Goal: Task Accomplishment & Management: Manage account settings

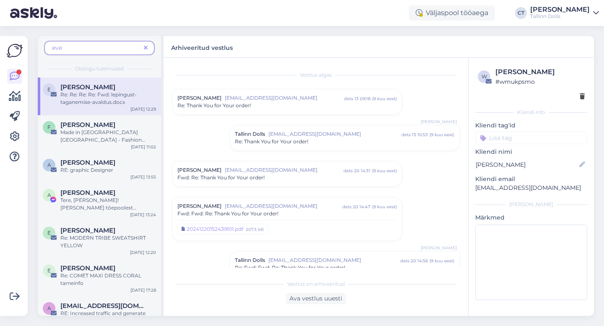
scroll to position [729, 0]
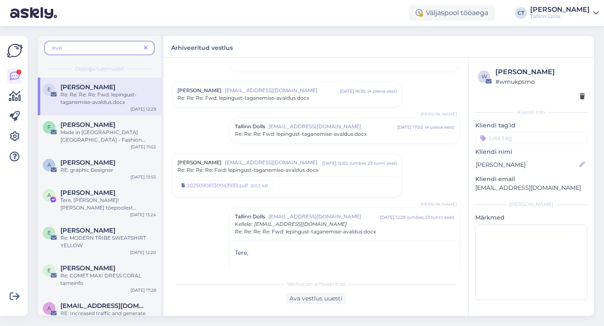
click at [145, 47] on icon at bounding box center [146, 48] width 4 height 6
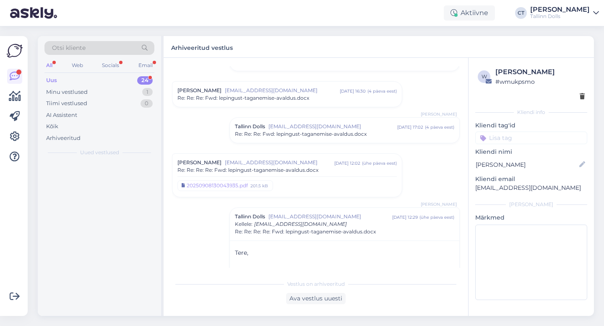
click at [93, 79] on div "Uus 24" at bounding box center [99, 81] width 110 height 12
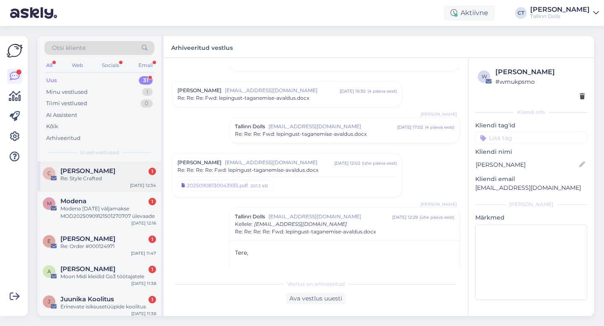
click at [103, 179] on div "Re: Style Crafted" at bounding box center [108, 179] width 96 height 8
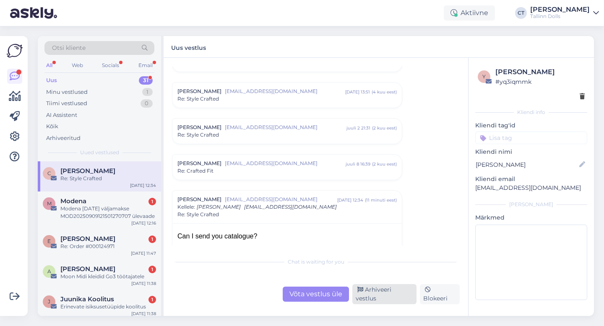
click at [402, 301] on div "Arhiveeri vestlus" at bounding box center [384, 294] width 64 height 20
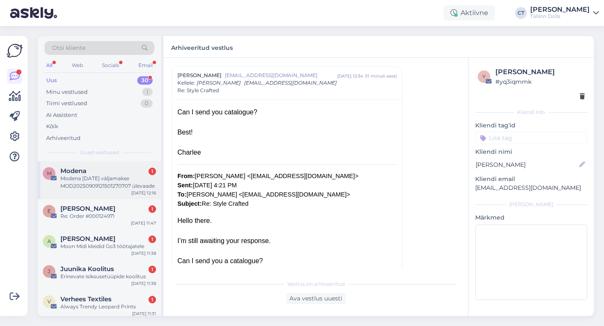
click at [113, 184] on div "Modena 09.09.2025 väljamakse MOD20250909121501270707 ülevaade" at bounding box center [108, 182] width 96 height 15
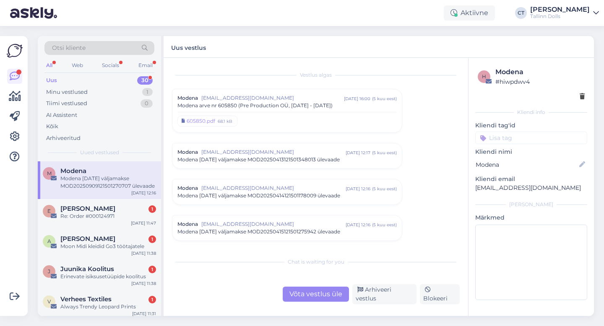
scroll to position [3558, 0]
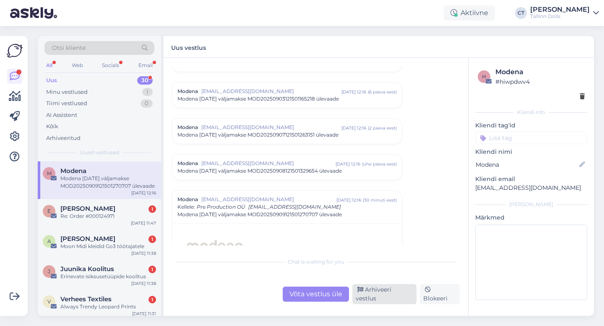
click at [379, 293] on div "Arhiveeri vestlus" at bounding box center [384, 294] width 64 height 20
click at [381, 301] on div "Arhiveeri vestlus" at bounding box center [384, 294] width 64 height 20
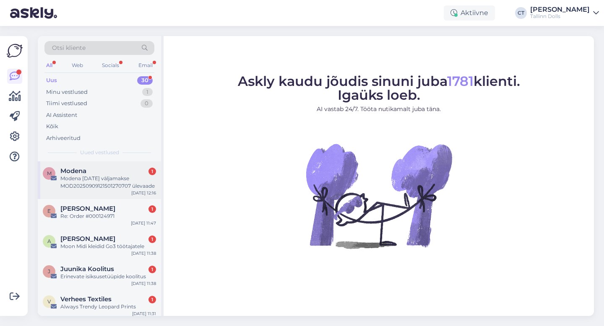
click at [90, 171] on div "Modena 1" at bounding box center [108, 171] width 96 height 8
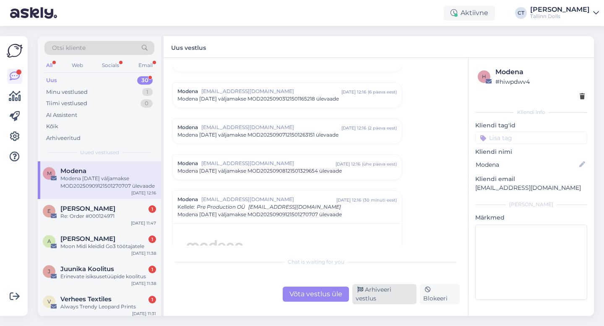
click at [403, 295] on div "Arhiveeri vestlus" at bounding box center [384, 294] width 64 height 20
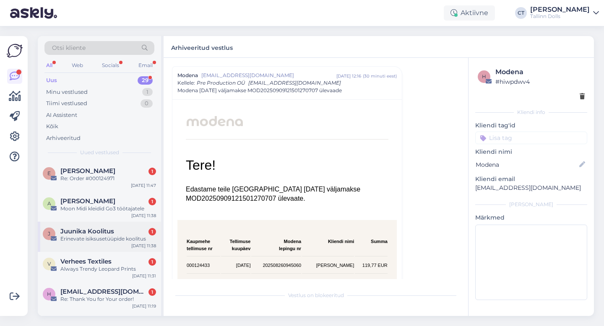
click at [99, 237] on div "Erinevate isiksusetüüpide koolitus" at bounding box center [108, 239] width 96 height 8
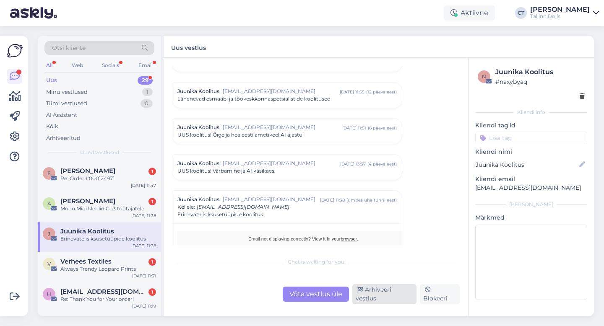
click at [383, 301] on div "Arhiveeri vestlus" at bounding box center [384, 294] width 64 height 20
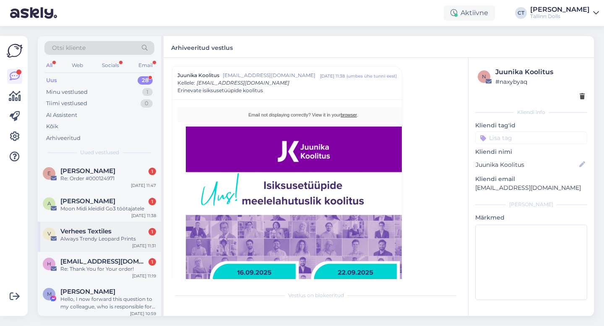
click at [101, 232] on span "Verhees Textiles" at bounding box center [85, 232] width 51 height 8
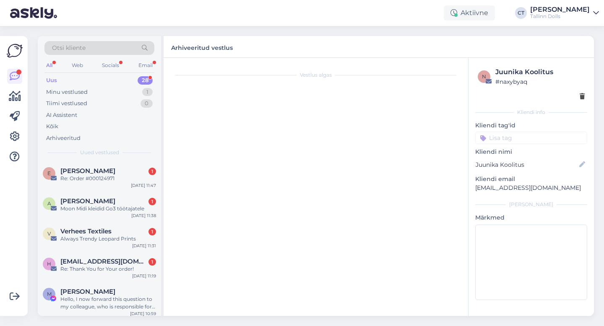
scroll to position [0, 0]
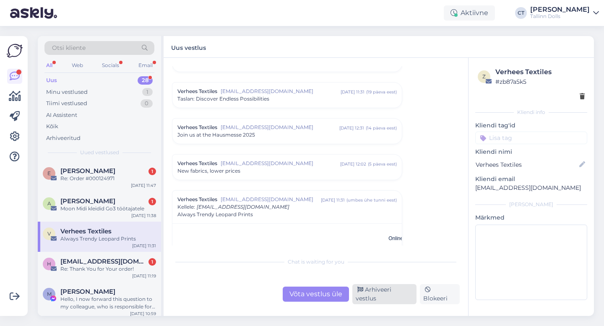
click at [387, 293] on div "Arhiveeri vestlus" at bounding box center [384, 294] width 64 height 20
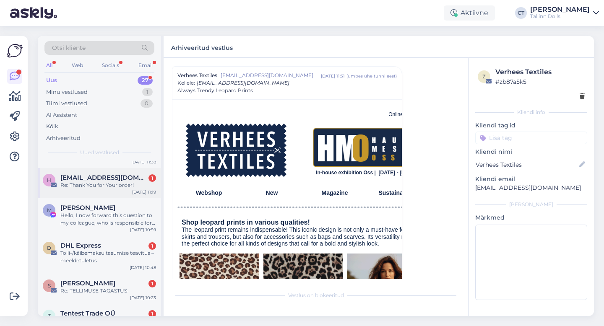
scroll to position [68, 0]
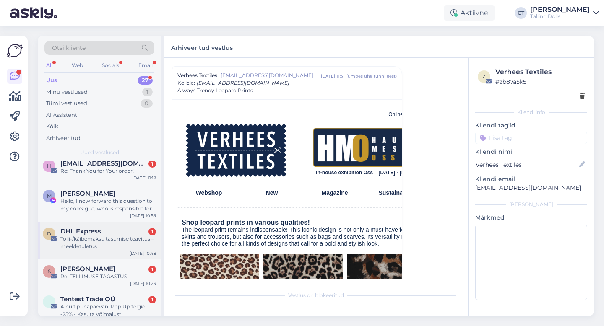
click at [107, 244] on div "Tolli-/käibemaksu tasumise teavitus – meeldetuletus" at bounding box center [108, 242] width 96 height 15
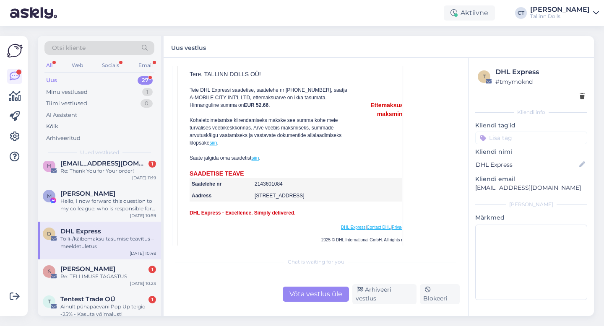
scroll to position [110, 0]
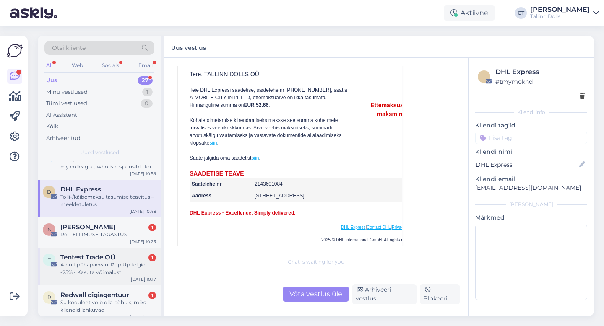
click at [117, 269] on div "Ainult pühapäevani Pop Up telgid -25% - Kasuta võimalust!" at bounding box center [108, 268] width 96 height 15
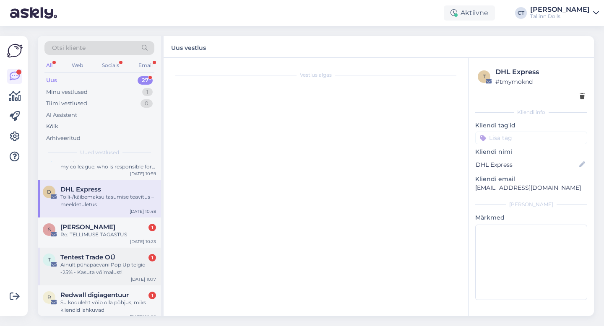
scroll to position [7, 0]
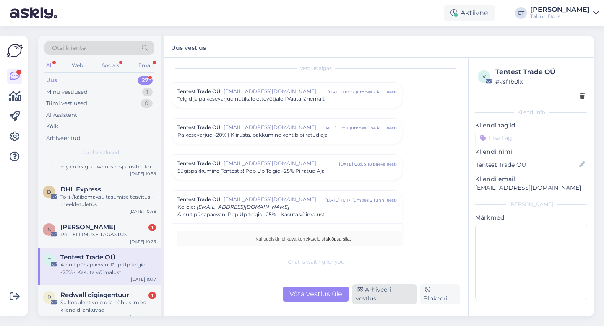
click at [378, 298] on div "Arhiveeri vestlus" at bounding box center [384, 294] width 64 height 20
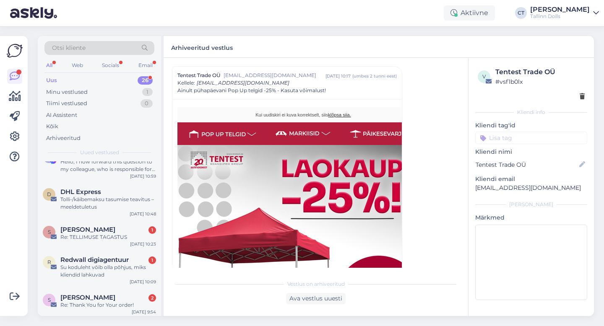
scroll to position [122, 0]
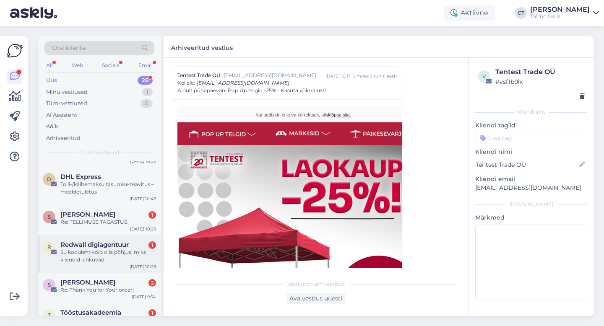
click at [133, 254] on div "Su koduleht võib olla põhjus, miks kliendid lahkuvad" at bounding box center [108, 256] width 96 height 15
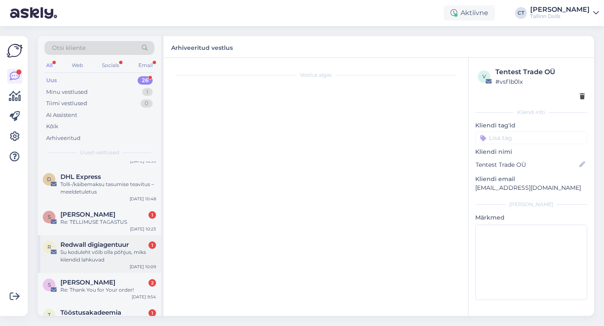
scroll to position [0, 0]
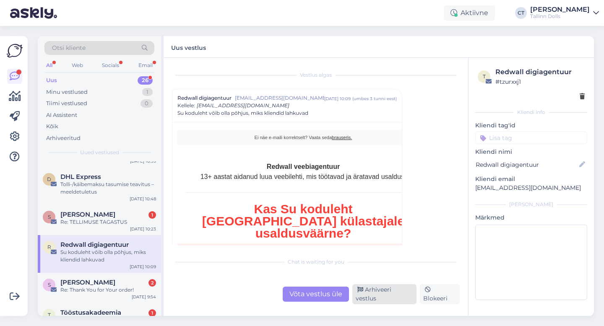
click at [382, 299] on div "Arhiveeri vestlus" at bounding box center [384, 294] width 64 height 20
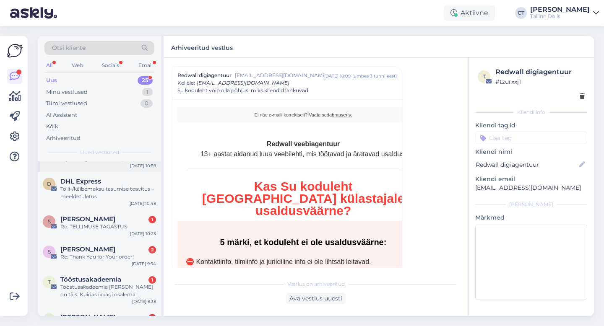
scroll to position [155, 0]
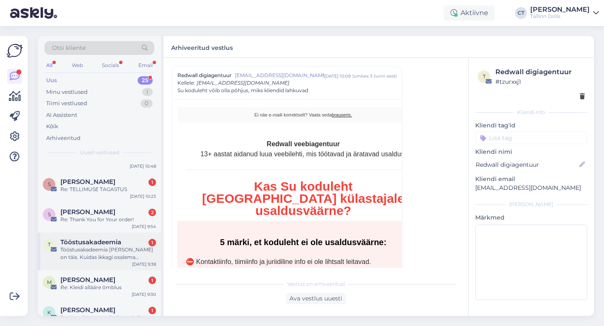
click at [117, 252] on div "Tööstusakadeemia grupp on täis. Kuidas ikkagi osalema pääseda?" at bounding box center [108, 253] width 96 height 15
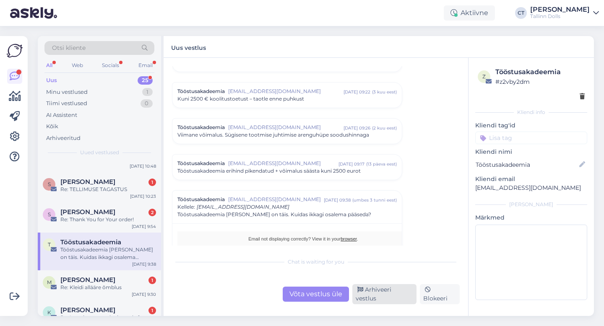
click at [408, 296] on div "Arhiveeri vestlus" at bounding box center [384, 294] width 64 height 20
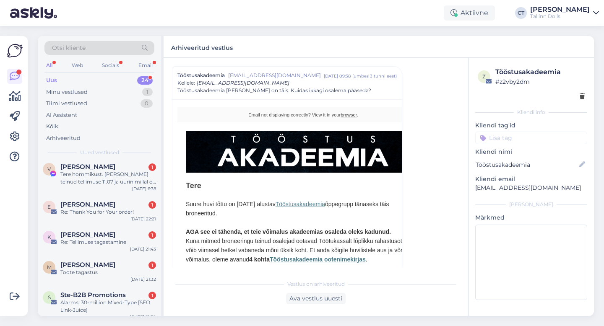
scroll to position [389, 0]
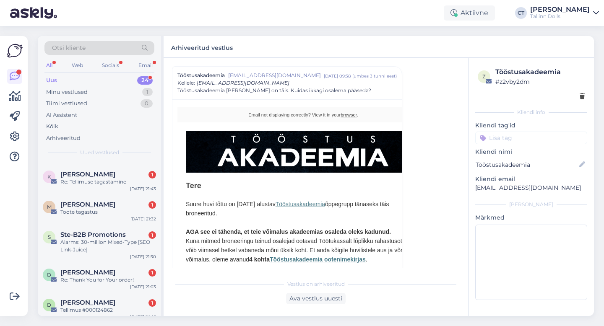
click at [93, 239] on div "Alarms: 30-million Mixed-Type [SEO Link-Juice]" at bounding box center [108, 246] width 96 height 15
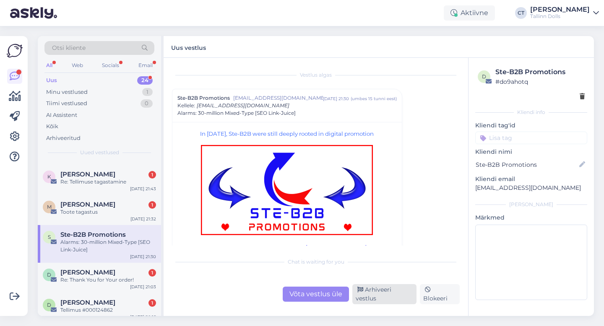
click at [383, 296] on div "Arhiveeri vestlus" at bounding box center [384, 294] width 64 height 20
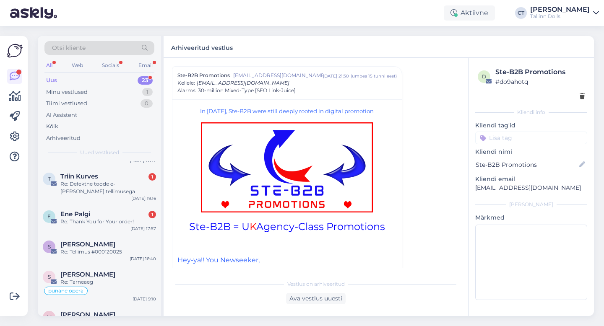
scroll to position [580, 0]
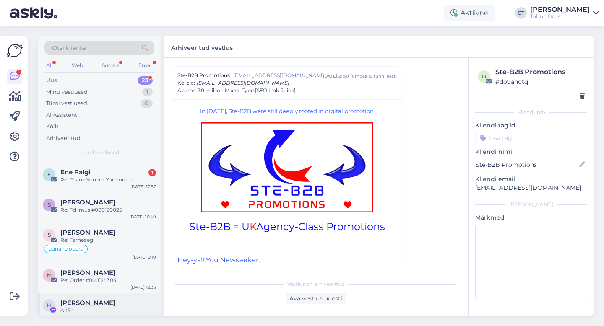
click at [117, 307] on div "Aitäh" at bounding box center [108, 311] width 96 height 8
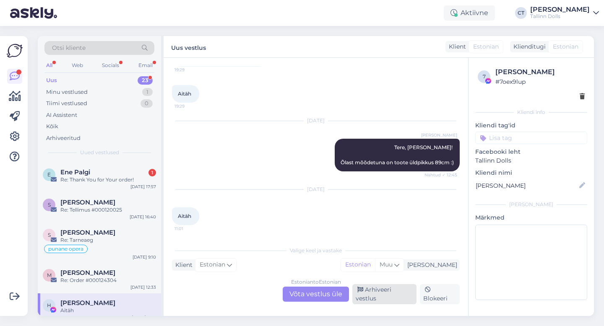
click at [398, 296] on div "Arhiveeri vestlus" at bounding box center [384, 294] width 64 height 20
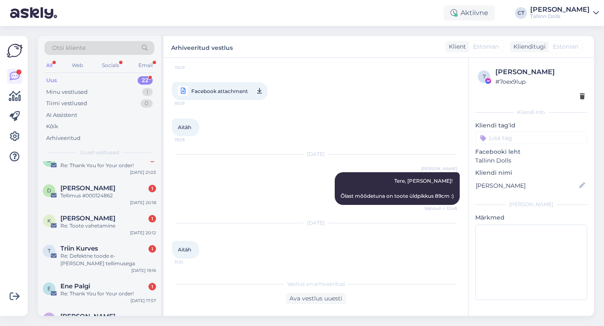
scroll to position [550, 0]
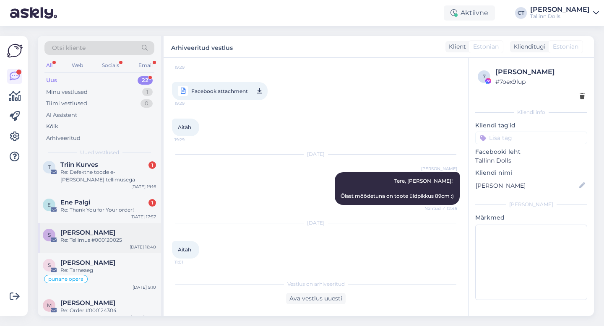
click at [118, 236] on div "Re: Tellimus #000120025" at bounding box center [108, 240] width 96 height 8
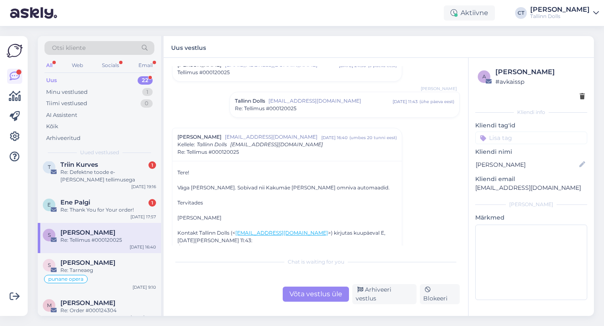
scroll to position [0, 0]
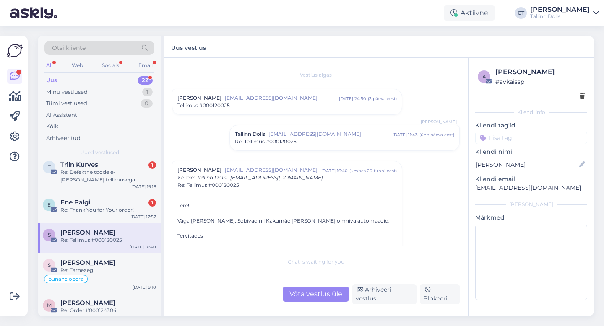
click at [253, 102] on div "Tellimus #000120025" at bounding box center [286, 106] width 219 height 8
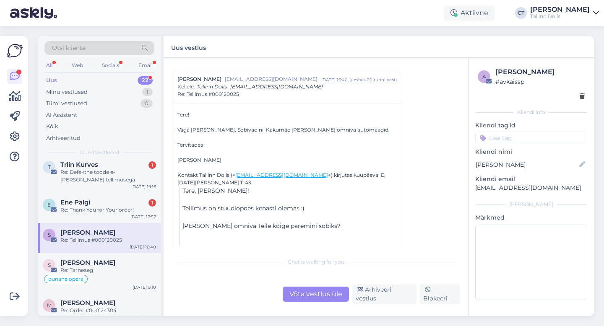
scroll to position [222, 0]
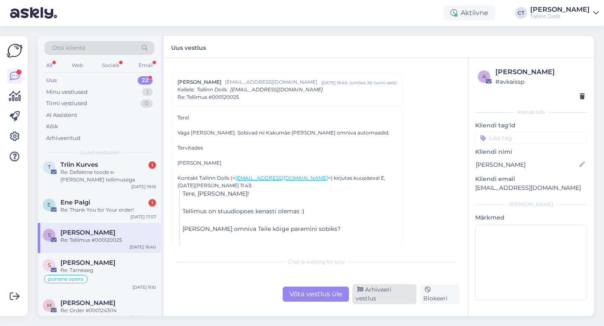
click at [390, 294] on div "Arhiveeri vestlus" at bounding box center [384, 294] width 64 height 20
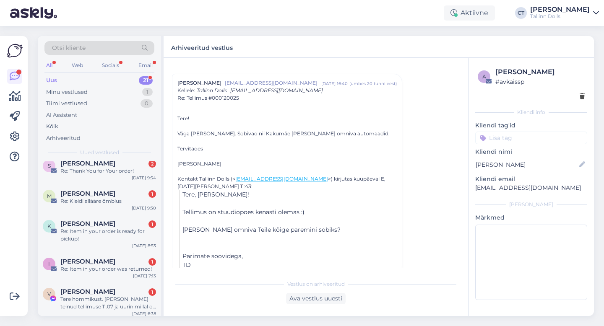
scroll to position [519, 0]
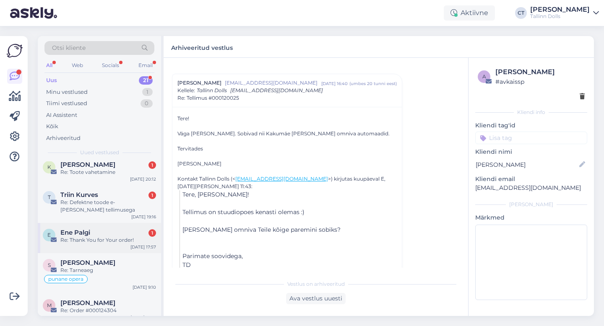
click at [120, 236] on div "Re: Thank You for Your order!" at bounding box center [108, 240] width 96 height 8
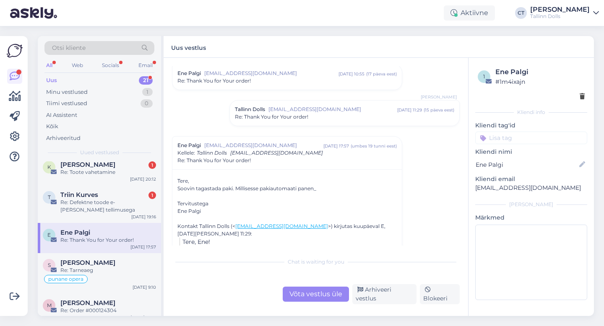
scroll to position [171, 0]
click at [319, 304] on div "Vestlus algas Ene Palgi ene.palgi@gmail.com aug 20 11:11 ( 20 päeva eest ) Re: …" at bounding box center [315, 187] width 304 height 258
click at [319, 302] on div "Võta vestlus üle" at bounding box center [316, 294] width 66 height 15
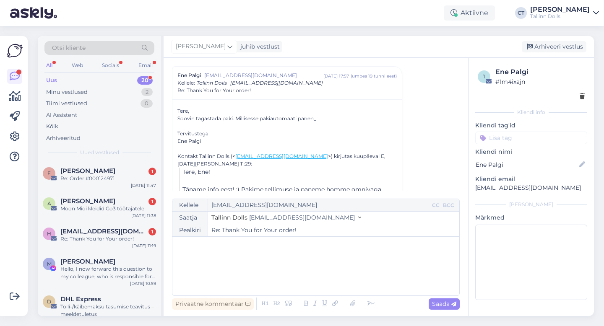
click at [327, 269] on div "﻿" at bounding box center [315, 266] width 278 height 50
drag, startPoint x: 543, startPoint y: 187, endPoint x: 471, endPoint y: 185, distance: 71.7
click at [471, 185] on div "1 Ene Palgi # 1m4ixajn Kliendi info Kliendi tag'id Kliendi nimi Ene Palgi Klien…" at bounding box center [530, 185] width 125 height 255
copy p "ene.palgi@gmail.com"
click at [316, 263] on div "﻿" at bounding box center [315, 266] width 278 height 50
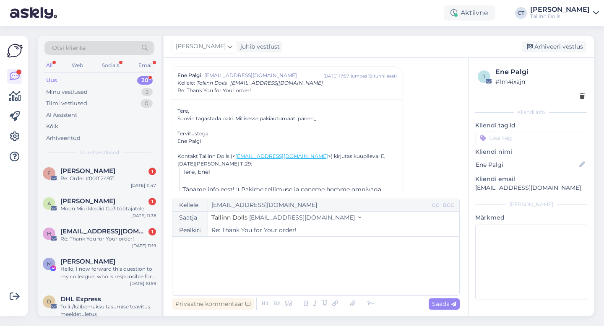
scroll to position [57, 0]
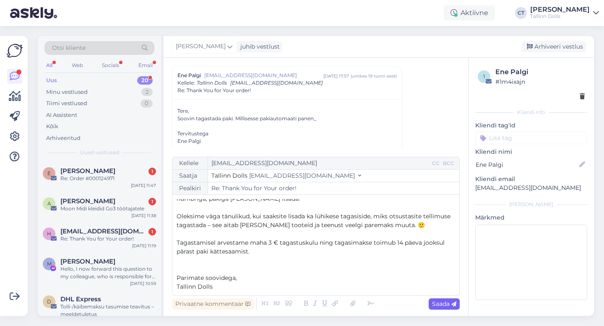
click at [443, 309] on div "Saada" at bounding box center [443, 303] width 31 height 11
type input "Re: Thank You for Your order!"
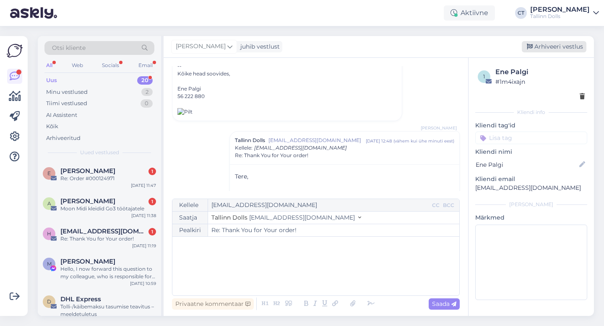
click at [542, 44] on div "Arhiveeri vestlus" at bounding box center [553, 46] width 65 height 11
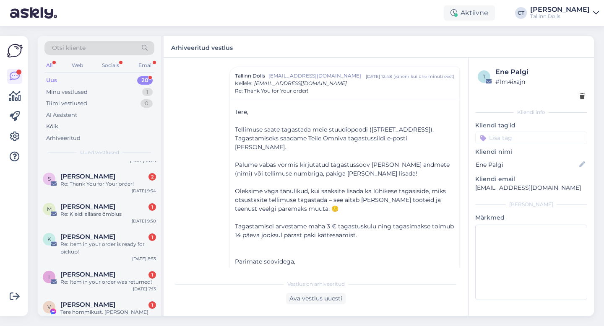
scroll to position [489, 0]
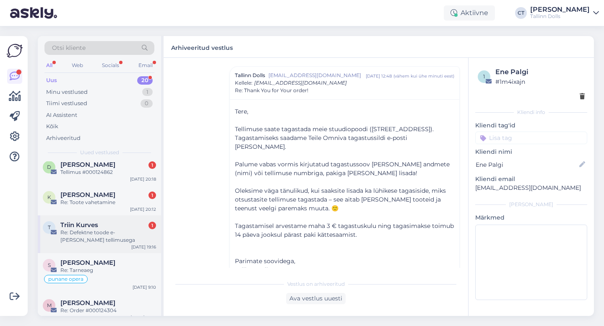
click at [110, 235] on div "Re: Defektne toode e-poe tellimusega" at bounding box center [108, 236] width 96 height 15
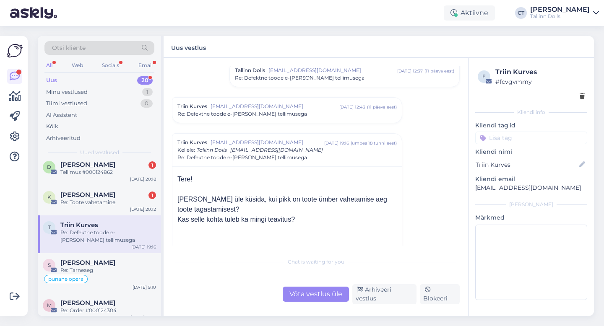
scroll to position [81, 0]
click at [269, 122] on div "Triin Kurves triin.kurves@gmail.com aug 29 12:43 ( 11 päeva eest ) Re: Defektne…" at bounding box center [286, 110] width 229 height 25
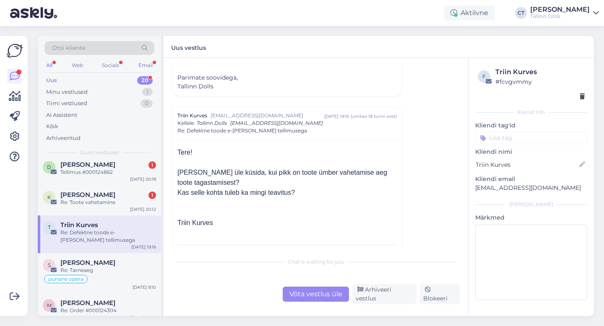
scroll to position [476, 0]
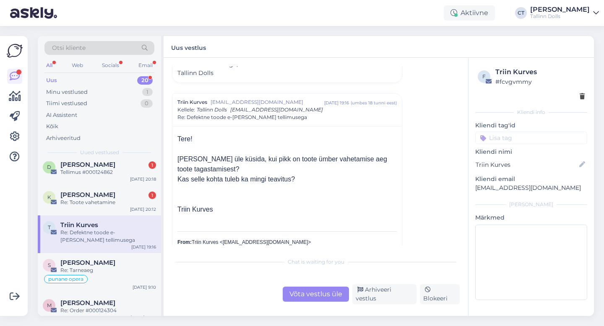
click at [309, 283] on div "Chat is waiting for you Võta vestlus üle Arhiveeri vestlus Blokeeri" at bounding box center [316, 278] width 288 height 51
click at [311, 292] on div "Võta vestlus üle" at bounding box center [316, 294] width 66 height 15
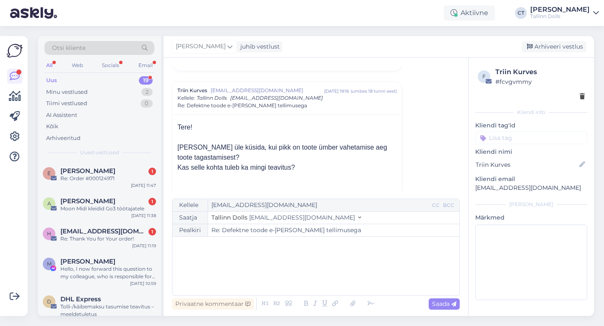
click at [307, 272] on div "﻿" at bounding box center [315, 266] width 278 height 50
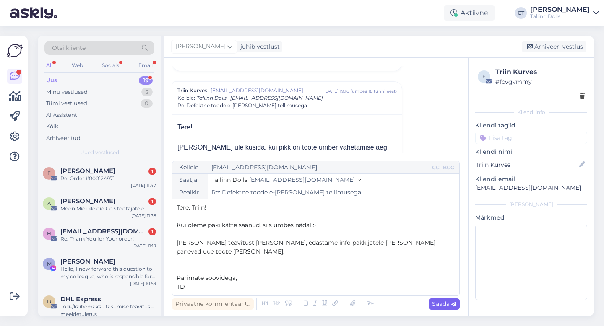
click at [438, 301] on span "Saada" at bounding box center [444, 304] width 24 height 8
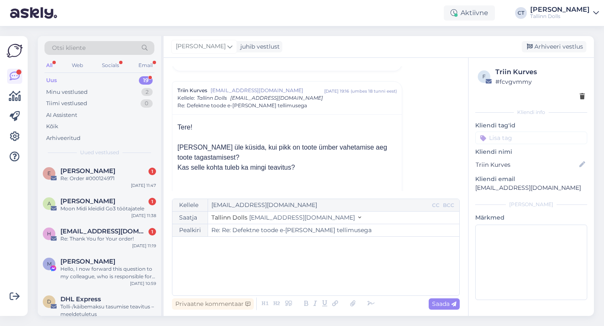
type input "Re: Defektne toode e-poe tellimusega"
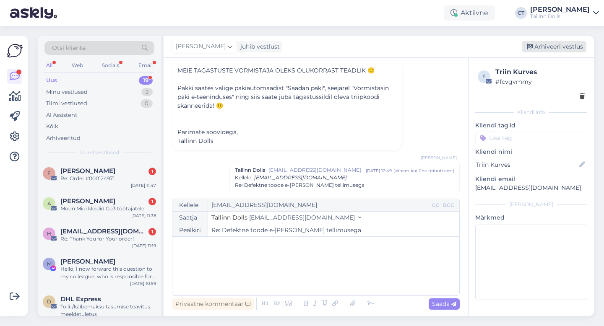
click at [566, 48] on div "Arhiveeri vestlus" at bounding box center [553, 46] width 65 height 11
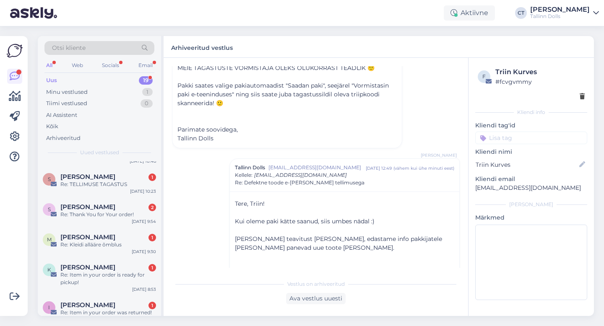
scroll to position [459, 0]
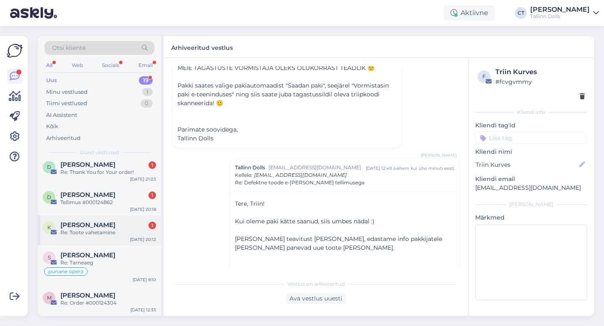
click at [112, 232] on div "Re: Toote vahetamine" at bounding box center [108, 233] width 96 height 8
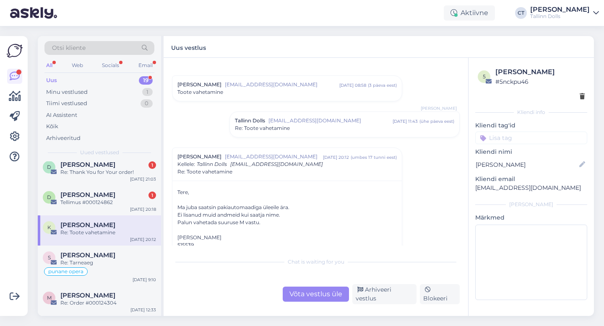
scroll to position [0, 0]
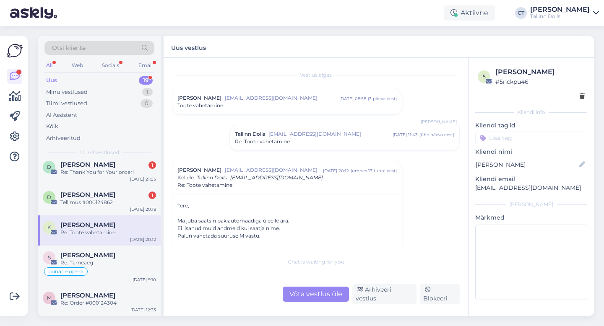
click at [311, 127] on div "Tallinn Dolls info@tallinndolls.com sept 8 11:43 ( ühe päeva eest ) Re: Toote v…" at bounding box center [344, 137] width 229 height 25
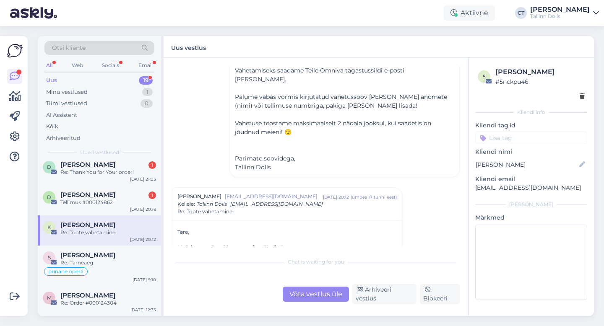
scroll to position [157, 0]
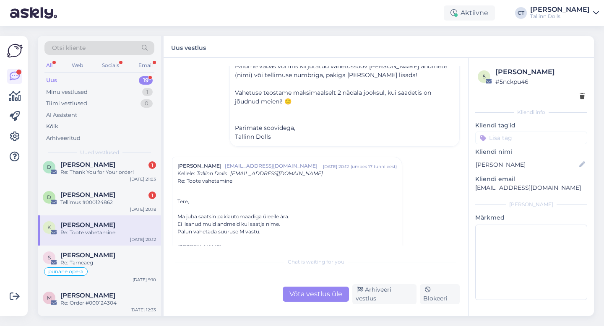
click at [310, 301] on div "Võta vestlus üle" at bounding box center [316, 294] width 66 height 15
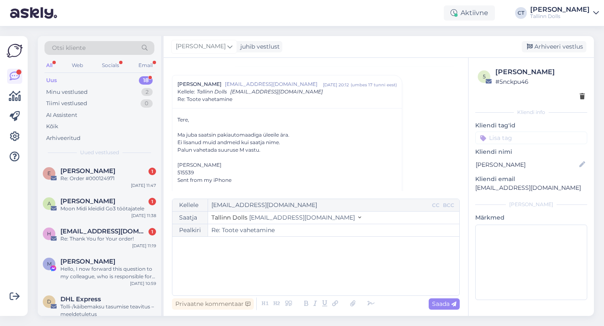
click at [310, 277] on div "﻿" at bounding box center [315, 266] width 278 height 50
click at [319, 264] on div "﻿" at bounding box center [315, 266] width 278 height 50
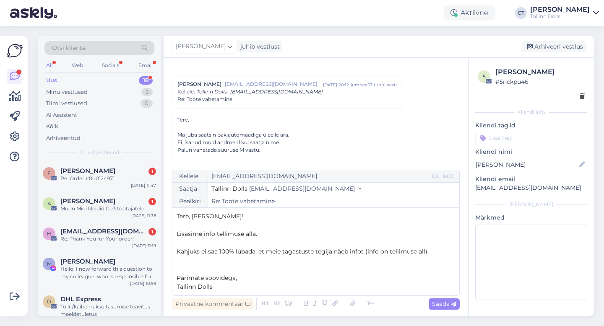
drag, startPoint x: 440, startPoint y: 249, endPoint x: 166, endPoint y: 254, distance: 273.4
click at [166, 254] on div "Vestlus algas Karin Repp reppkarin@gmail.com sept 6 08:58 ( 3 päeva eest ) Toot…" at bounding box center [315, 187] width 304 height 258
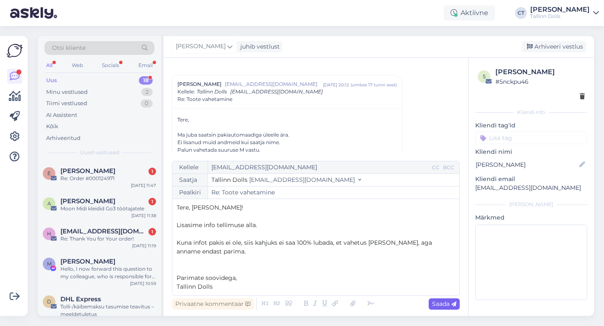
click at [447, 305] on span "Saada" at bounding box center [444, 304] width 24 height 8
type input "Re: Re: Toote vahetamine"
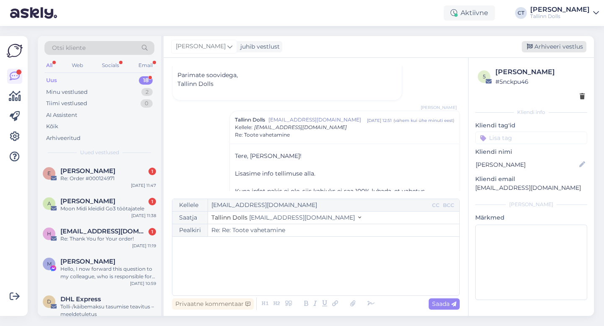
click at [549, 49] on div "Arhiveeri vestlus" at bounding box center [553, 46] width 65 height 11
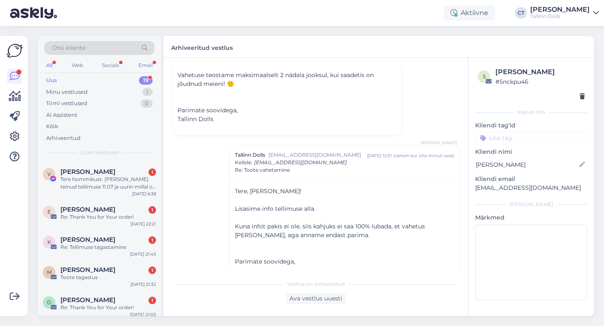
scroll to position [459, 0]
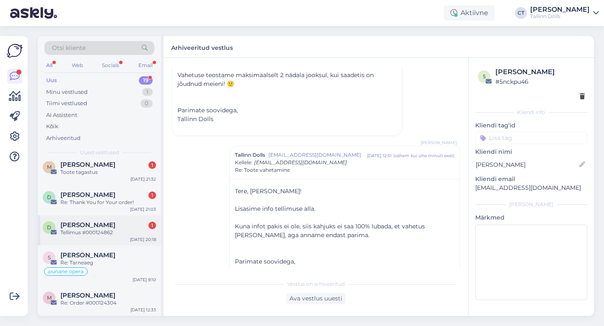
click at [92, 240] on div "D Deivi H 1 Tellimus #000124862 Sep 8 20:18" at bounding box center [99, 230] width 123 height 30
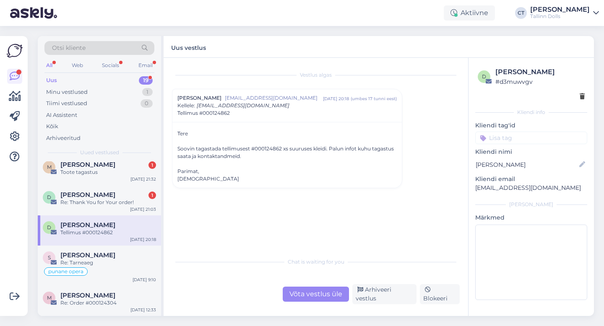
click at [320, 295] on div "Võta vestlus üle" at bounding box center [316, 294] width 66 height 15
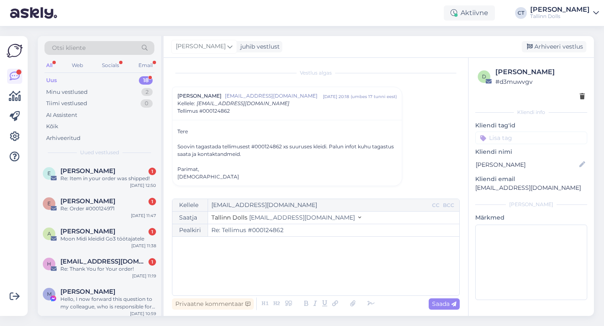
click at [334, 278] on div "﻿" at bounding box center [315, 266] width 278 height 50
drag, startPoint x: 533, startPoint y: 183, endPoint x: 548, endPoint y: 186, distance: 15.5
click at [548, 186] on div "Kliendi email deivi.h@gmail.com" at bounding box center [531, 184] width 112 height 18
copy div "deivi.h@gmail.com"
click at [371, 273] on div "﻿" at bounding box center [315, 266] width 278 height 50
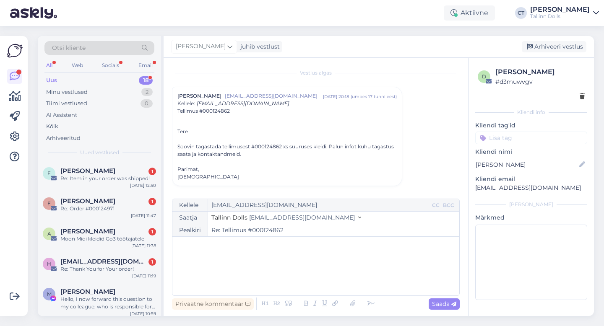
click at [227, 283] on div "﻿" at bounding box center [315, 266] width 278 height 50
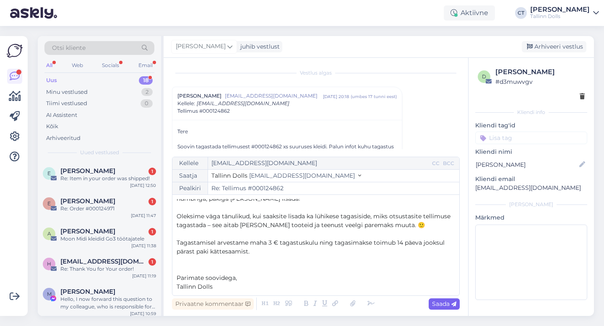
click at [449, 306] on span "Saada" at bounding box center [444, 304] width 24 height 8
type input "Re: Tellimus #000124862"
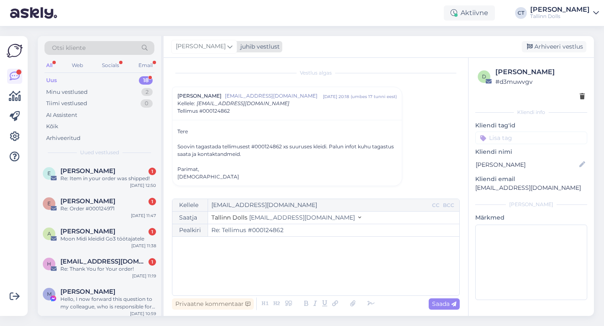
scroll to position [67, 0]
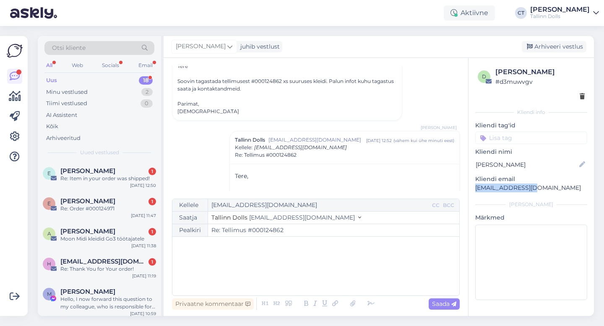
drag, startPoint x: 534, startPoint y: 187, endPoint x: 469, endPoint y: 186, distance: 65.4
click at [469, 186] on div "d Deivi H # d3muwvgv Kliendi info Kliendi tag'id Kliendi nimi Deivi H Kliendi e…" at bounding box center [530, 185] width 125 height 255
copy p "deivi.h@gmail.com"
click at [548, 46] on div "Arhiveeri vestlus" at bounding box center [553, 46] width 65 height 11
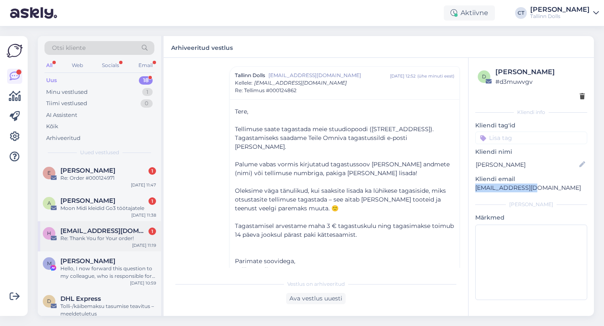
scroll to position [429, 0]
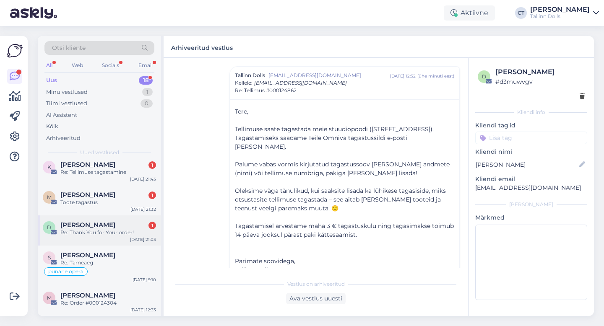
click at [88, 240] on div "D Darja Nozdrenko 1 Re: Thank You for Your order! Sep 8 21:03" at bounding box center [99, 230] width 123 height 30
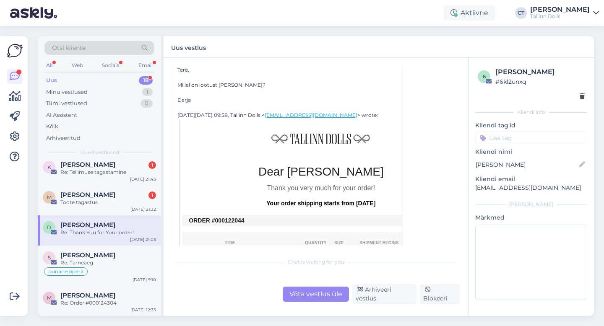
scroll to position [175, 0]
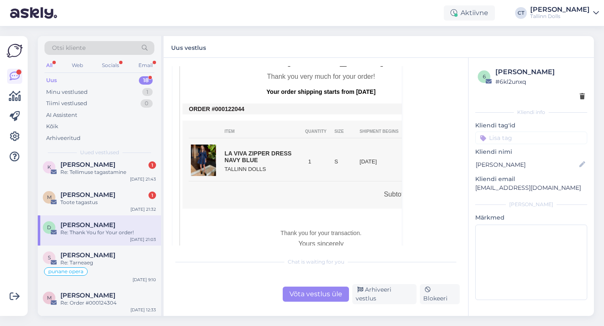
click at [313, 299] on div "Võta vestlus üle" at bounding box center [316, 294] width 66 height 15
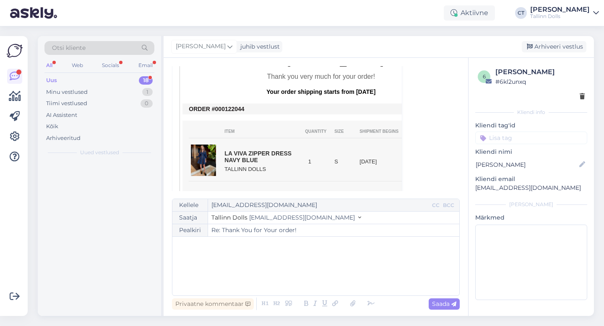
scroll to position [0, 0]
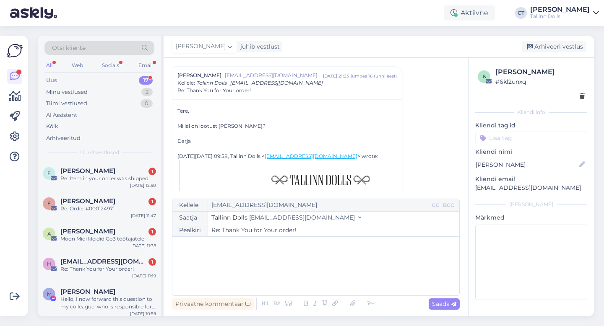
click at [312, 280] on div "﻿" at bounding box center [315, 266] width 278 height 50
click at [242, 258] on div "﻿" at bounding box center [315, 266] width 278 height 50
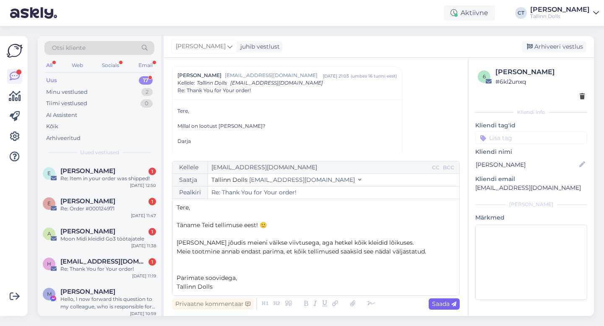
click at [448, 303] on span "Saada" at bounding box center [444, 304] width 24 height 8
type input "Re: Re: Thank You for Your order!"
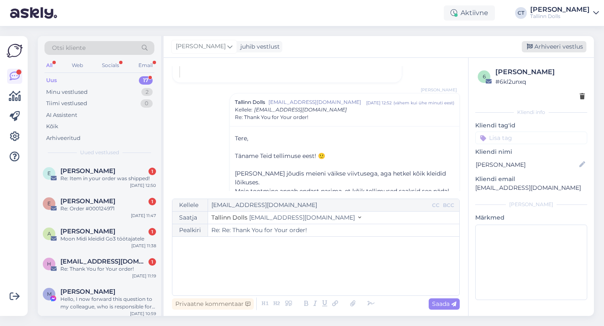
click at [561, 46] on div "Arhiveeri vestlus" at bounding box center [553, 46] width 65 height 11
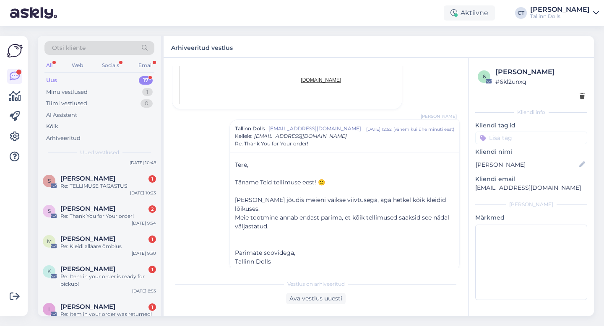
scroll to position [399, 0]
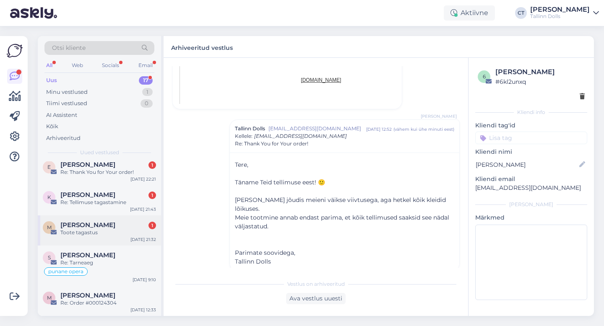
click at [102, 234] on div "Toote tagastus" at bounding box center [108, 233] width 96 height 8
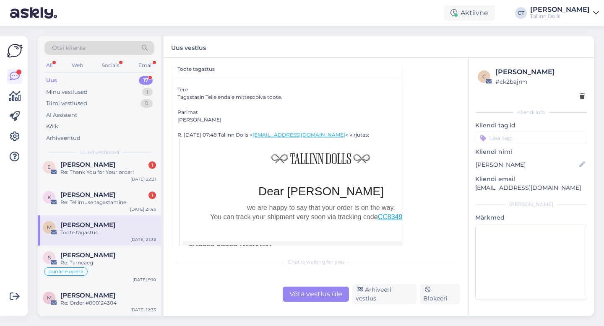
scroll to position [183, 0]
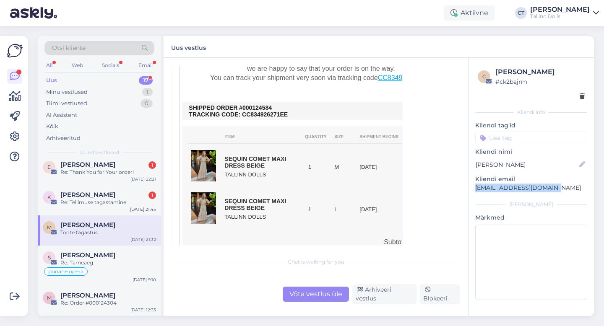
drag, startPoint x: 558, startPoint y: 187, endPoint x: 476, endPoint y: 189, distance: 81.3
click at [476, 189] on p "mailifomitsev@gmail.com" at bounding box center [531, 188] width 112 height 9
copy p "mailifomitsev@gmail.com"
click at [327, 290] on div "Võta vestlus üle" at bounding box center [316, 294] width 66 height 15
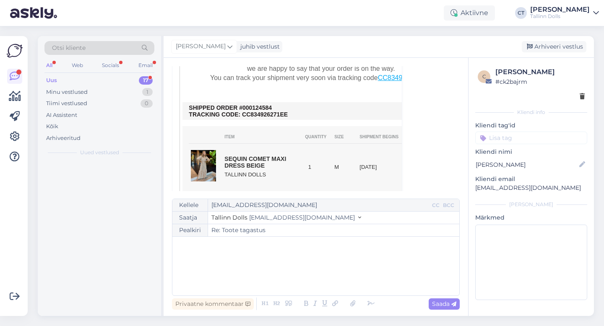
scroll to position [0, 0]
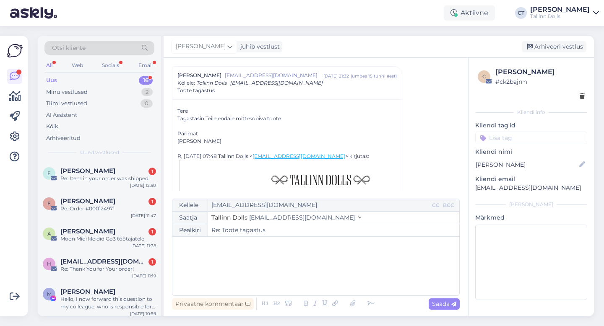
click at [324, 273] on div "﻿" at bounding box center [315, 266] width 278 height 50
click at [296, 254] on div "﻿" at bounding box center [315, 266] width 278 height 50
click at [245, 285] on div "﻿" at bounding box center [315, 266] width 278 height 50
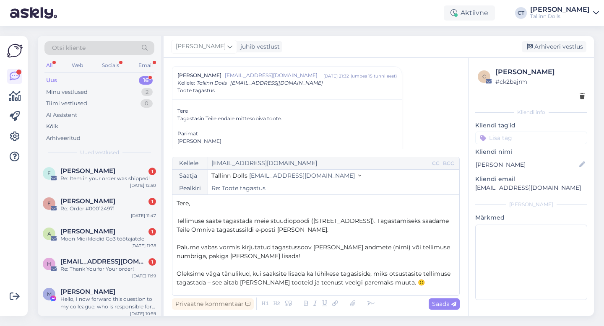
scroll to position [57, 0]
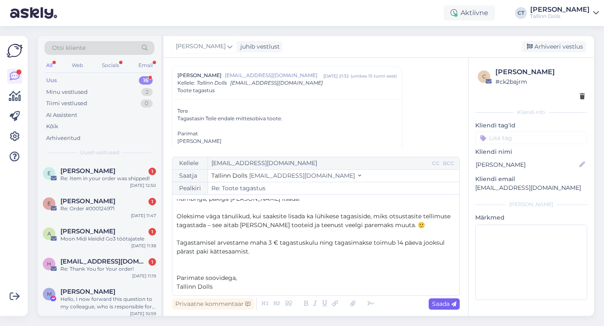
click at [451, 306] on icon at bounding box center [453, 304] width 5 height 5
type input "Re: Toote tagastus"
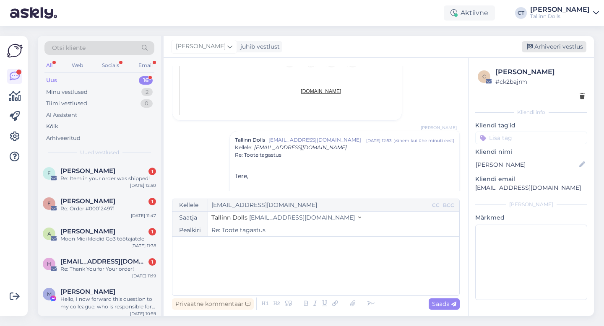
click at [556, 45] on div "Arhiveeri vestlus" at bounding box center [553, 46] width 65 height 11
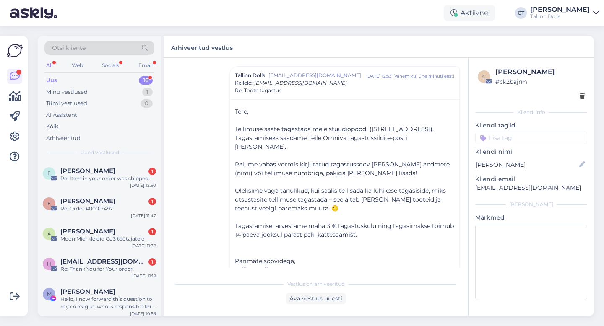
scroll to position [368, 0]
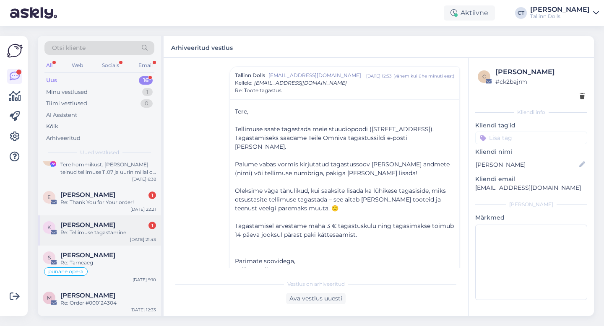
click at [92, 237] on div "K Kristiine Kurema 1 Re: Tellimuse tagastamine Sep 8 21:43" at bounding box center [99, 230] width 123 height 30
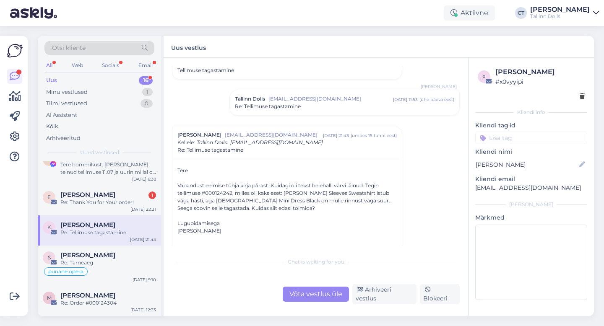
scroll to position [36, 0]
click at [314, 295] on div "Võta vestlus üle" at bounding box center [316, 294] width 66 height 15
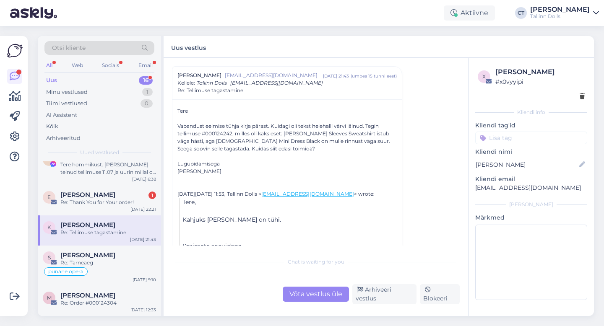
scroll to position [0, 0]
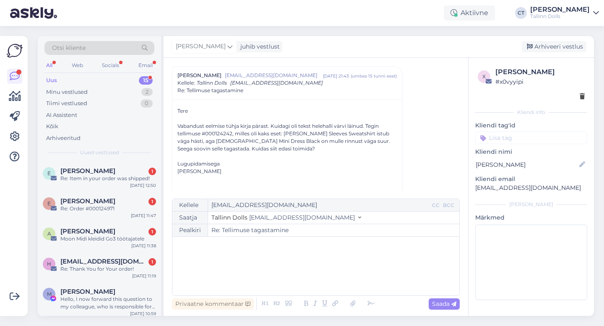
click at [315, 272] on div "﻿" at bounding box center [315, 266] width 278 height 50
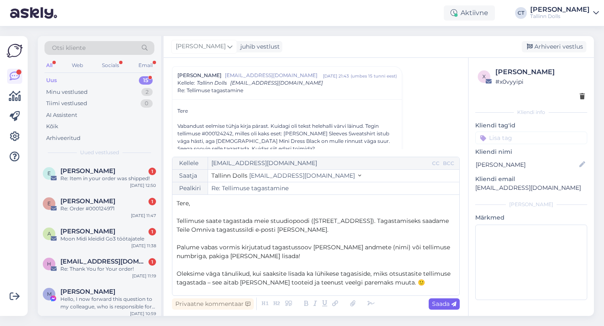
click at [454, 303] on icon at bounding box center [453, 304] width 5 height 5
type input "Re: Tellimuse tagastamine"
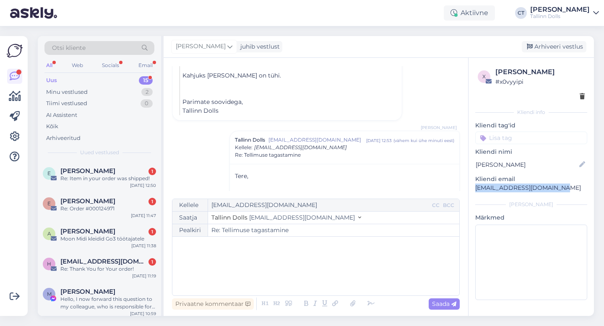
drag, startPoint x: 563, startPoint y: 188, endPoint x: 474, endPoint y: 186, distance: 89.3
click at [474, 186] on div "x Kristiine Kurema # x0vyyipi Kliendi info Kliendi tag'id Kliendi nimi Kristiin…" at bounding box center [530, 185] width 125 height 255
copy p "kristiinekurema@gmail.com"
click at [549, 45] on div "Arhiveeri vestlus" at bounding box center [553, 46] width 65 height 11
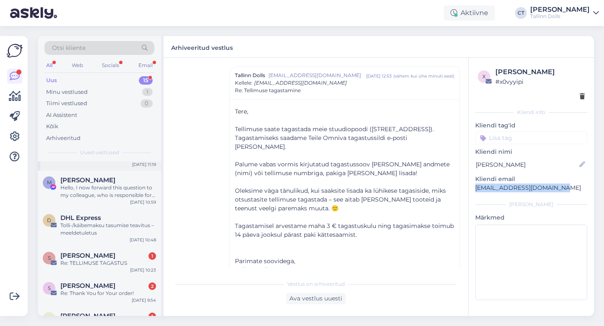
scroll to position [338, 0]
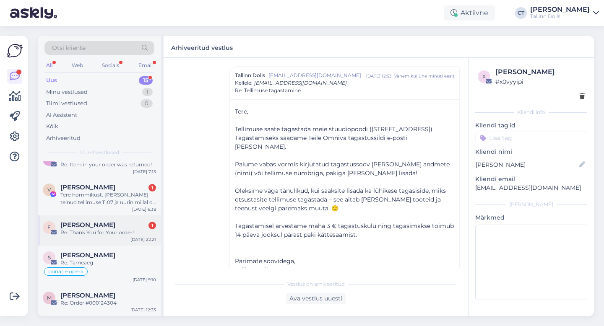
click at [99, 231] on div "Re: Thank You for Your order!" at bounding box center [108, 233] width 96 height 8
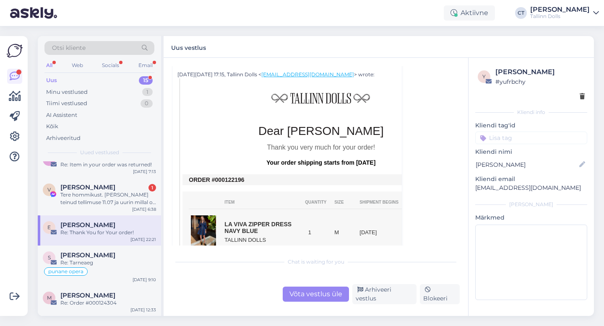
scroll to position [143, 0]
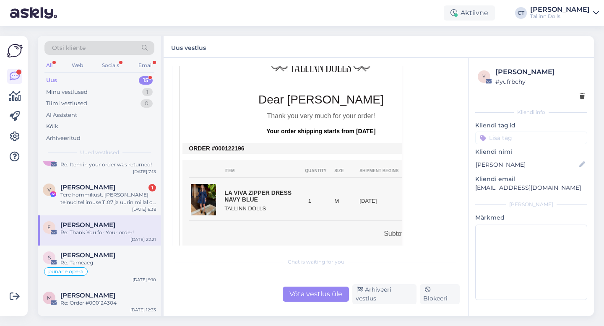
click at [315, 306] on div "Vestlus algas Elise elise.loobas@gmail.com sept 8 22:21 ( umbes 15 tunni eest )…" at bounding box center [315, 187] width 304 height 258
click at [315, 302] on div "Võta vestlus üle" at bounding box center [316, 294] width 66 height 15
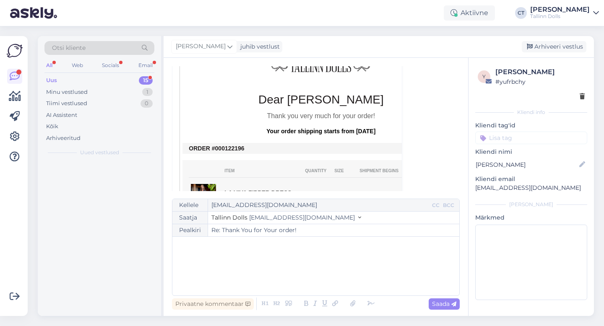
scroll to position [0, 0]
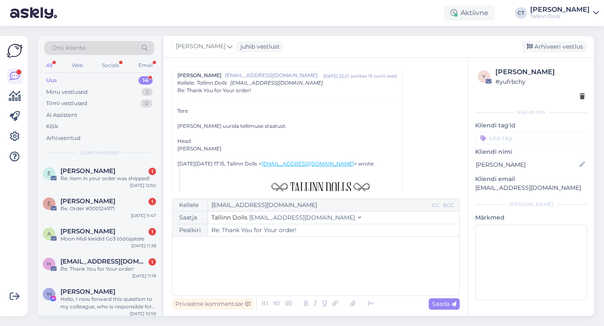
click at [316, 276] on div "﻿" at bounding box center [315, 266] width 278 height 50
click at [289, 262] on div "﻿" at bounding box center [315, 266] width 278 height 50
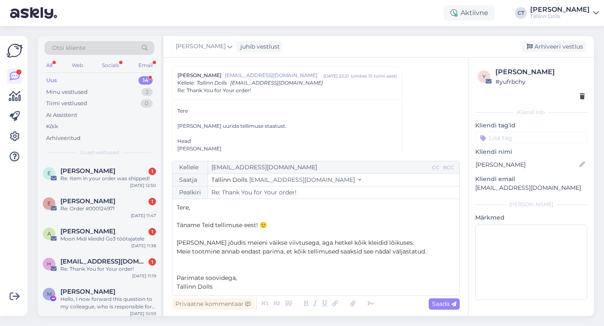
click at [459, 308] on div "Vestlus algas Elise elise.loobas@gmail.com sept 8 22:21 ( umbes 15 tunni eest )…" at bounding box center [315, 187] width 304 height 258
click at [457, 307] on div "Saada" at bounding box center [443, 303] width 31 height 11
type input "Re: Re: Thank You for Your order!"
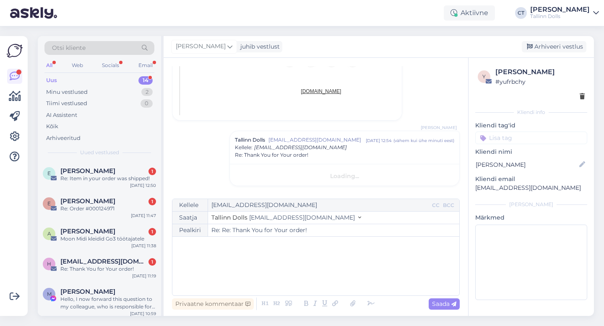
scroll to position [511, 0]
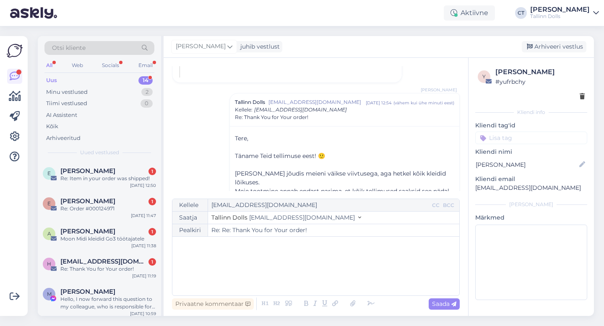
click at [550, 54] on div "Cärol-Laura Tenso juhib vestlust Arhiveeri vestlus" at bounding box center [378, 47] width 430 height 22
click at [550, 45] on div "Arhiveeri vestlus" at bounding box center [553, 46] width 65 height 11
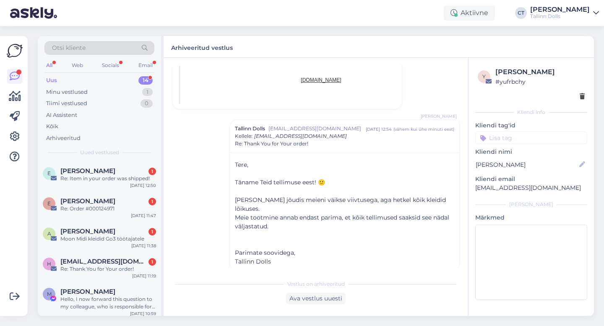
scroll to position [308, 0]
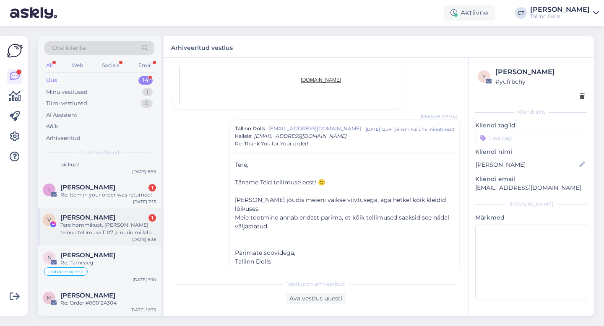
click at [124, 233] on div "Tere hommikust. Olen teinud tellimuse 11.07 ja uurin millal on tarneaeg? Tehing…" at bounding box center [108, 228] width 96 height 15
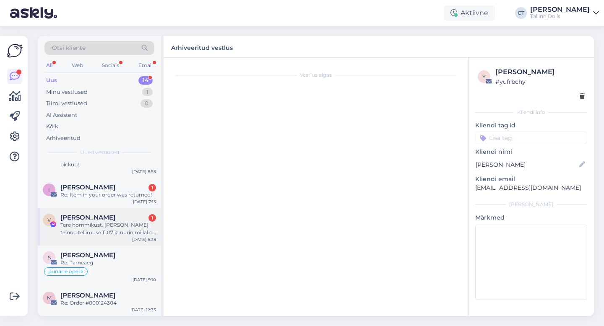
scroll to position [1262, 0]
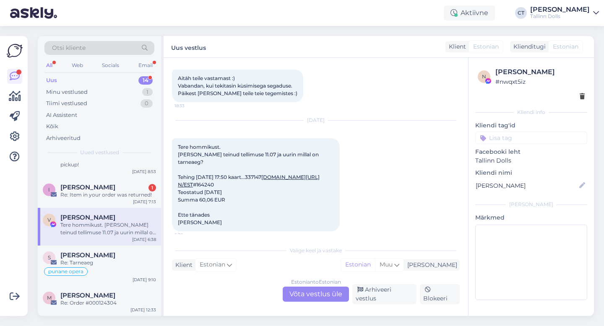
click at [301, 306] on div "Vestlus algas May 15 2025 Tere. Kas oleks võimalik tellida eritellimusel kleiti…" at bounding box center [315, 187] width 304 height 258
click at [302, 302] on div "Estonian to Estonian Võta vestlus üle" at bounding box center [316, 294] width 66 height 15
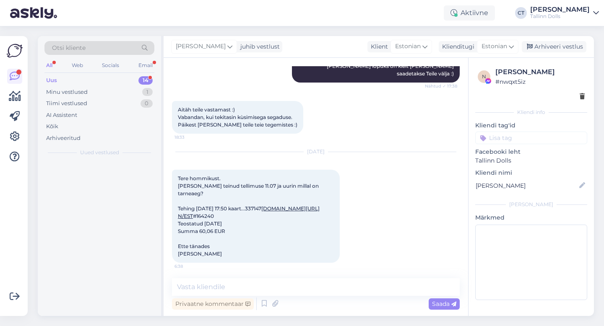
scroll to position [0, 0]
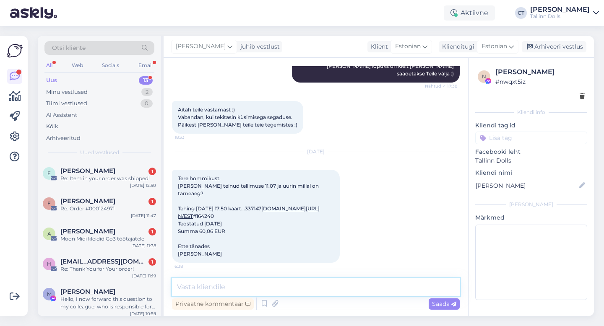
click at [309, 294] on textarea at bounding box center [316, 287] width 288 height 18
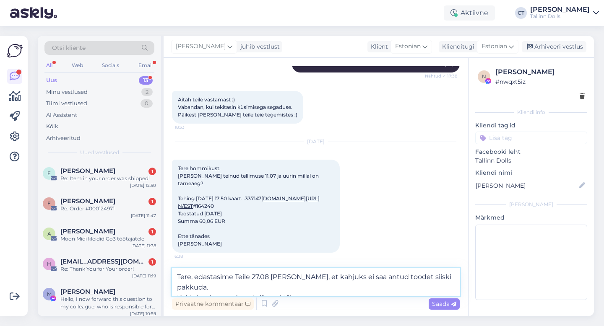
scroll to position [1251, 0]
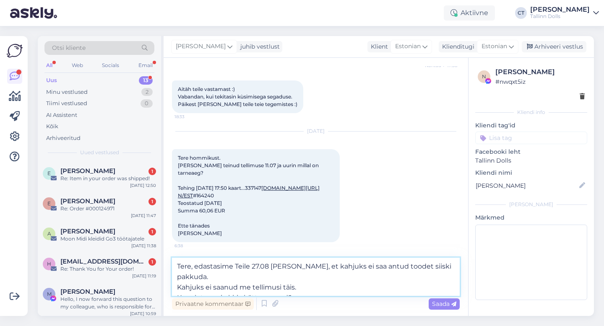
drag, startPoint x: 301, startPoint y: 278, endPoint x: 179, endPoint y: 281, distance: 122.9
click at [179, 281] on textarea "Tere, edastasime Teile 27.08 meili, et kahjuks ei saa antud toodet siiski pakku…" at bounding box center [316, 277] width 288 height 38
type textarea "Tere, edastasime Teile 27.08 meili, et kahjuks ei saa antud toodet siiski pakku…"
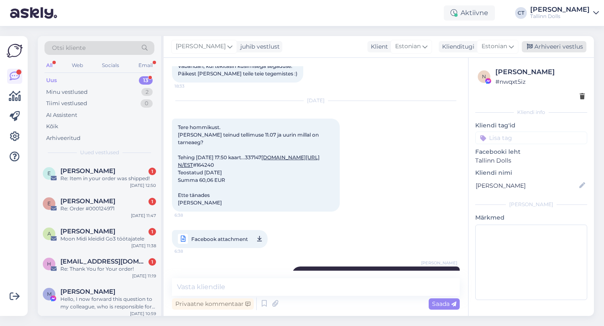
click at [545, 47] on div "Arhiveeri vestlus" at bounding box center [553, 46] width 65 height 11
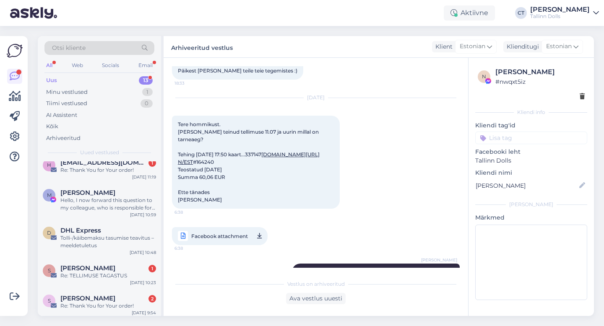
scroll to position [270, 0]
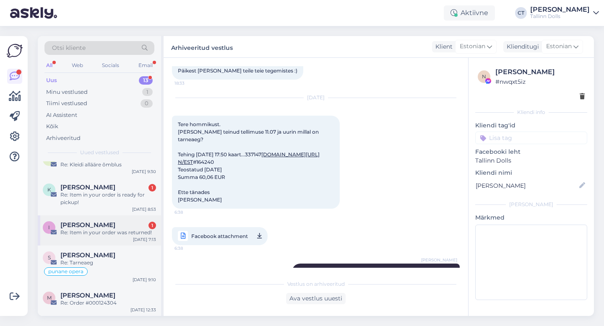
click at [126, 229] on div "Re: Item in your order was returned!" at bounding box center [108, 233] width 96 height 8
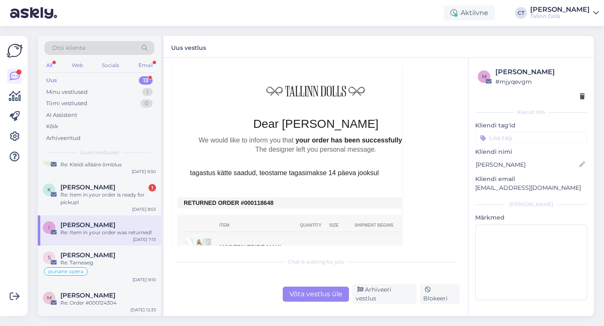
scroll to position [303, 0]
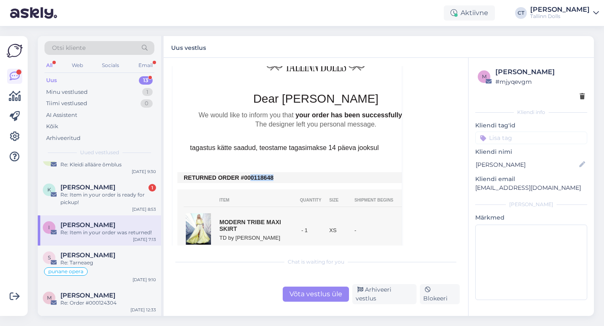
drag, startPoint x: 275, startPoint y: 178, endPoint x: 249, endPoint y: 177, distance: 26.0
click at [249, 177] on td "RETURNED ORDER #000118648" at bounding box center [316, 177] width 264 height 7
copy td "0118648"
click at [321, 297] on div "Võta vestlus üle" at bounding box center [316, 294] width 66 height 15
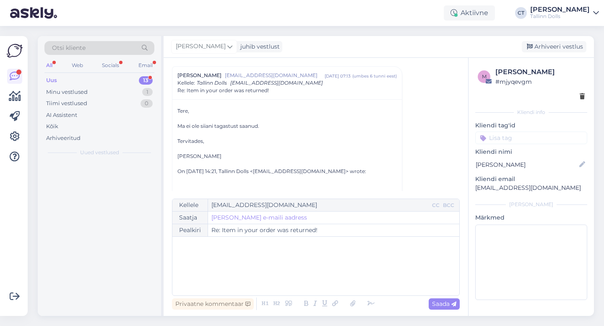
scroll to position [0, 0]
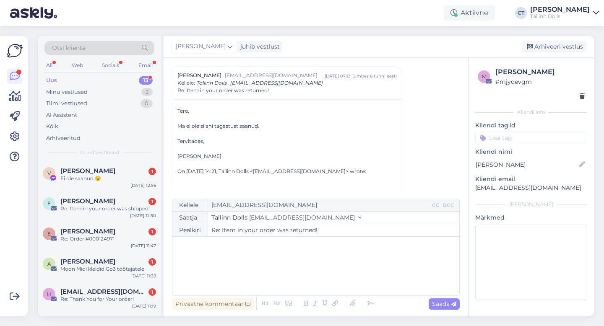
click at [322, 280] on div "﻿" at bounding box center [315, 266] width 278 height 50
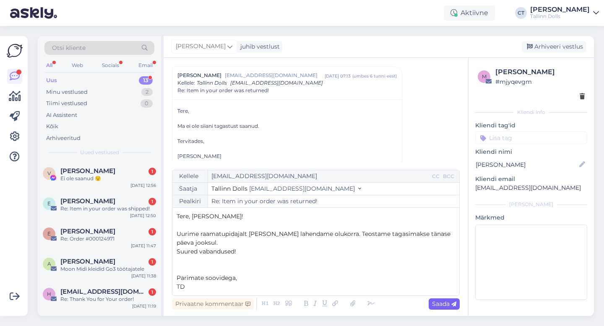
click at [444, 300] on span "Saada" at bounding box center [444, 304] width 24 height 8
type input "Re: Item in your order was returned!"
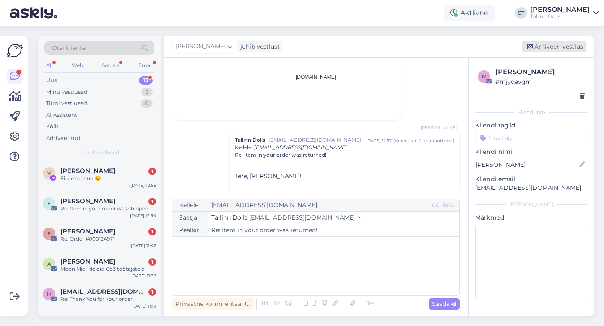
click at [550, 50] on div "Arhiveeri vestlus" at bounding box center [553, 46] width 65 height 11
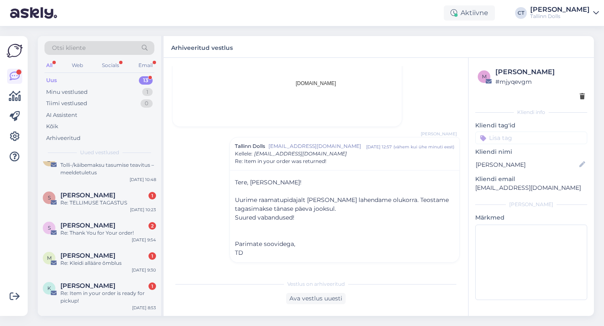
scroll to position [270, 0]
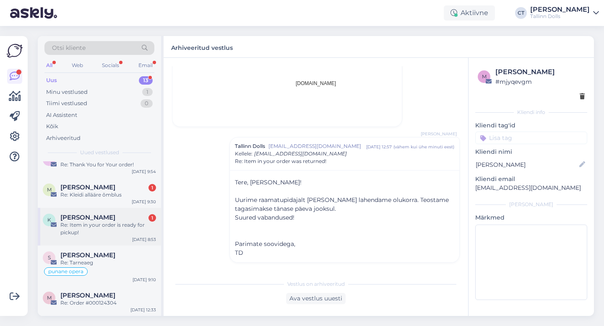
click at [109, 235] on div "Re: Item in your order is ready for pickup!" at bounding box center [108, 228] width 96 height 15
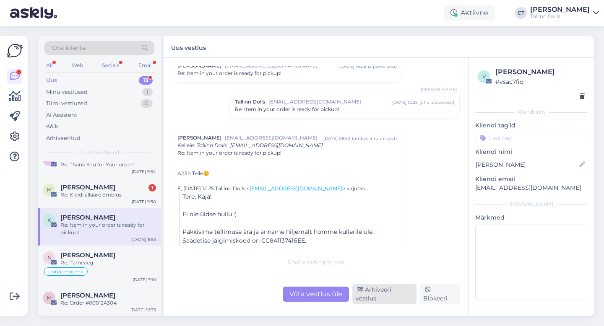
click at [385, 299] on div "Arhiveeri vestlus" at bounding box center [384, 294] width 64 height 20
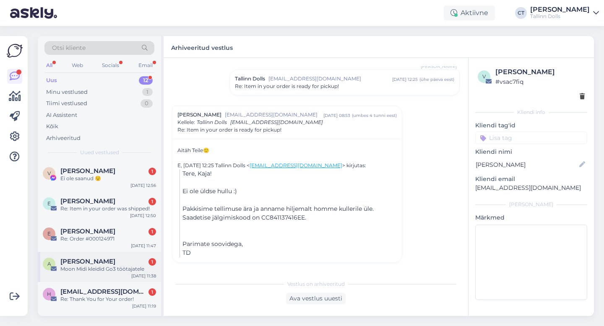
scroll to position [233, 0]
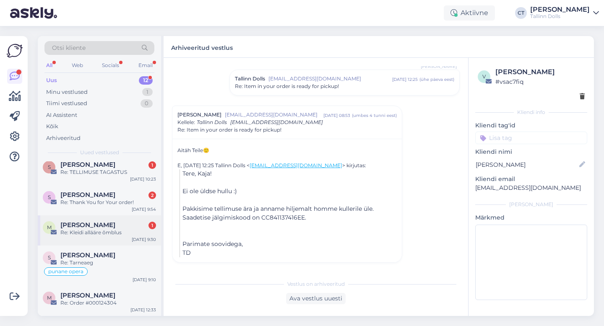
click at [104, 231] on div "Re: Kleidi allääre õmblus" at bounding box center [108, 233] width 96 height 8
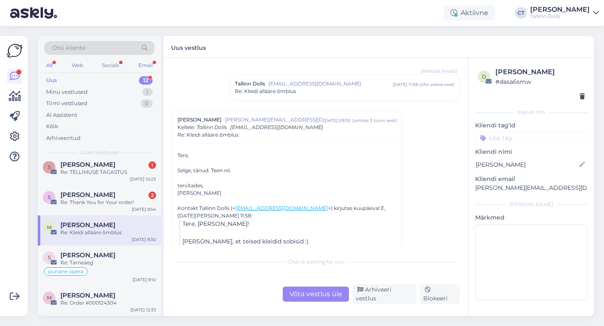
scroll to position [285, 0]
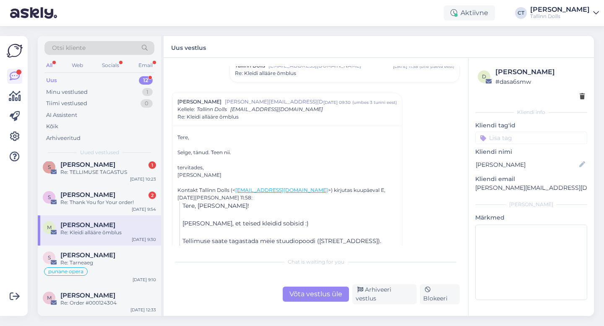
click at [305, 74] on div "Re: Kleidi allääre õmblus" at bounding box center [344, 74] width 219 height 8
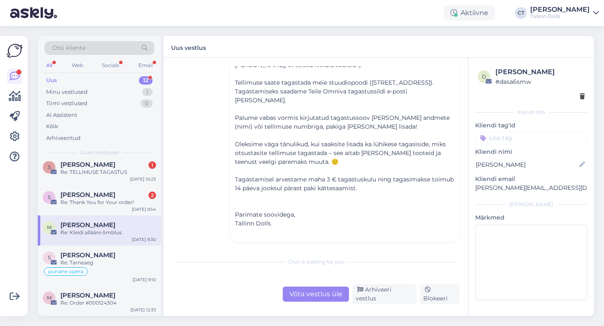
scroll to position [355, 0]
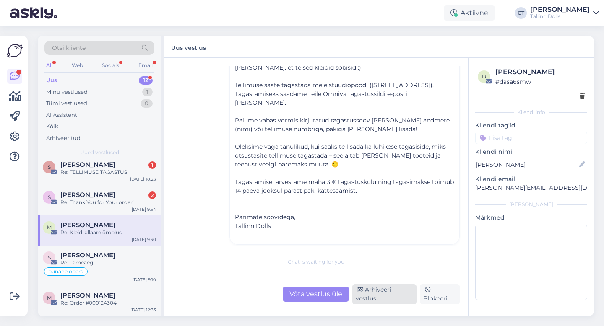
click at [374, 292] on div "Arhiveeri vestlus" at bounding box center [384, 294] width 64 height 20
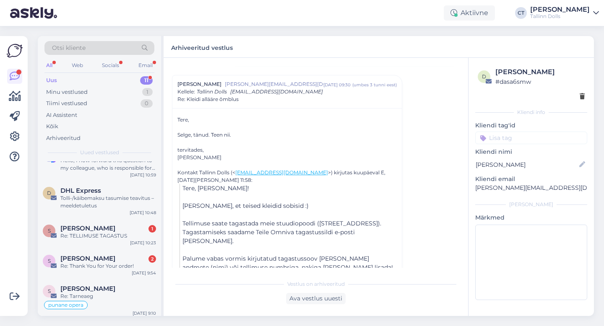
scroll to position [202, 0]
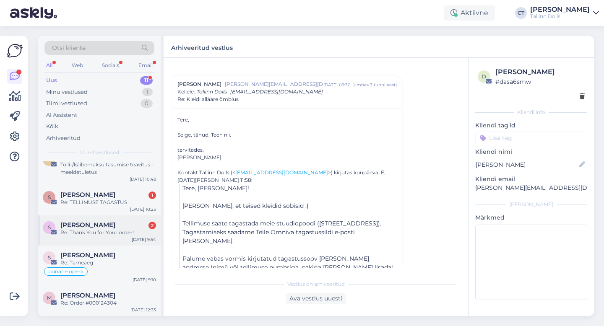
click at [84, 238] on div "S Sirli Puhk 2 Re: Thank You for Your order! Sep 9 9:54" at bounding box center [99, 230] width 123 height 30
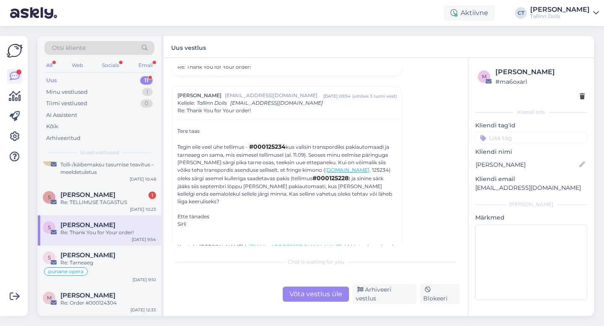
scroll to position [31, 0]
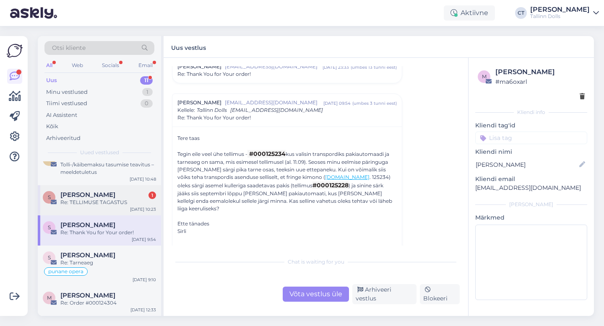
click at [126, 197] on div "Stenely Strandson 1" at bounding box center [108, 195] width 96 height 8
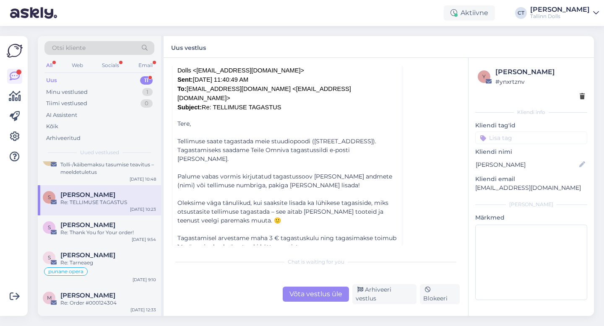
scroll to position [380, 0]
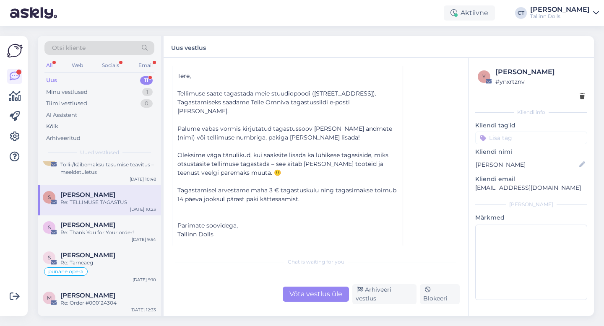
click at [210, 261] on div "IMG_4849.jpeg" at bounding box center [206, 265] width 38 height 8
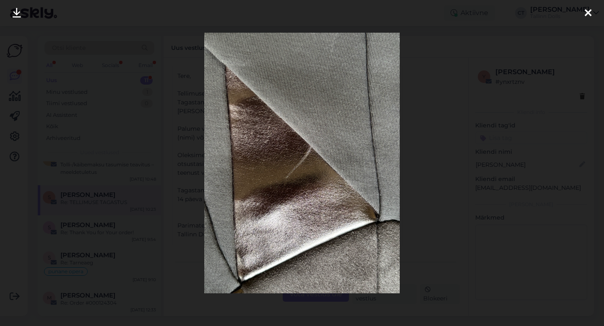
click at [589, 13] on icon at bounding box center [587, 13] width 7 height 11
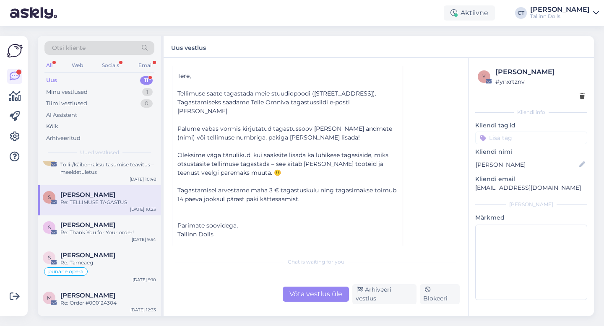
click at [287, 255] on div "IMG_4849.jpeg 1.5 MB IMG_4851.jpeg 1.4 MB" at bounding box center [286, 264] width 229 height 18
click at [287, 259] on link "IMG_4851.jpeg 1.4 MB" at bounding box center [282, 264] width 67 height 11
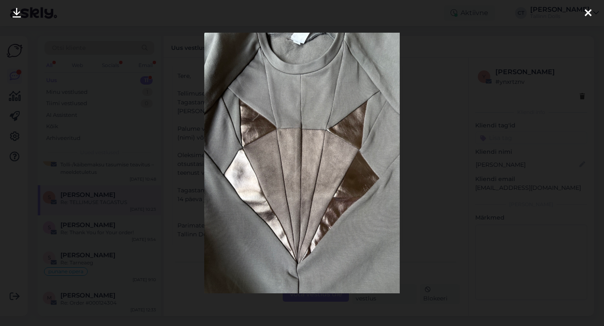
click at [588, 13] on icon at bounding box center [587, 13] width 7 height 11
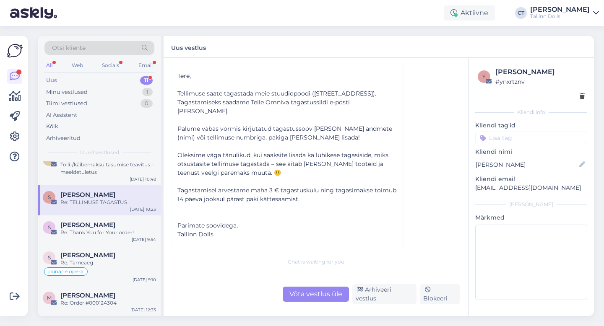
click at [322, 298] on div "Võta vestlus üle" at bounding box center [316, 294] width 66 height 15
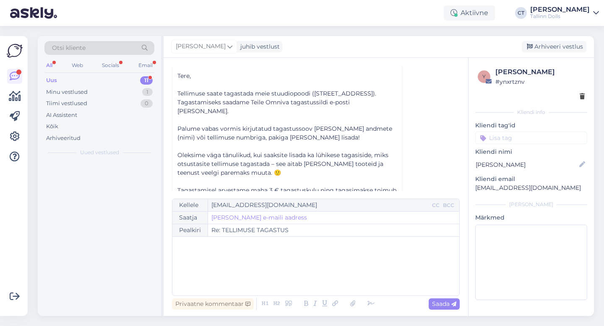
scroll to position [0, 0]
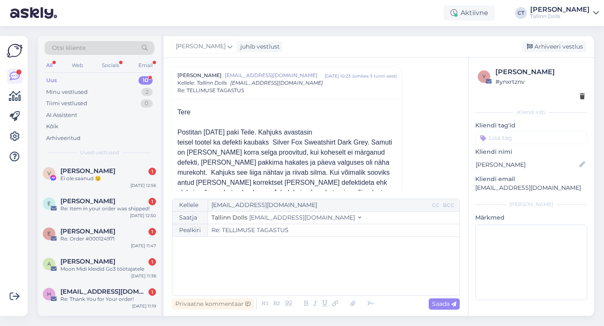
click at [333, 277] on div "﻿" at bounding box center [315, 266] width 278 height 50
drag, startPoint x: 559, startPoint y: 69, endPoint x: 523, endPoint y: 69, distance: 36.0
click at [523, 69] on div "Stenely Strandson" at bounding box center [539, 72] width 89 height 10
copy div "Strandson"
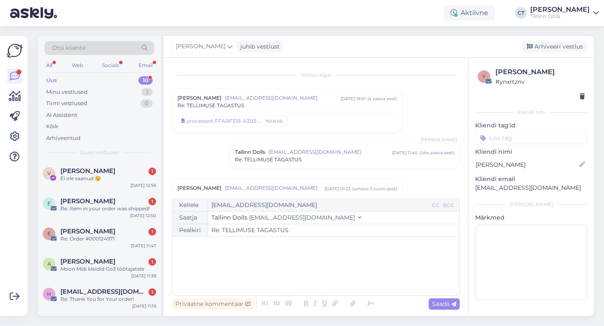
click at [293, 156] on span "Re: TELLIMUSE TAGASTUS" at bounding box center [268, 160] width 67 height 8
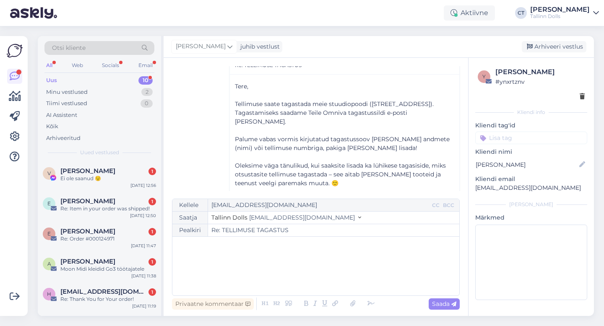
scroll to position [127, 0]
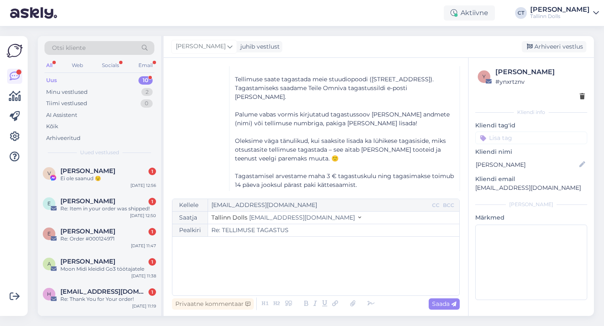
click at [273, 283] on div "﻿" at bounding box center [315, 266] width 278 height 50
click at [249, 279] on div "Tere, ﻿ ﻿" at bounding box center [315, 266] width 278 height 50
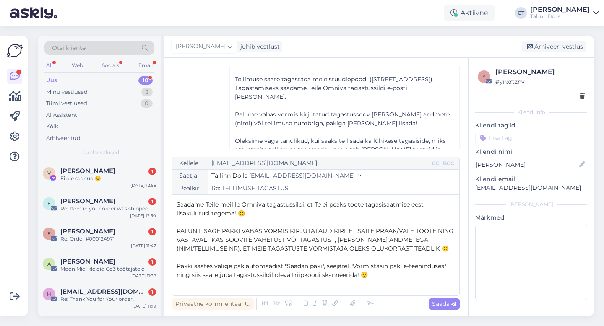
scroll to position [47, 0]
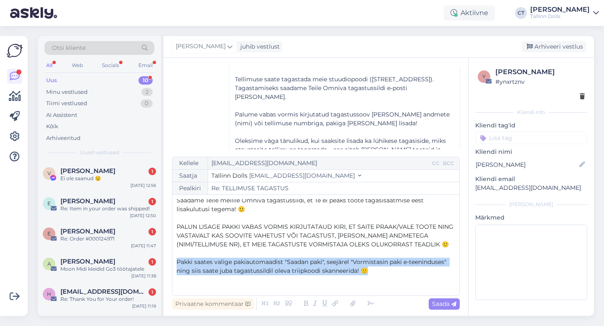
drag, startPoint x: 176, startPoint y: 262, endPoint x: 396, endPoint y: 270, distance: 220.2
click at [396, 270] on p "Pakki saates valige pakiautomaadist "Saadan paki", seejärel "Vormistasin paki e…" at bounding box center [315, 267] width 278 height 18
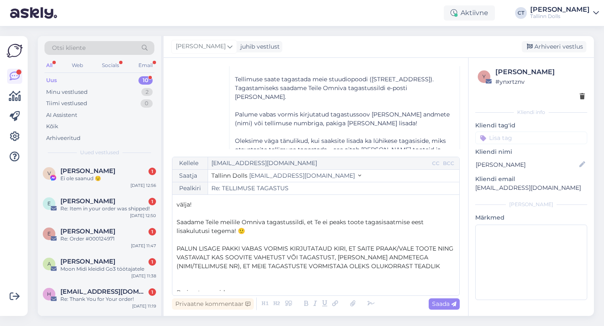
scroll to position [16, 0]
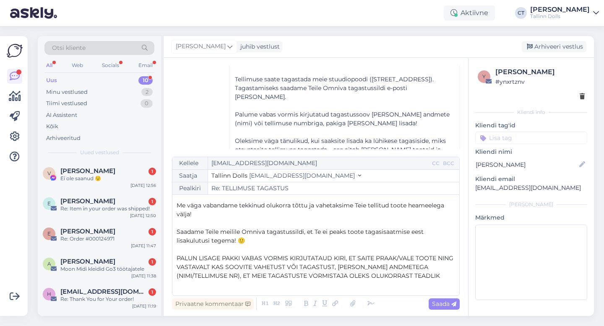
click at [412, 257] on span "PALUN LISAGE PAKKI VABAS VORMIS KIRJUTATAUD KIRI, ET SAITE PRAAK/VALE TOOTE NIN…" at bounding box center [315, 266] width 278 height 25
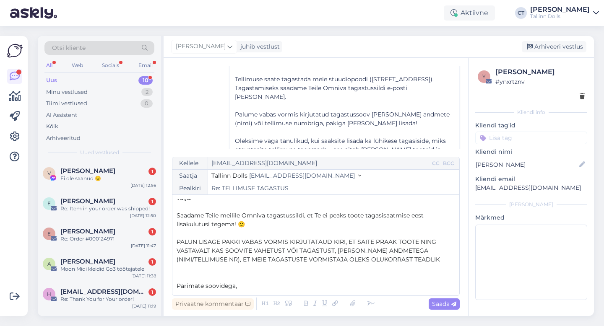
scroll to position [37, 0]
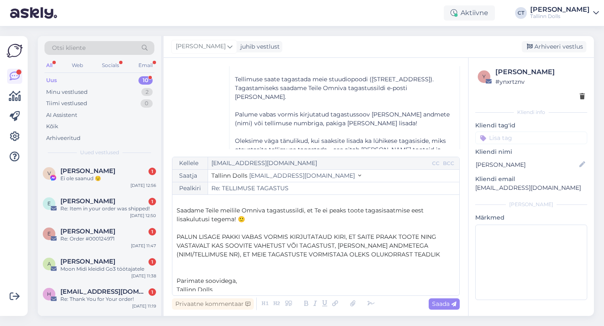
click at [444, 254] on p "PALUN LISAGE PAKKI VABAS VORMIS KIRJUTATAUD KIRI, ET SAITE PRAAK TOOTE NING VAS…" at bounding box center [315, 246] width 278 height 26
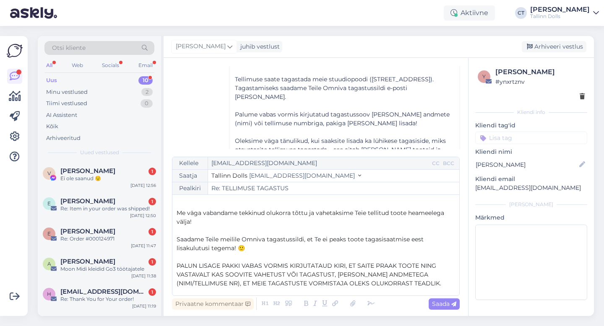
scroll to position [0, 0]
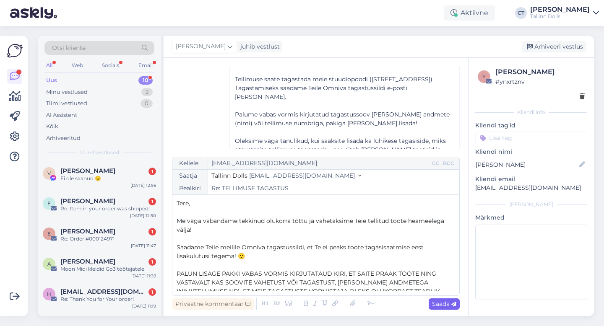
click at [447, 306] on span "Saada" at bounding box center [444, 304] width 24 height 8
type input "Re: Re: TELLIMUSE TAGASTUS"
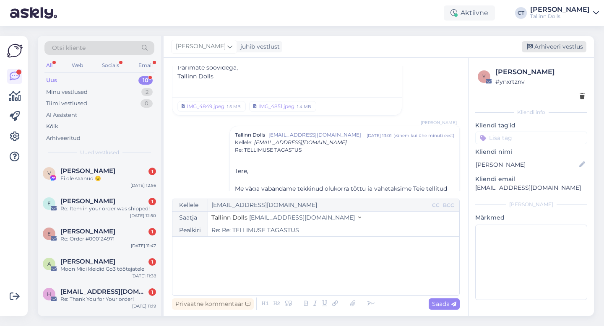
click at [554, 48] on div "Arhiveeri vestlus" at bounding box center [553, 46] width 65 height 11
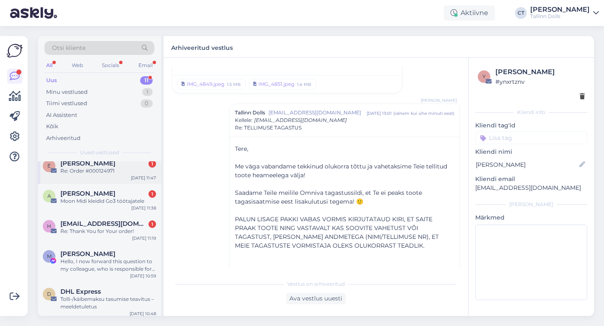
scroll to position [202, 0]
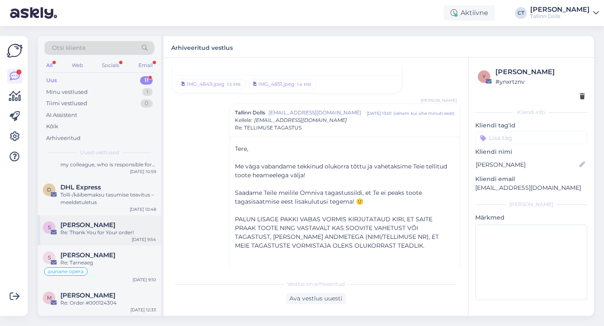
click at [117, 239] on div "S Sirli Puhk Re: Thank You for Your order! Sep 9 9:54" at bounding box center [99, 230] width 123 height 30
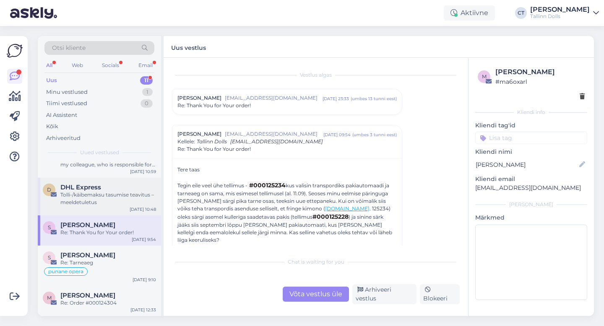
click at [65, 196] on div "Tolli-/käibemaksu tasumise teavitus – meeldetuletus" at bounding box center [108, 198] width 96 height 15
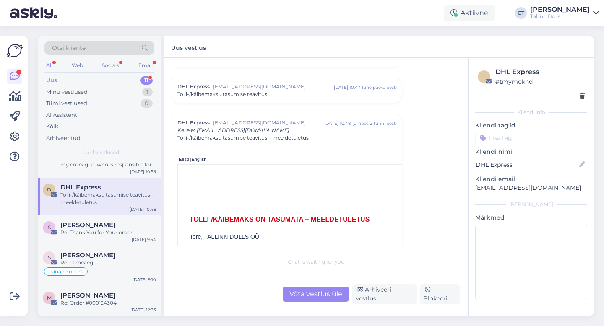
scroll to position [386, 0]
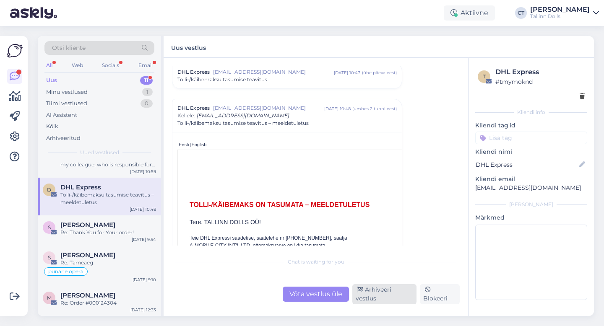
click at [393, 296] on div "Arhiveeri vestlus" at bounding box center [384, 294] width 64 height 20
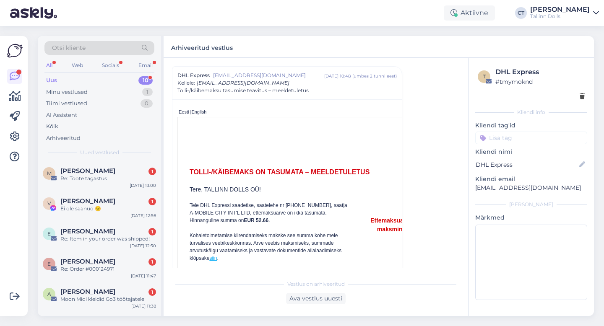
scroll to position [165, 0]
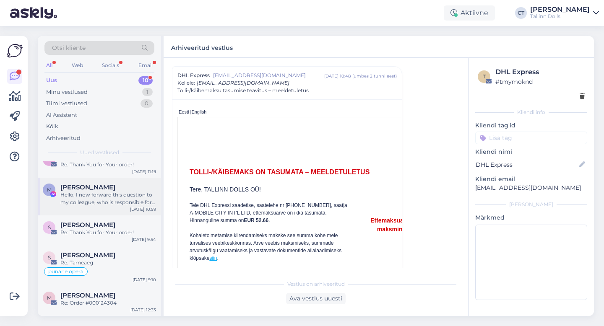
click at [114, 205] on div "Hello, I now forward this question to my colleague, who is responsible for this…" at bounding box center [108, 198] width 96 height 15
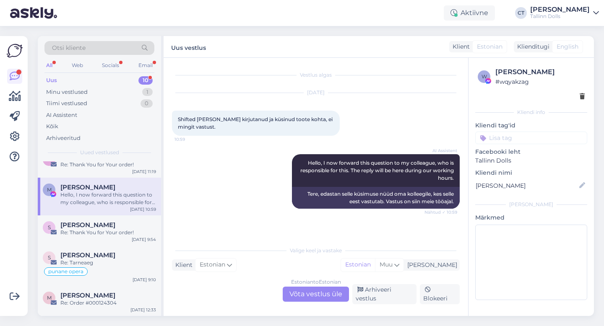
click at [322, 299] on div "Estonian to Estonian Võta vestlus üle" at bounding box center [316, 294] width 66 height 15
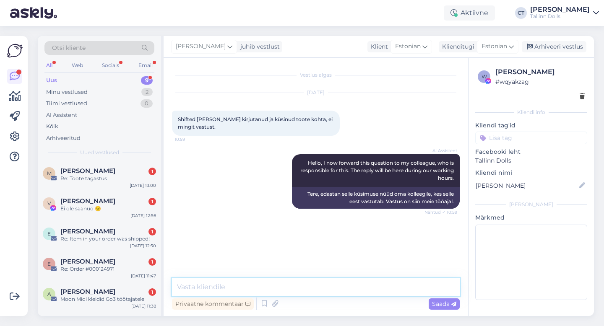
click at [324, 294] on textarea at bounding box center [316, 287] width 288 height 18
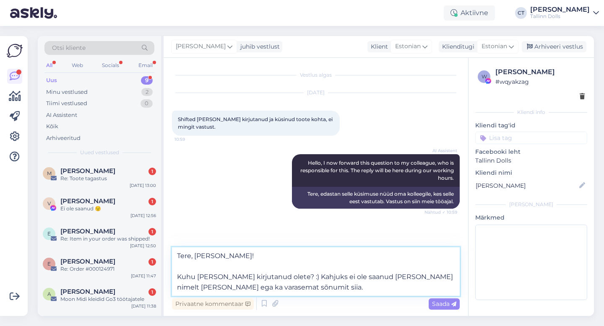
type textarea "Tere, Maigi! Kuhu Te meile kirjutanud olete? :) Kahjuks ei ole saanud Teie nime…"
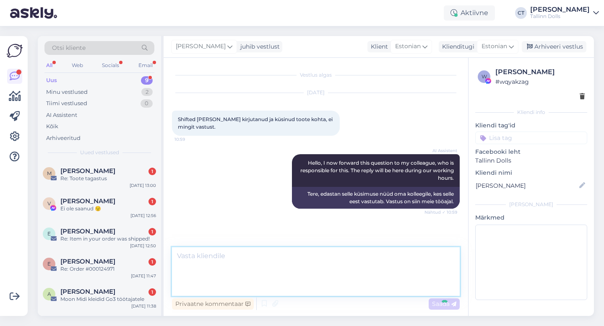
scroll to position [6, 0]
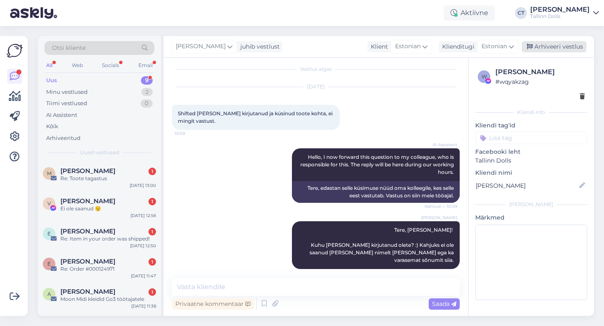
click at [552, 45] on div "Arhiveeri vestlus" at bounding box center [553, 46] width 65 height 11
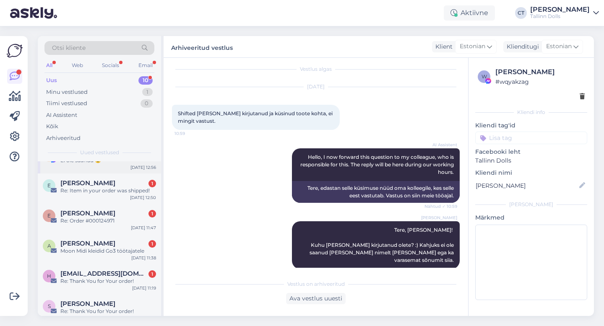
scroll to position [157, 0]
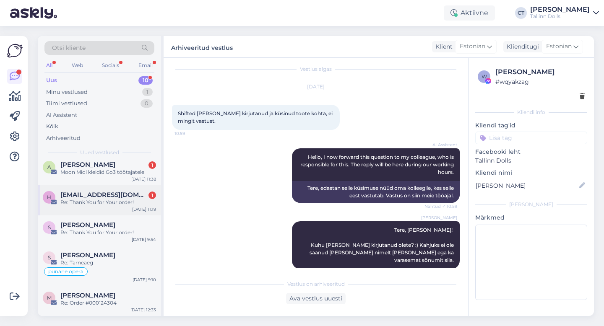
click at [119, 196] on span "heivi.kyla.001@mail.ee" at bounding box center [103, 195] width 87 height 8
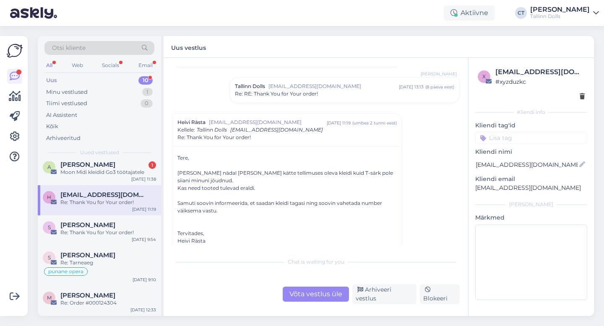
scroll to position [138, 0]
click at [343, 297] on div "Võta vestlus üle" at bounding box center [316, 294] width 66 height 15
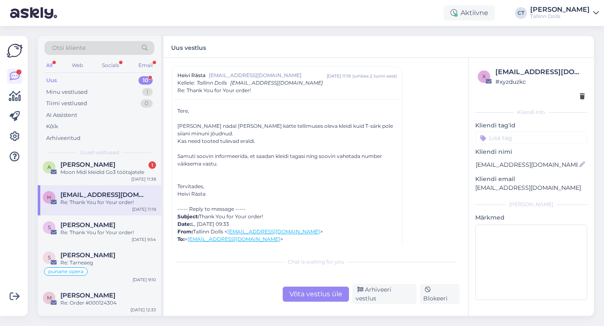
scroll to position [0, 0]
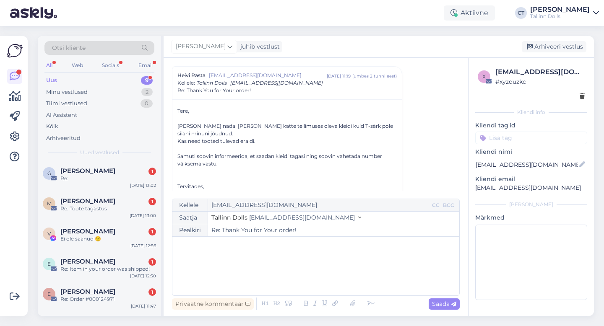
click at [340, 274] on div "﻿" at bounding box center [315, 266] width 278 height 50
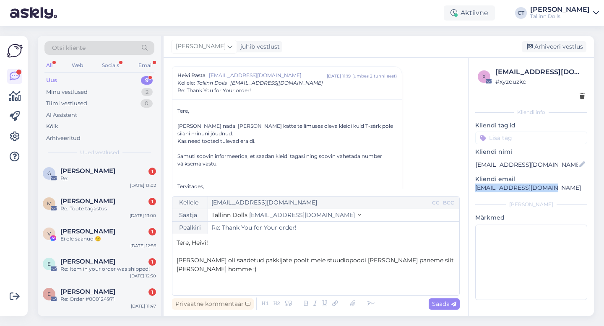
drag, startPoint x: 543, startPoint y: 188, endPoint x: 472, endPoint y: 188, distance: 71.7
click at [472, 188] on div "x heivi.kyla.001@mail.ee # xyzduzkc Kliendi info Kliendi tag'id Kliendi nimi he…" at bounding box center [530, 185] width 125 height 255
copy p "heivi.kyla.001@mail.ee"
click at [265, 275] on p "﻿" at bounding box center [315, 278] width 278 height 9
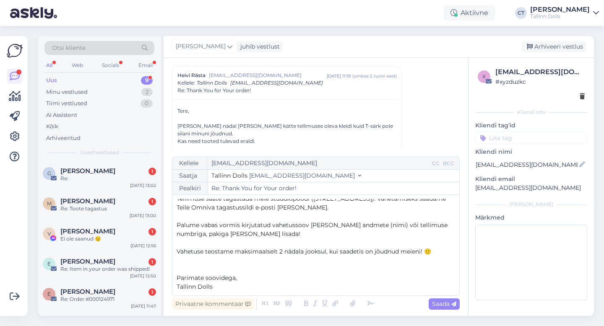
scroll to position [57, 0]
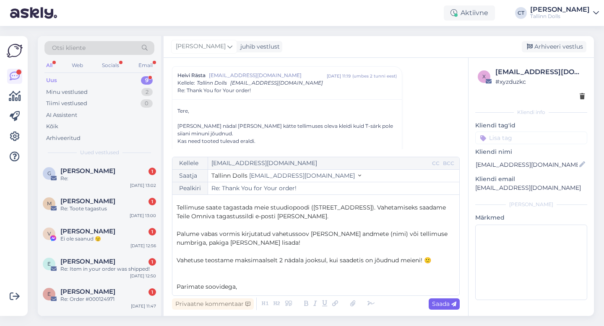
click at [445, 301] on span "Saada" at bounding box center [444, 304] width 24 height 8
click at [558, 49] on div "Arhiveeri vestlus" at bounding box center [553, 46] width 65 height 11
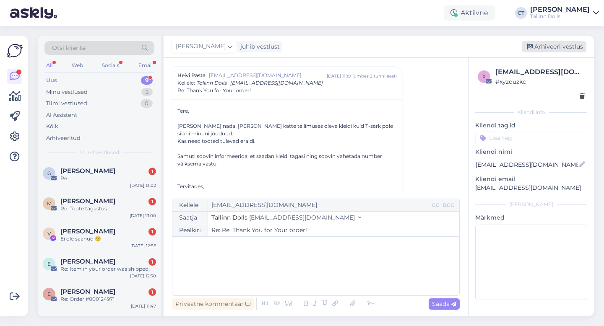
type input "Re: Re: Thank You for Your order!"
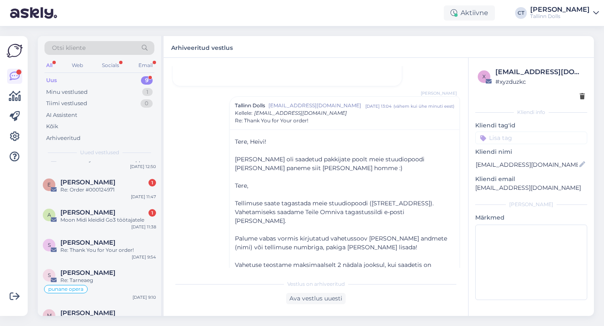
scroll to position [127, 0]
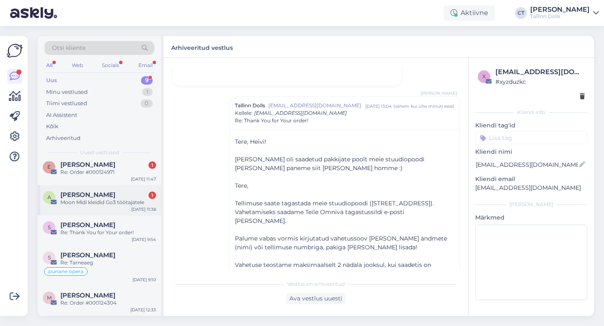
click at [114, 205] on div "Moon Midi kleidid Go3 töötajatele" at bounding box center [108, 203] width 96 height 8
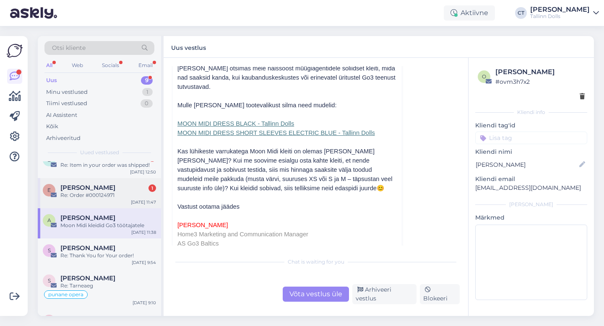
scroll to position [100, 0]
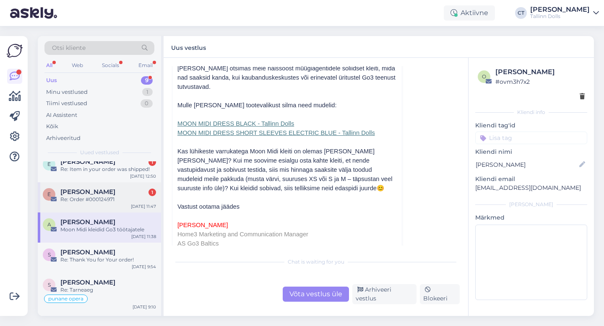
click at [114, 192] on div "Elo Saar 1" at bounding box center [108, 192] width 96 height 8
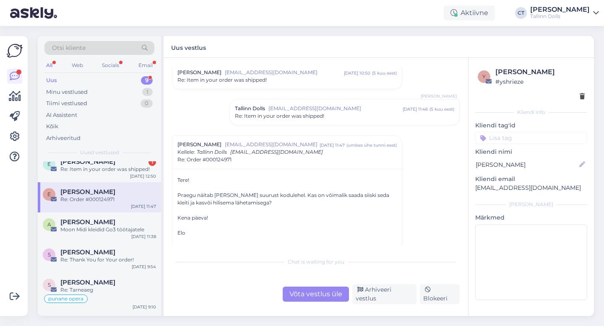
scroll to position [185, 0]
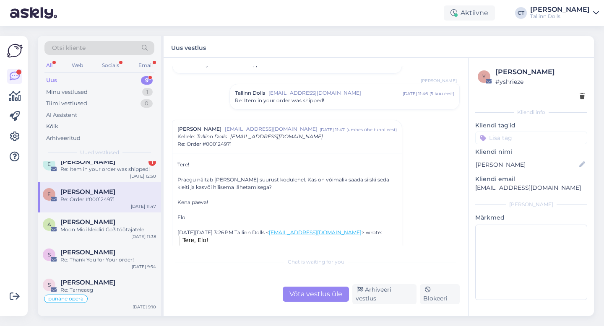
click at [300, 95] on span "info@tallinndolls.com" at bounding box center [335, 93] width 134 height 8
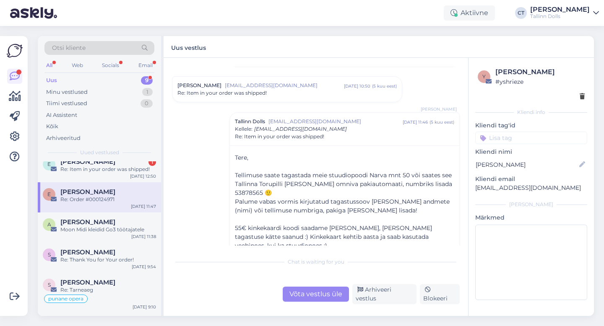
scroll to position [156, 0]
click at [283, 91] on div "Re: Item in your order was shipped!" at bounding box center [286, 94] width 219 height 8
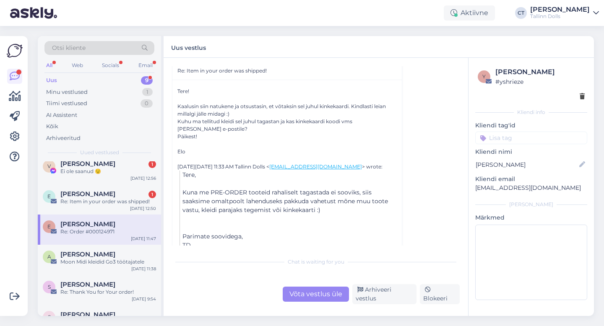
scroll to position [60, 0]
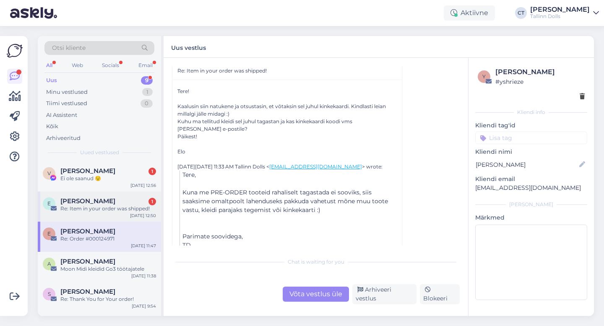
click at [111, 201] on div "erika pärli 1" at bounding box center [108, 201] width 96 height 8
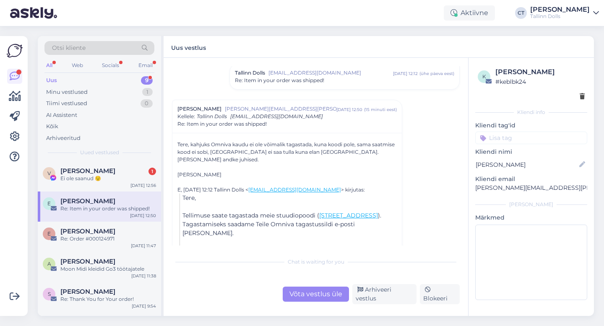
scroll to position [62, 0]
click at [311, 80] on span "Re: Item in your order was shipped!" at bounding box center [279, 80] width 89 height 8
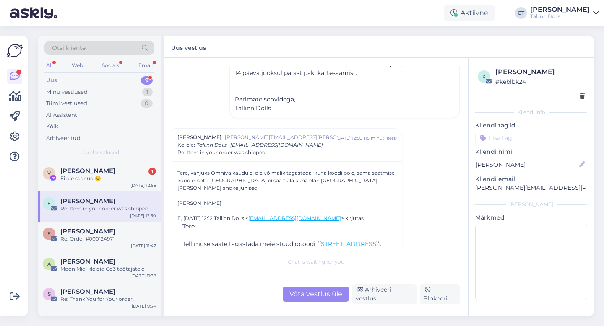
scroll to position [221, 0]
click at [318, 298] on div "Võta vestlus üle" at bounding box center [316, 294] width 66 height 15
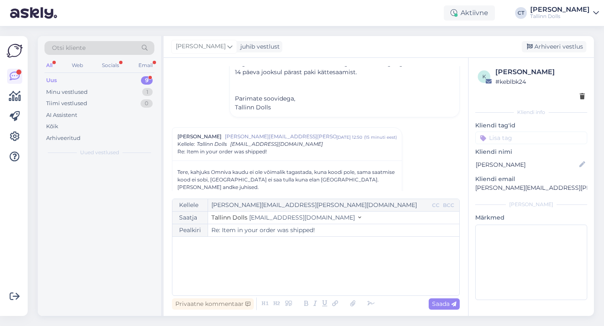
scroll to position [0, 0]
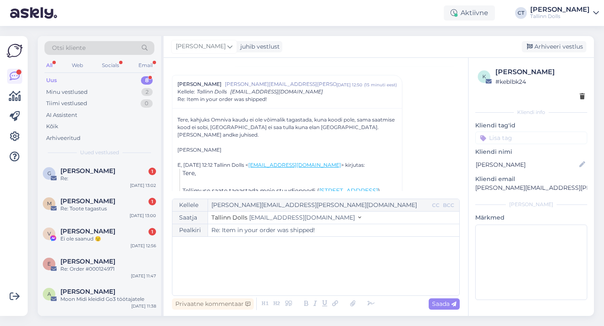
click at [320, 272] on div "﻿" at bounding box center [315, 266] width 278 height 50
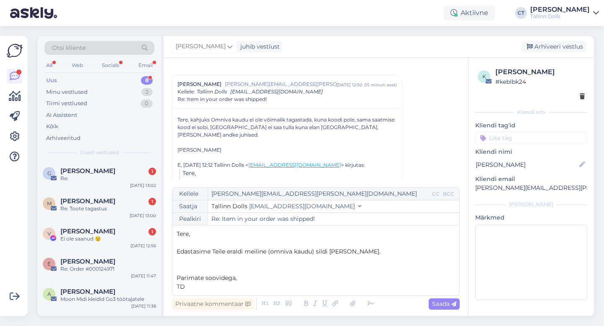
click at [394, 250] on p "Edastasime Teile eraldi meiline (omniva kaudu) sildi meili peale." at bounding box center [315, 251] width 278 height 9
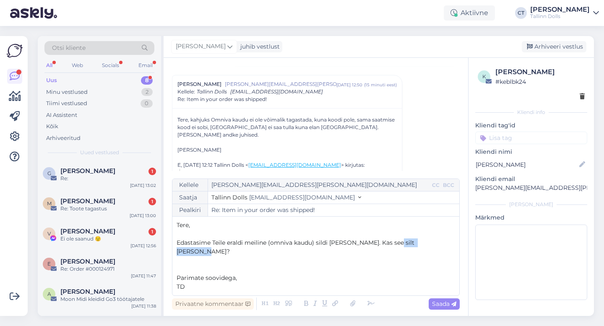
drag, startPoint x: 426, startPoint y: 249, endPoint x: 389, endPoint y: 249, distance: 36.9
click at [389, 249] on p "Edastasime Teile eraldi meiline (omniva kaudu) sildi meili peale. Kas see silt …" at bounding box center [315, 248] width 278 height 18
click at [452, 297] on div "Privaatne kommentaar Saada" at bounding box center [316, 304] width 288 height 16
click at [452, 302] on icon at bounding box center [453, 304] width 5 height 5
type input "Re: Re: Item in your order was shipped!"
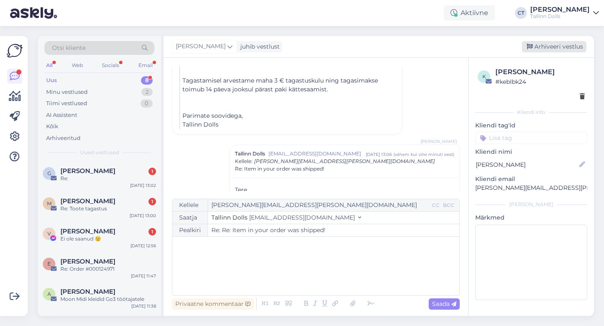
click at [545, 50] on div "Arhiveeri vestlus" at bounding box center [553, 46] width 65 height 11
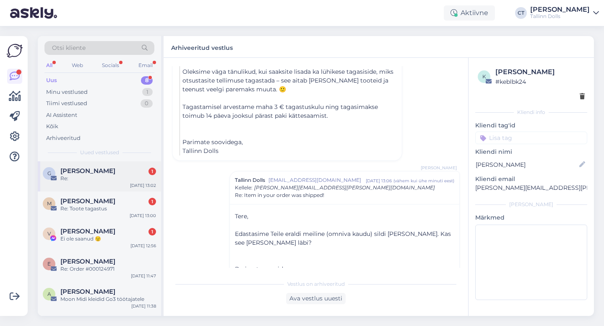
click at [78, 172] on span "Gmail Isküll" at bounding box center [87, 171] width 55 height 8
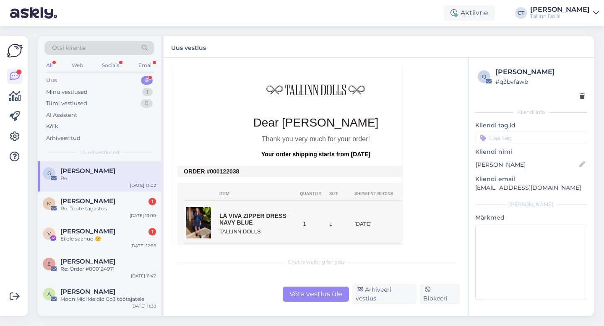
scroll to position [189, 0]
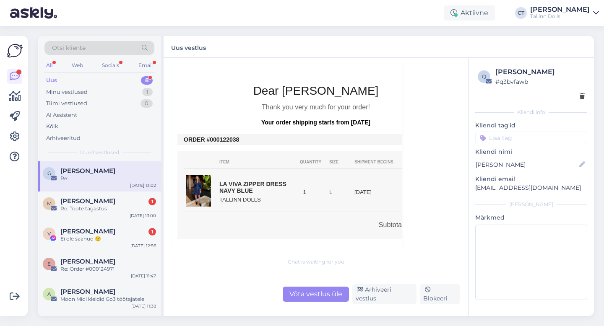
click at [313, 298] on div "Võta vestlus üle" at bounding box center [316, 294] width 66 height 15
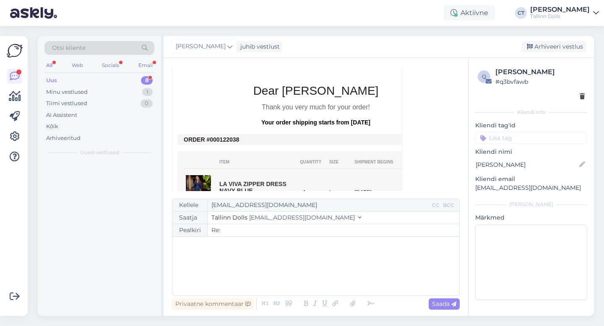
scroll to position [23, 0]
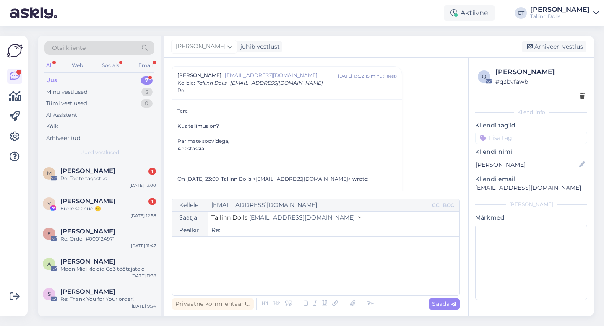
click at [312, 275] on div "﻿" at bounding box center [315, 266] width 278 height 50
click at [218, 273] on div "﻿" at bounding box center [315, 266] width 278 height 50
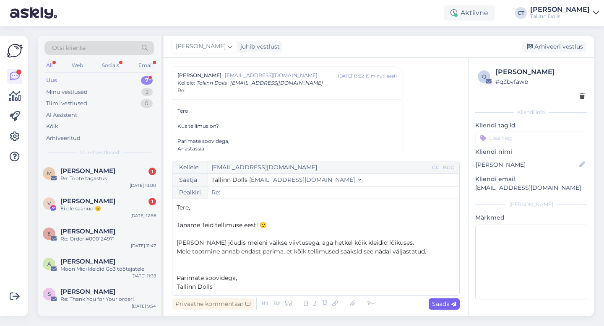
click at [445, 307] on span "Saada" at bounding box center [444, 304] width 24 height 8
type input "Re: Re:"
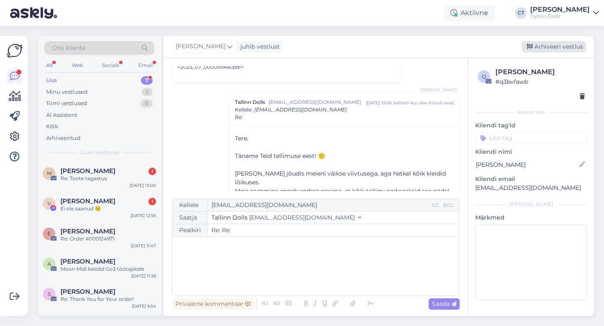
click at [542, 43] on div "Arhiveeri vestlus" at bounding box center [553, 46] width 65 height 11
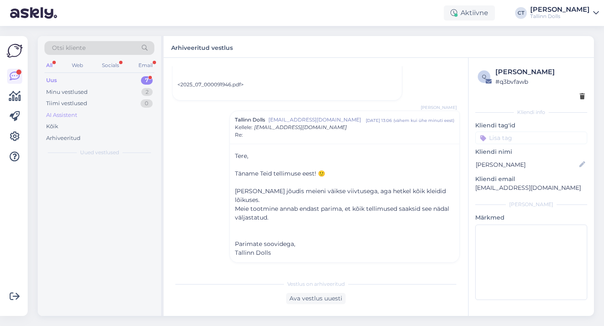
scroll to position [536, 0]
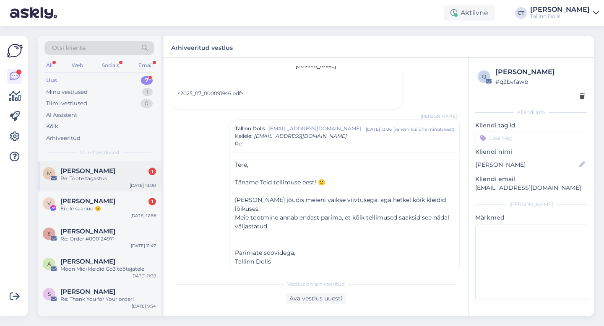
click at [106, 174] on span "Maili Fomitsev" at bounding box center [87, 171] width 55 height 8
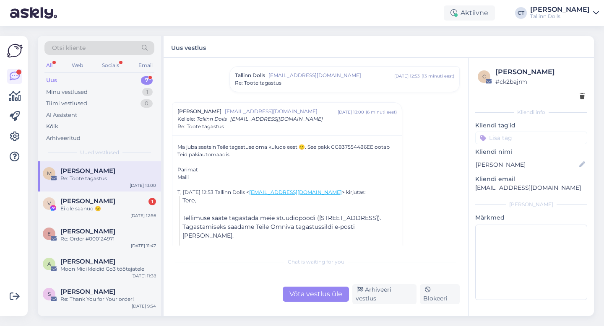
scroll to position [61, 0]
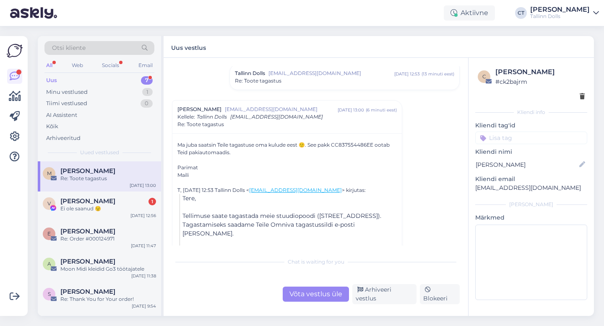
click at [304, 290] on div "Võta vestlus üle" at bounding box center [316, 294] width 66 height 15
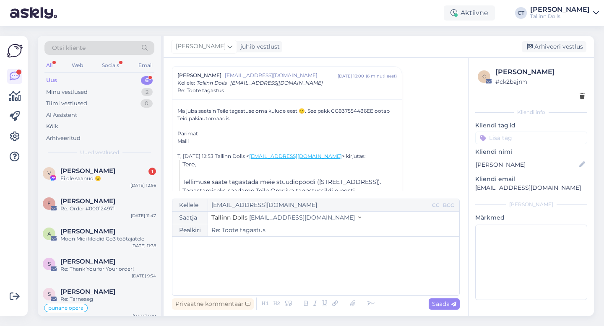
click at [311, 275] on div "﻿" at bounding box center [315, 266] width 278 height 50
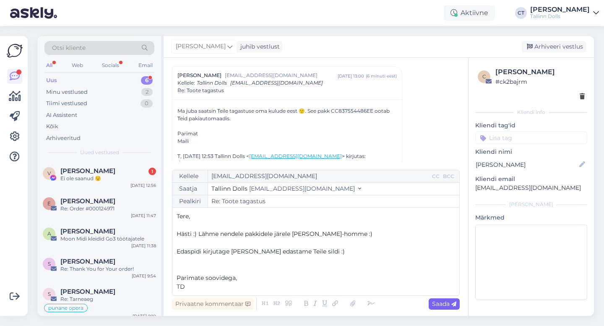
click at [433, 303] on span "Saada" at bounding box center [444, 304] width 24 height 8
type input "Re: Re: Toote tagastus"
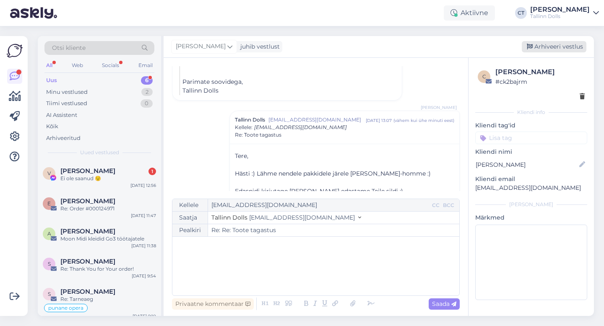
click at [548, 51] on div "Arhiveeri vestlus" at bounding box center [553, 46] width 65 height 11
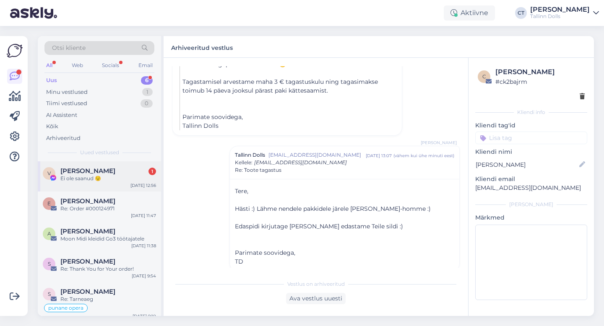
click at [102, 174] on span "Viorika Morel" at bounding box center [87, 171] width 55 height 8
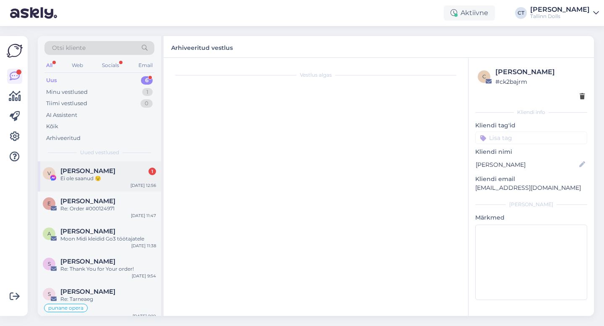
scroll to position [1349, 0]
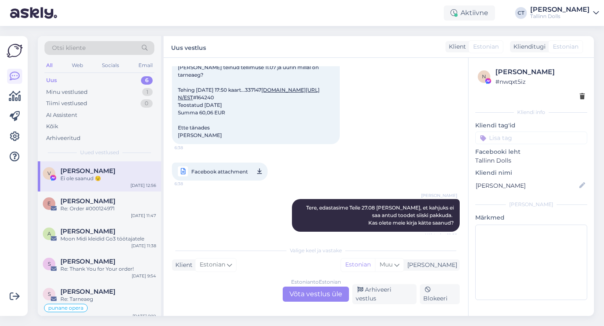
click at [334, 301] on div "Estonian to Estonian Võta vestlus üle" at bounding box center [316, 294] width 66 height 15
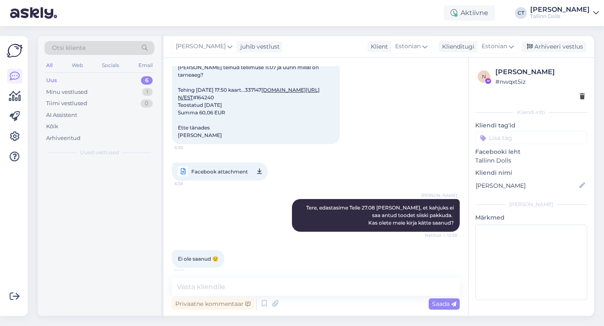
scroll to position [1318, 0]
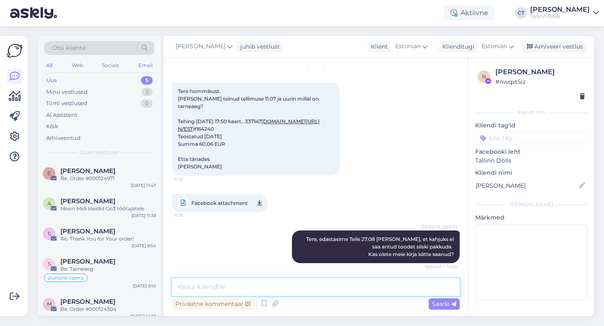
click at [333, 293] on textarea at bounding box center [316, 287] width 288 height 18
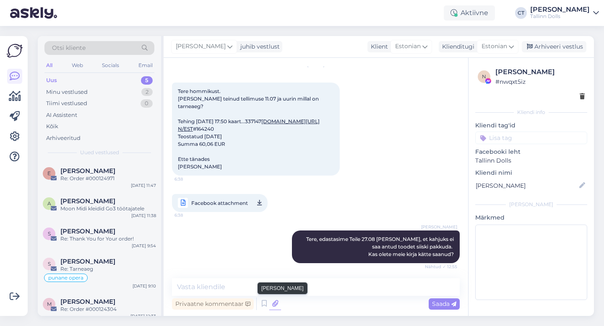
click at [277, 308] on icon at bounding box center [275, 304] width 12 height 13
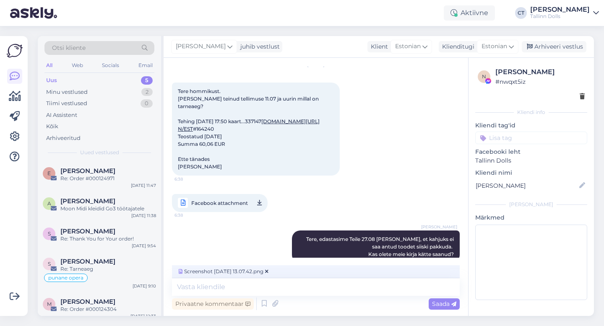
scroll to position [1331, 0]
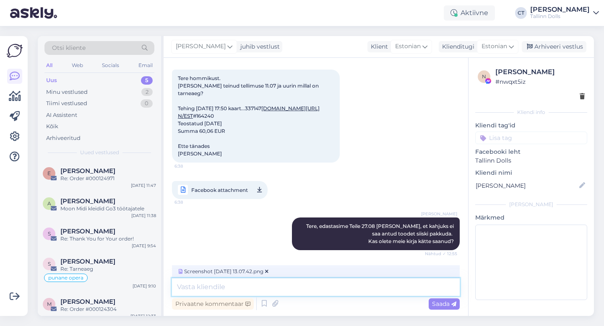
click at [324, 288] on textarea at bounding box center [316, 287] width 288 height 18
type textarea "Lisame pildi meilist. Kas äkki võis minna späm kausta?"
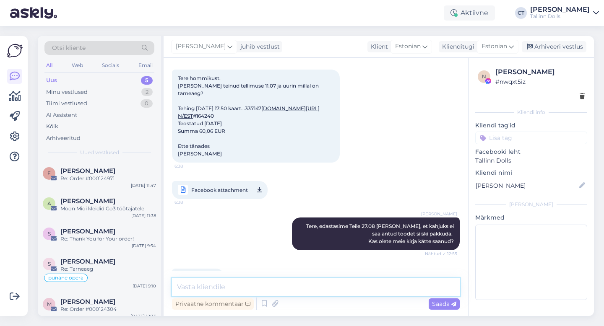
scroll to position [1407, 0]
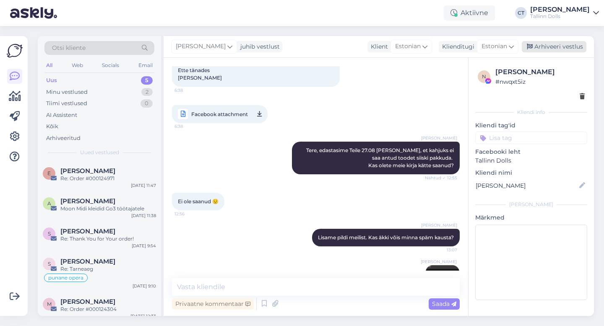
click at [551, 47] on div "Arhiveeri vestlus" at bounding box center [553, 46] width 65 height 11
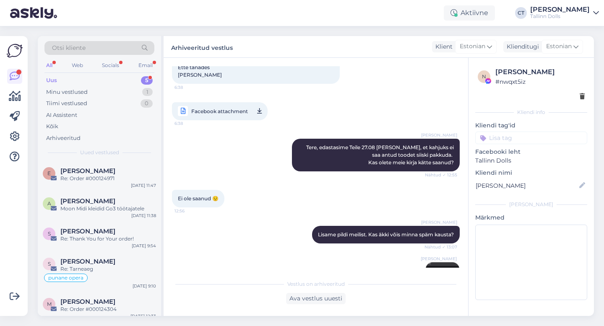
scroll to position [1446, 0]
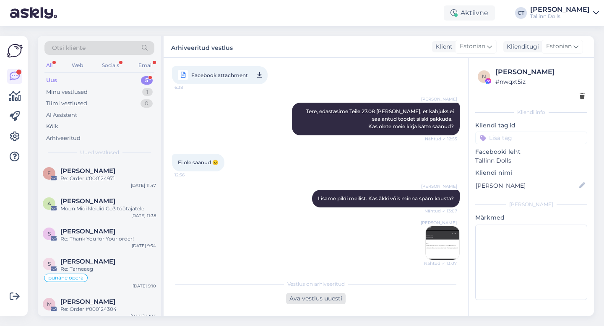
click at [309, 299] on div "Ava vestlus uuesti" at bounding box center [316, 298] width 60 height 11
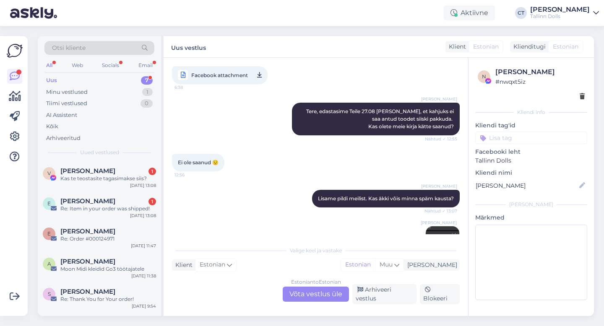
click at [307, 290] on div "Estonian to Estonian Võta vestlus üle" at bounding box center [316, 294] width 66 height 15
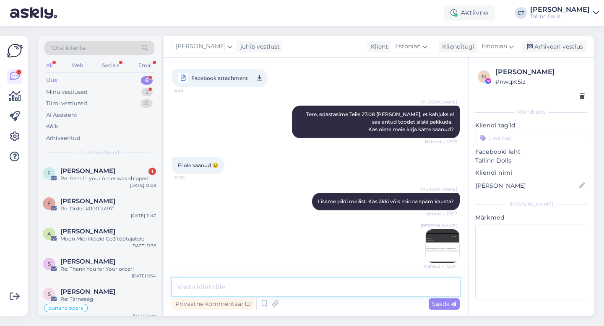
click at [310, 285] on textarea at bounding box center [316, 287] width 288 height 18
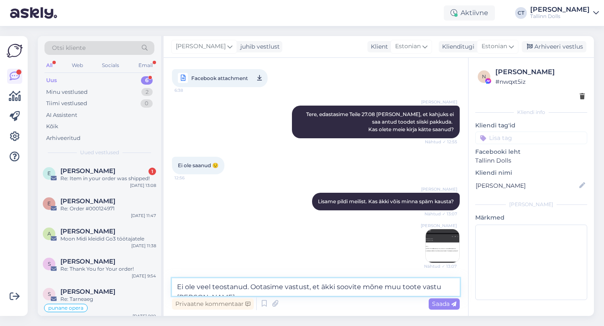
scroll to position [1446, 0]
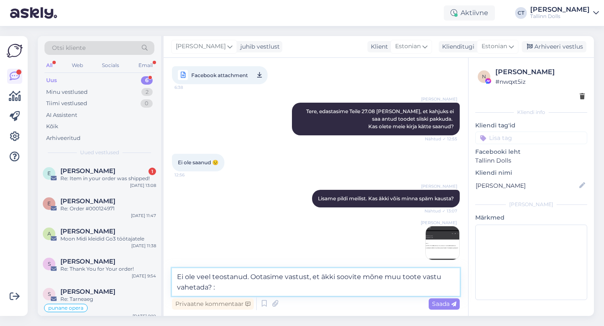
type textarea "Ei ole veel teostanud. Ootasime vastust, et äkki soovite mõne muu toote vastu v…"
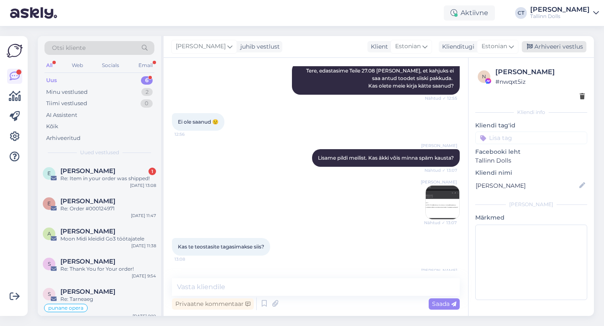
click at [558, 46] on div "Arhiveeri vestlus" at bounding box center [553, 46] width 65 height 11
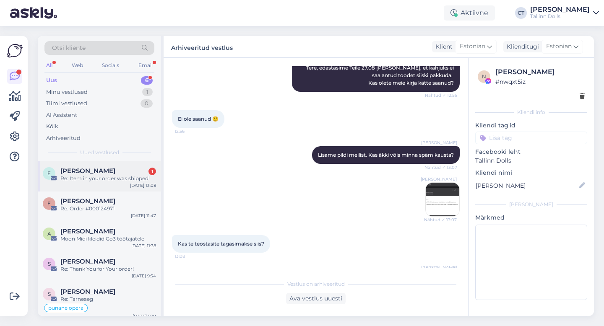
click at [117, 179] on div "Re: Item in your order was shipped!" at bounding box center [108, 179] width 96 height 8
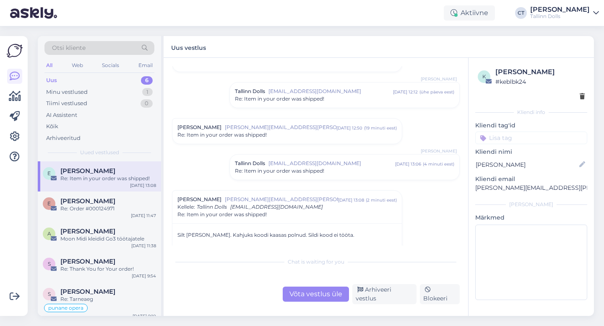
scroll to position [98, 0]
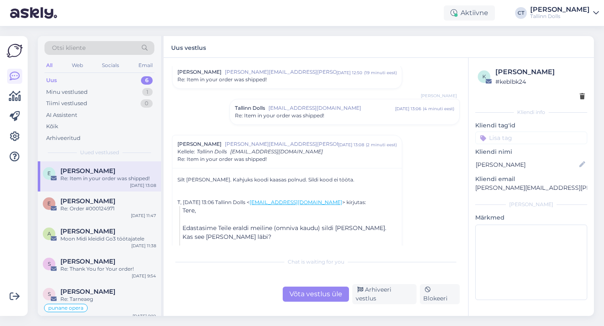
click at [300, 299] on div "Võta vestlus üle" at bounding box center [316, 294] width 66 height 15
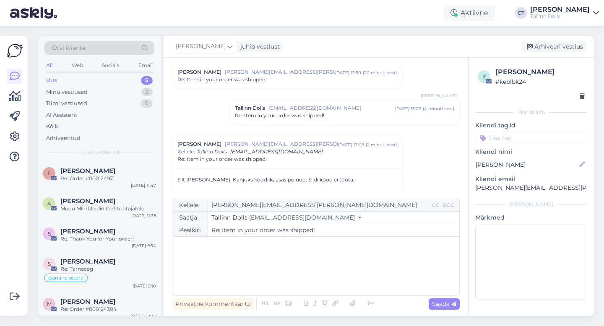
scroll to position [167, 0]
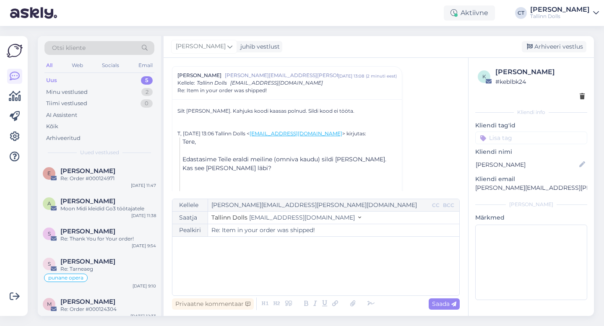
click at [310, 279] on div "﻿" at bounding box center [315, 266] width 278 height 50
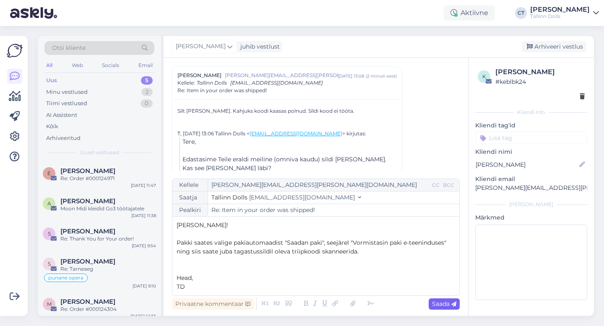
click at [436, 302] on span "Saada" at bounding box center [444, 304] width 24 height 8
type input "Re: Item in your order was shipped!"
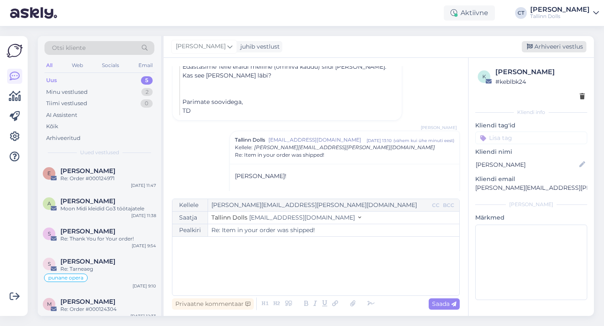
click at [558, 46] on div "Arhiveeri vestlus" at bounding box center [553, 46] width 65 height 11
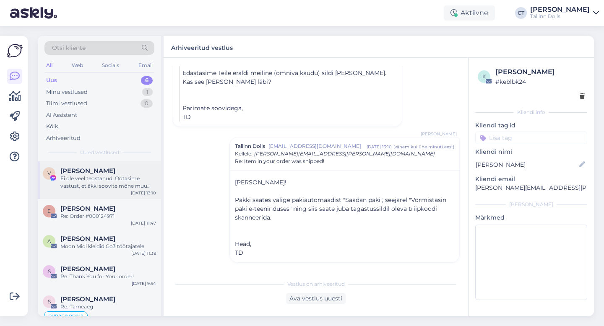
click at [119, 179] on div "Ei ole veel teostanud. Ootasime vastust, et äkki soovite mõne muu toote vastu v…" at bounding box center [108, 182] width 96 height 15
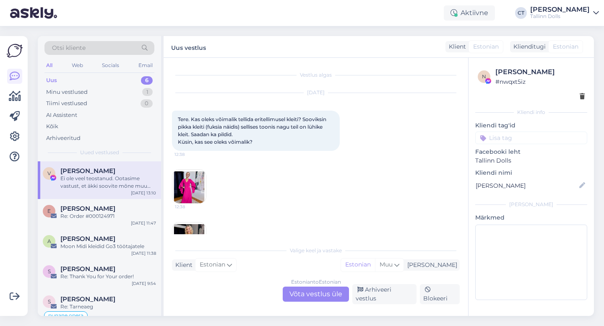
scroll to position [1518, 0]
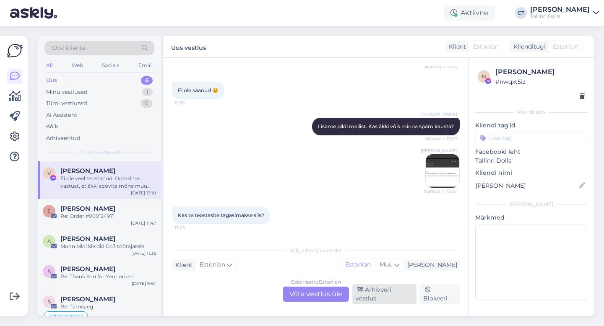
click at [369, 295] on div "Arhiveeri vestlus" at bounding box center [384, 294] width 64 height 20
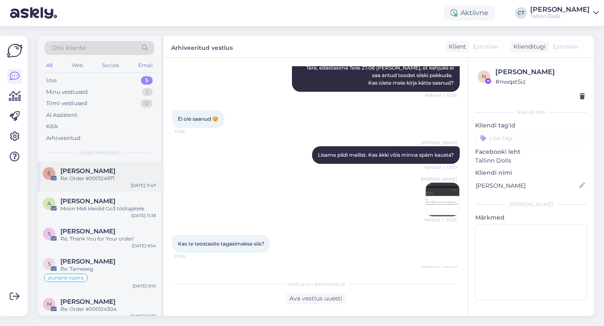
click at [86, 167] on span "Elo Saar" at bounding box center [87, 171] width 55 height 8
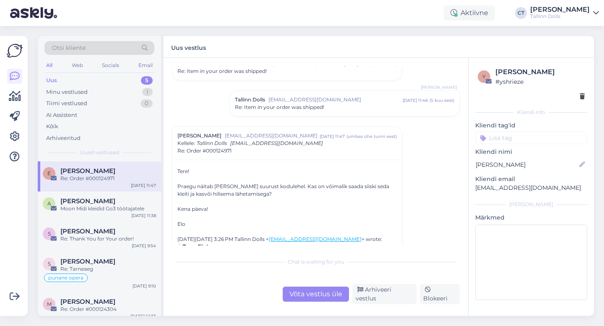
scroll to position [194, 0]
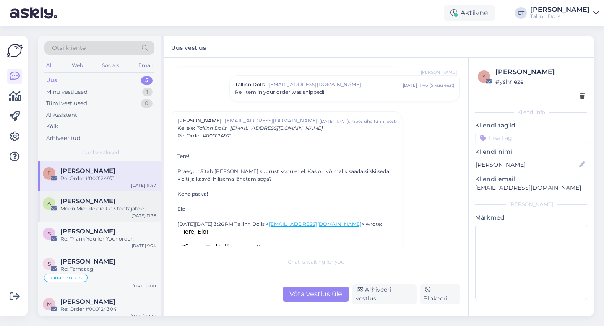
click at [96, 205] on div "Moon Midi kleidid Go3 töötajatele" at bounding box center [108, 209] width 96 height 8
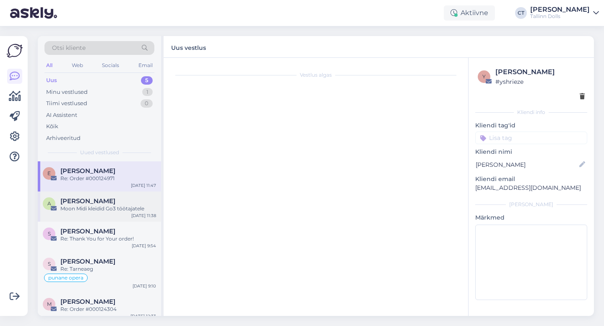
scroll to position [0, 0]
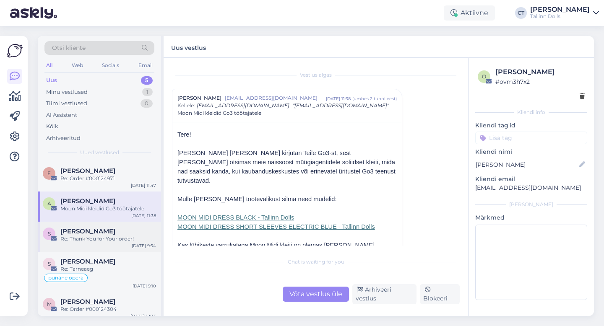
click at [97, 237] on div "Re: Thank You for Your order!" at bounding box center [108, 239] width 96 height 8
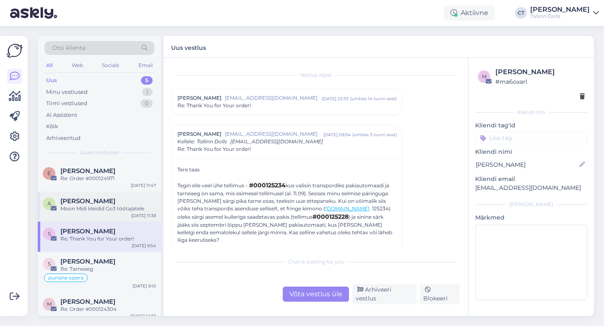
click at [113, 201] on div "Anu Ozolit" at bounding box center [108, 201] width 96 height 8
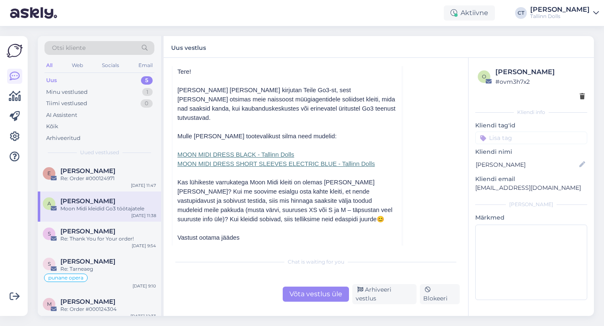
scroll to position [64, 0]
click at [106, 249] on div "S Sirli Puhk Re: Thank You for Your order! Sep 9 9:54" at bounding box center [99, 237] width 123 height 30
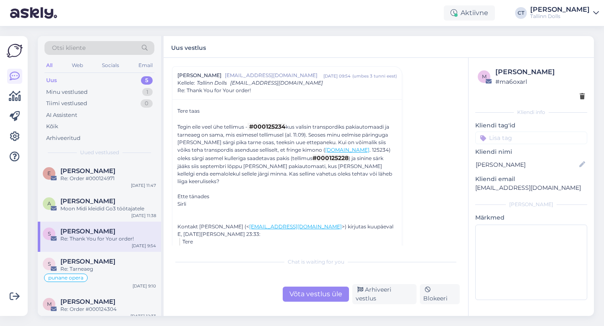
scroll to position [83, 0]
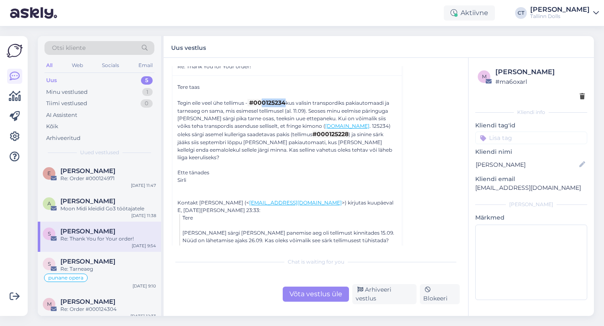
drag, startPoint x: 288, startPoint y: 103, endPoint x: 265, endPoint y: 102, distance: 23.1
click at [265, 102] on span "#000125234" at bounding box center [267, 103] width 36 height 8
copy span "0125234"
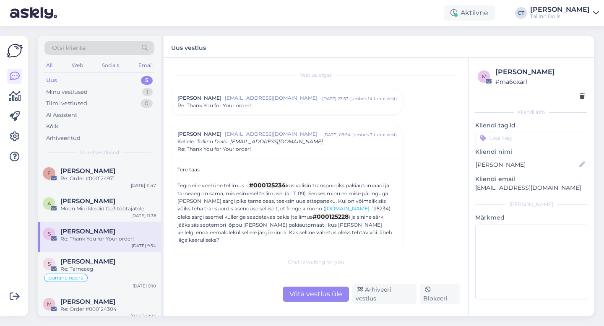
click at [265, 102] on div "Re: Thank You for Your order!" at bounding box center [286, 106] width 219 height 8
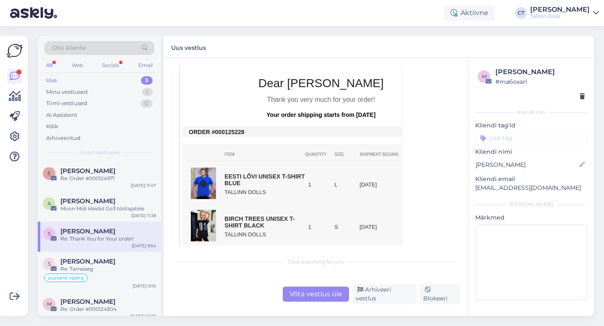
scroll to position [222, 0]
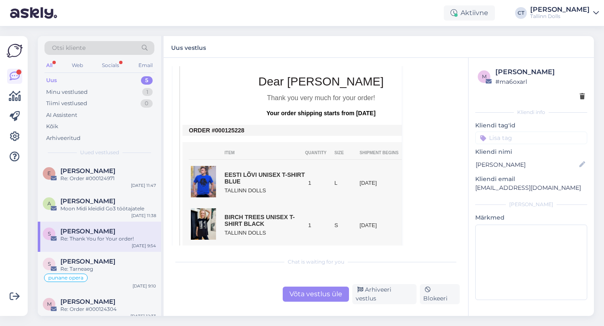
drag, startPoint x: 246, startPoint y: 115, endPoint x: 223, endPoint y: 113, distance: 23.6
click at [223, 127] on td "ORDER #000125228" at bounding box center [321, 130] width 264 height 7
copy td "0125228"
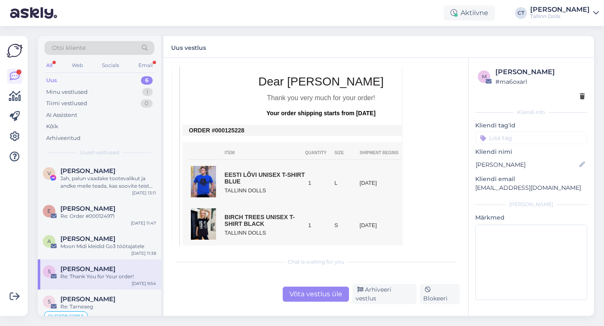
scroll to position [236, 0]
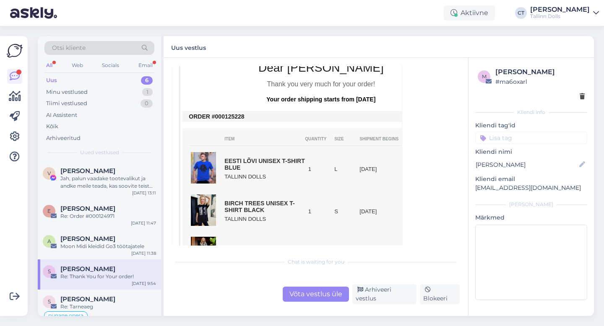
drag, startPoint x: 250, startPoint y: 100, endPoint x: 223, endPoint y: 100, distance: 27.2
click at [223, 113] on td "ORDER #000125228" at bounding box center [321, 116] width 264 height 7
click at [303, 296] on div "Võta vestlus üle" at bounding box center [316, 294] width 66 height 15
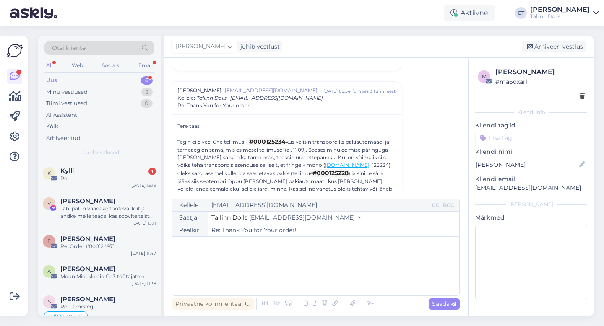
click at [304, 274] on div "﻿" at bounding box center [315, 266] width 278 height 50
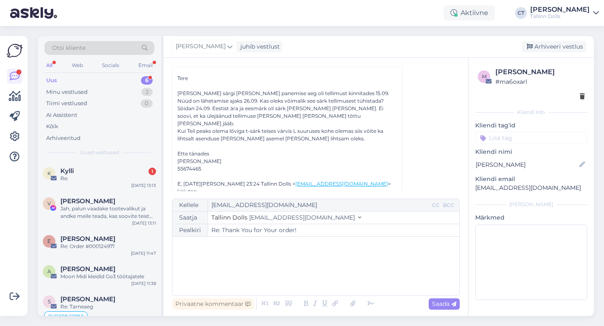
scroll to position [54, 0]
click at [266, 283] on div "﻿" at bounding box center [315, 266] width 278 height 50
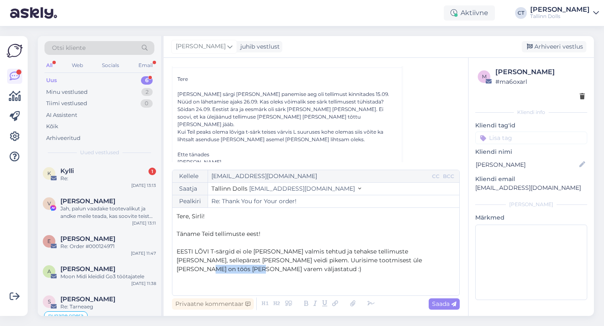
drag, startPoint x: 426, startPoint y: 270, endPoint x: 375, endPoint y: 268, distance: 50.7
click at [375, 268] on span "EESTI LÕVI T-särgid ei ole meil lattu valmis tehtud ja tehakse tellimuste peale…" at bounding box center [299, 260] width 247 height 25
click at [443, 267] on p "EESTI LÕVI T-särgid ei ole meil lattu valmis tehtud ja tehakse tellimuste peale…" at bounding box center [315, 260] width 278 height 26
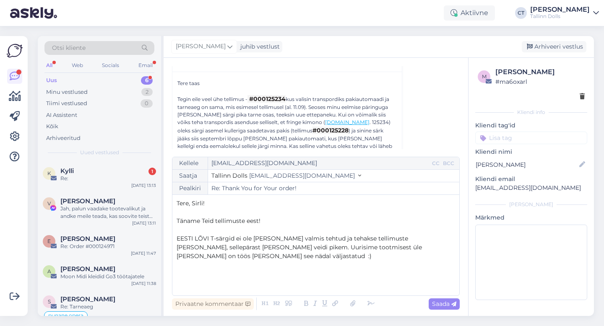
scroll to position [796, 0]
drag, startPoint x: 288, startPoint y: 83, endPoint x: 265, endPoint y: 82, distance: 22.3
click at [265, 95] on span "#000125234" at bounding box center [267, 99] width 36 height 8
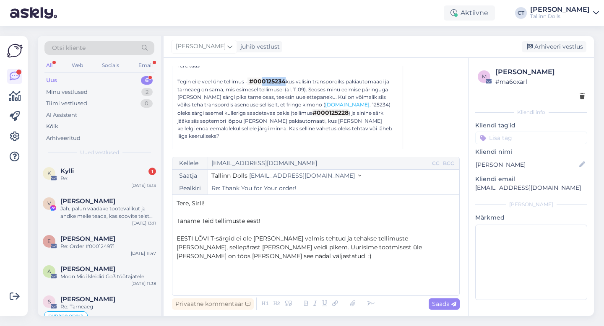
scroll to position [823, 0]
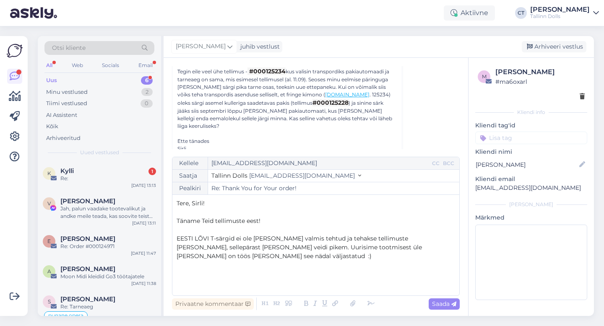
click at [312, 280] on p "﻿" at bounding box center [315, 282] width 278 height 9
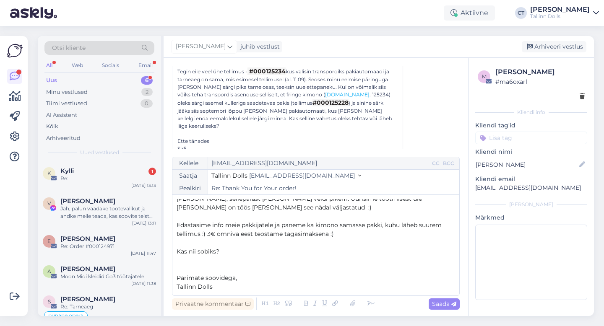
scroll to position [40, 0]
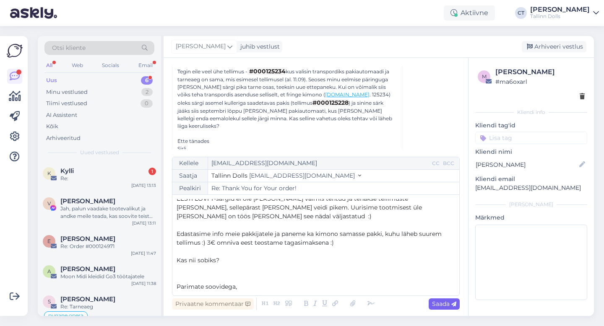
click at [439, 304] on span "Saada" at bounding box center [444, 304] width 24 height 8
type input "Re: Re: Thank You for Your order!"
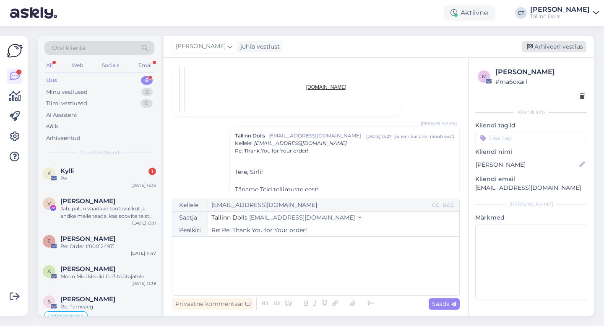
scroll to position [1583, 0]
click at [559, 49] on div "Arhiveeri vestlus" at bounding box center [553, 46] width 65 height 11
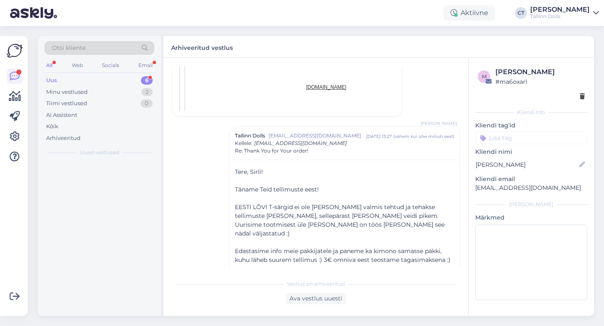
scroll to position [1596, 0]
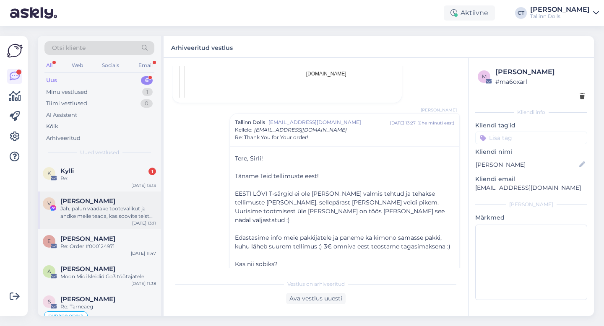
click at [84, 209] on div "Jah, palun vaadake tootevalikut ja andke meile teada, kas soovite teist toodet …" at bounding box center [108, 212] width 96 height 15
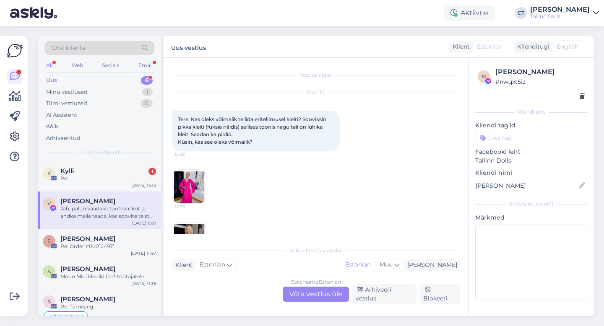
scroll to position [1657, 0]
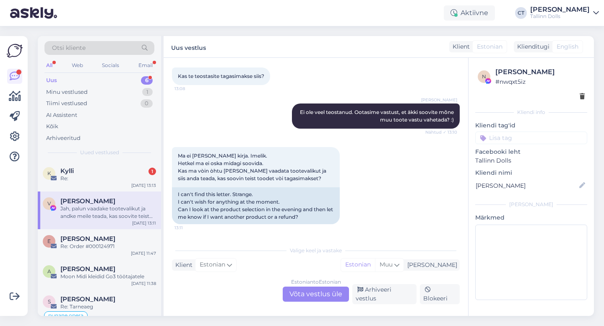
click at [313, 301] on div "Estonian to Estonian Võta vestlus üle" at bounding box center [316, 294] width 66 height 15
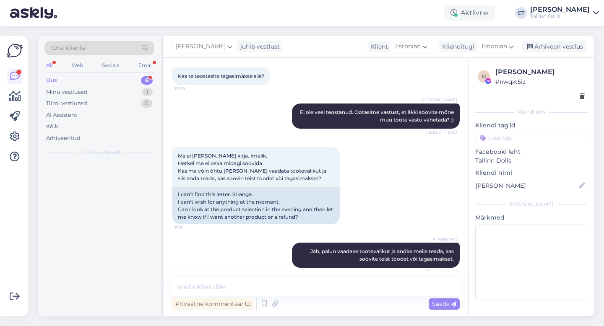
scroll to position [1626, 0]
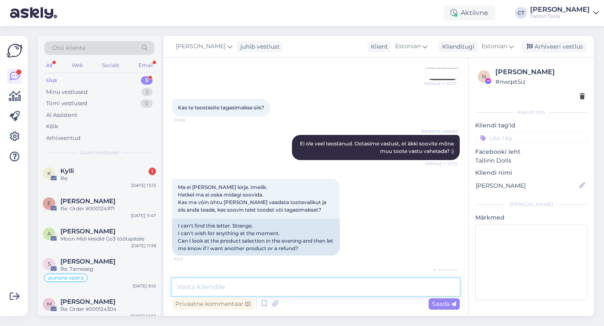
click at [314, 289] on textarea at bounding box center [316, 287] width 288 height 18
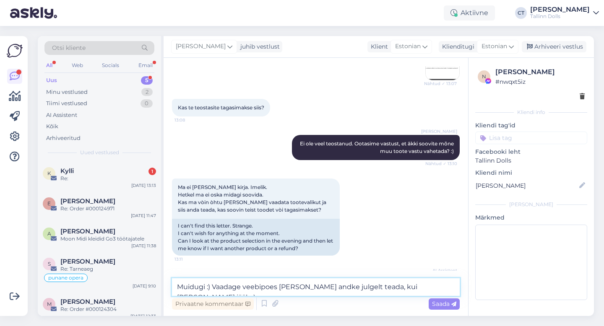
scroll to position [1636, 0]
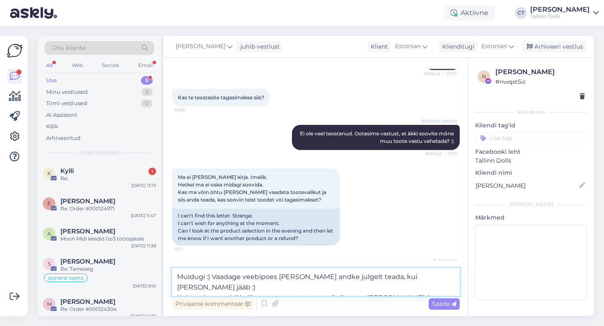
type textarea "Muidugi :) Vaadage veebipoes ringi ja andke julgelt teada, kui miski silma jääb…"
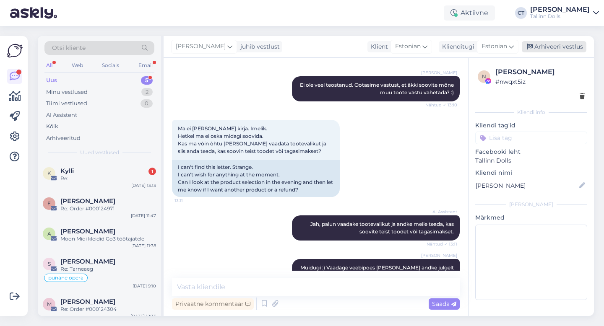
click at [556, 45] on div "Arhiveeri vestlus" at bounding box center [553, 46] width 65 height 11
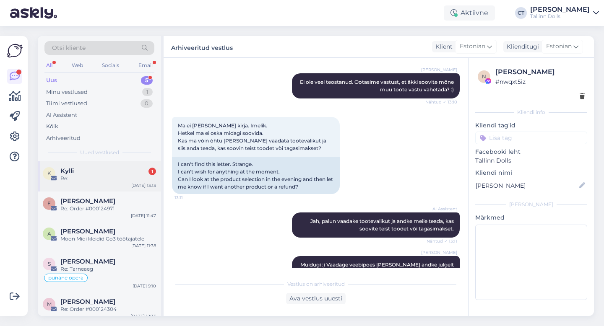
click at [115, 180] on div "Re:" at bounding box center [108, 179] width 96 height 8
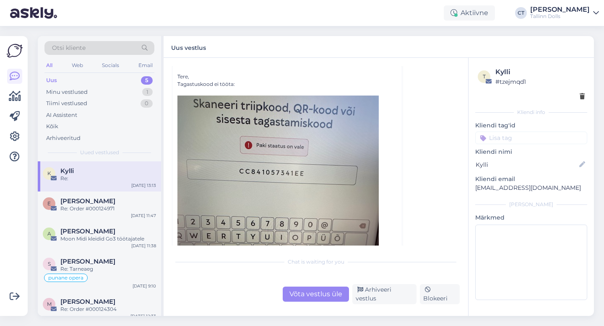
scroll to position [130, 0]
click at [312, 296] on div "Võta vestlus üle" at bounding box center [316, 294] width 66 height 15
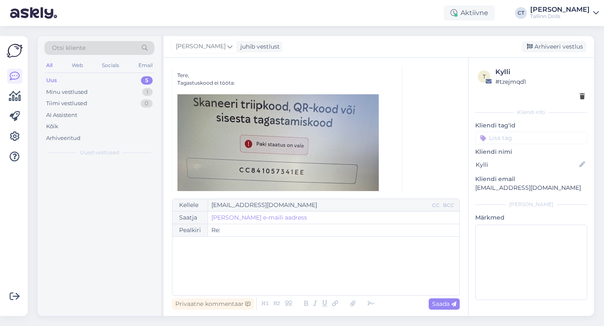
scroll to position [95, 0]
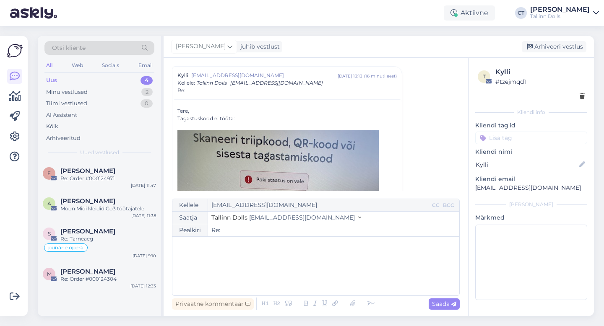
click at [312, 284] on div "﻿" at bounding box center [315, 266] width 278 height 50
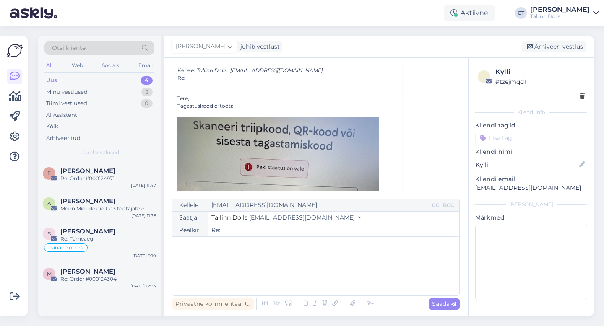
scroll to position [113, 0]
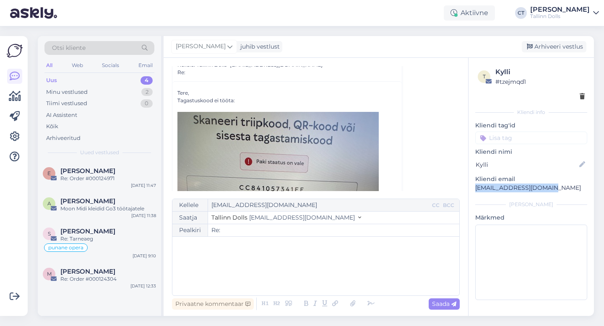
drag, startPoint x: 548, startPoint y: 187, endPoint x: 469, endPoint y: 185, distance: 79.3
click at [469, 185] on div "t Kylli # tzejmqd1 Kliendi info Kliendi tag'id Kliendi nimi Kylli Kliendi email…" at bounding box center [530, 185] width 125 height 255
click at [273, 280] on div "﻿" at bounding box center [315, 266] width 278 height 50
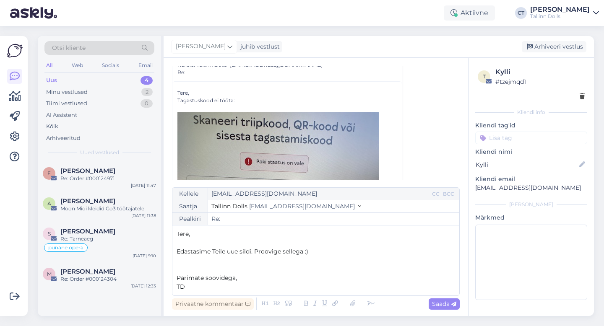
click at [323, 248] on p "Edastasime Teile uue sildi. Proovige sellega :)" at bounding box center [315, 251] width 278 height 9
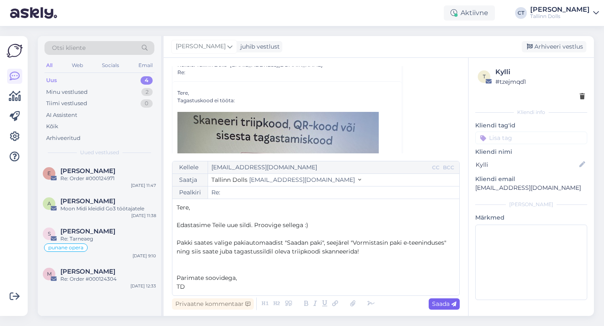
click at [441, 303] on span "Saada" at bounding box center [444, 304] width 24 height 8
type input "Re:"
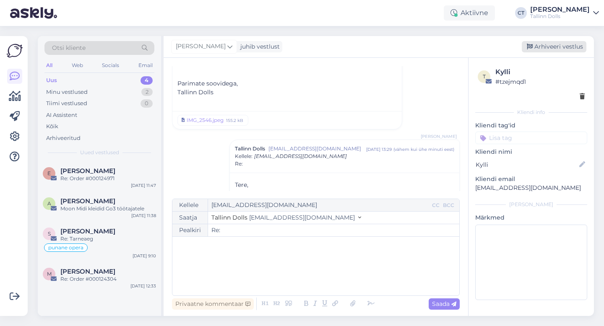
click at [553, 49] on div "Arhiveeri vestlus" at bounding box center [553, 46] width 65 height 11
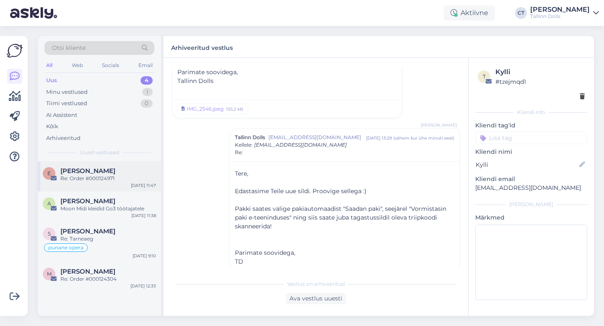
click at [104, 184] on div "E Elo Saar Re: Order #000124971 Sep 9 11:47" at bounding box center [99, 176] width 123 height 30
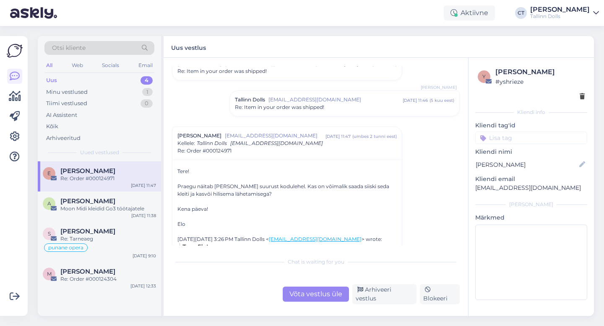
scroll to position [190, 0]
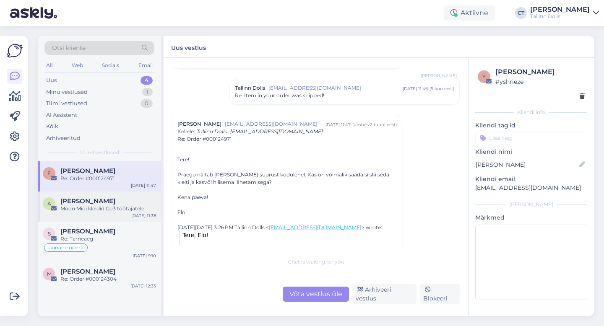
click at [99, 221] on div "A Anu Ozolit Moon Midi kleidid Go3 töötajatele Sep 9 11:38" at bounding box center [99, 207] width 123 height 30
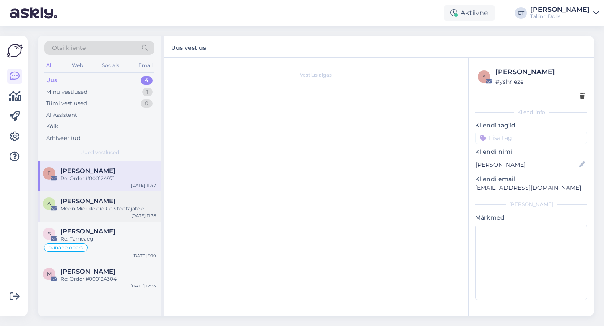
scroll to position [0, 0]
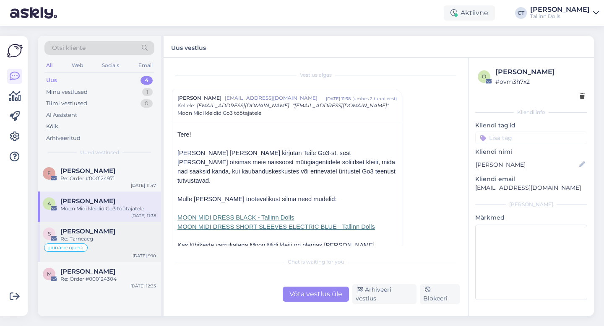
click at [80, 247] on span "punane opera" at bounding box center [65, 247] width 35 height 5
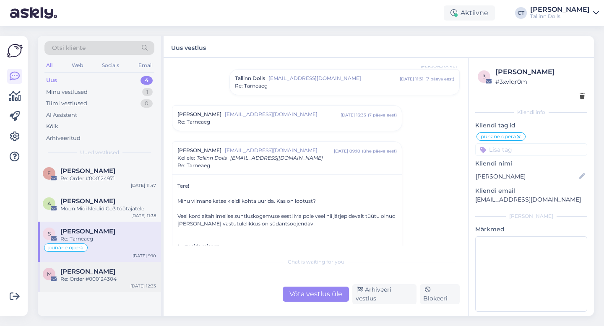
scroll to position [208, 0]
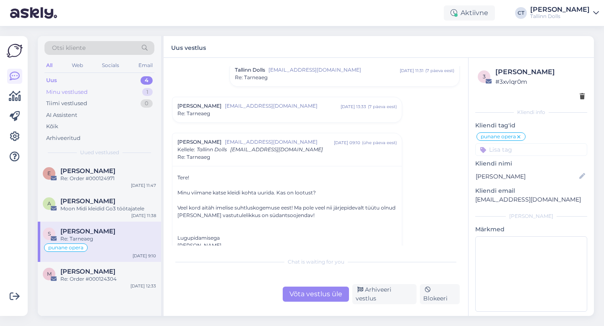
click at [118, 92] on div "Minu vestlused 1" at bounding box center [99, 92] width 110 height 12
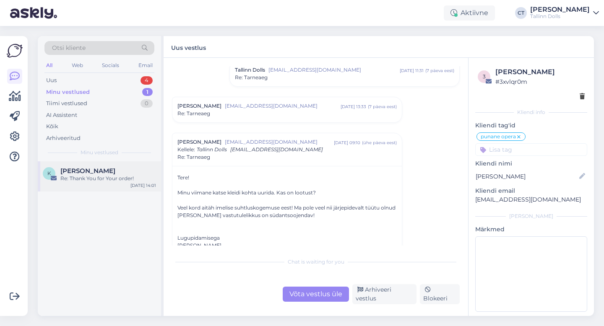
click at [101, 168] on div "Karita Lill" at bounding box center [108, 171] width 96 height 8
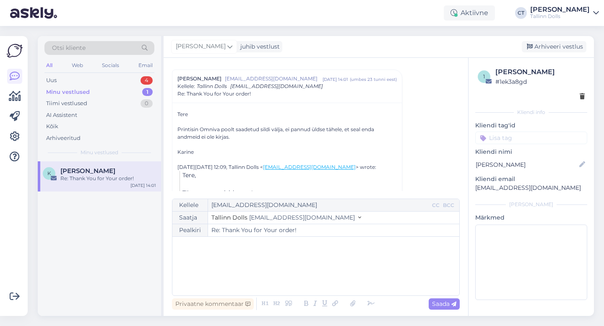
scroll to position [165, 0]
click at [246, 259] on div "﻿" at bounding box center [315, 266] width 278 height 50
click at [179, 245] on span "tere, Karine!" at bounding box center [202, 245] width 52 height 8
click at [198, 271] on div "Tere, Karine! ﻿ ﻿" at bounding box center [315, 266] width 278 height 50
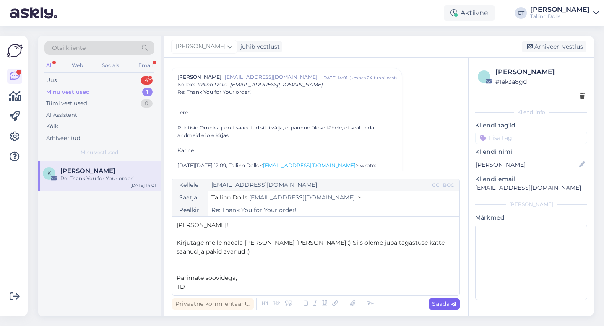
click at [442, 304] on span "Saada" at bounding box center [444, 304] width 24 height 8
type input "Re: Thank You for Your order!"
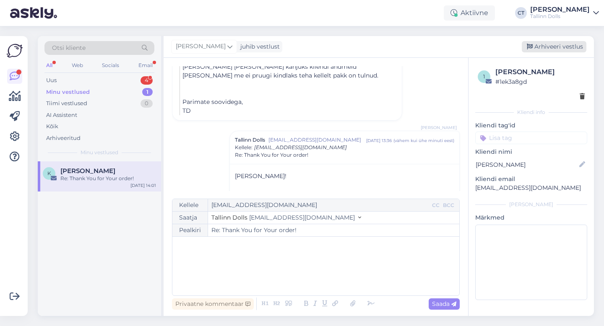
click at [558, 49] on div "Arhiveeri vestlus" at bounding box center [553, 46] width 65 height 11
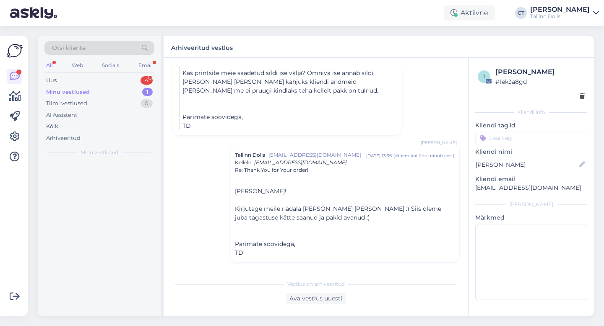
scroll to position [301, 0]
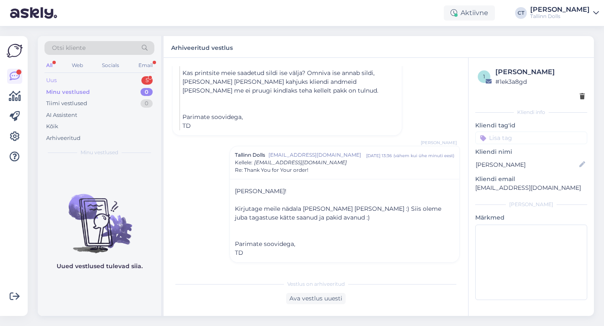
click at [112, 76] on div "Uus 5" at bounding box center [99, 81] width 110 height 12
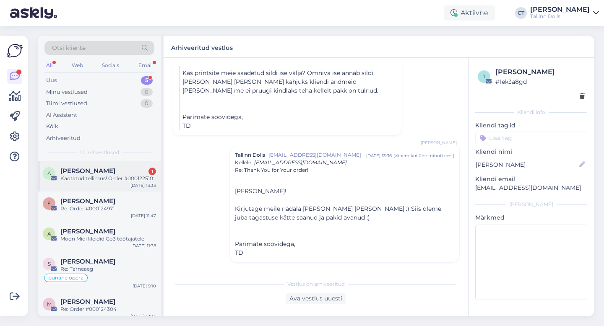
click at [97, 165] on div "A Anna-Marija Ouertani 1 Kaotatud tellimus! Order #000122510 Sep 9 13:33" at bounding box center [99, 176] width 123 height 30
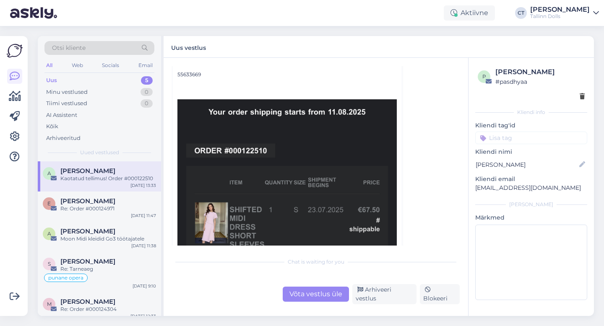
scroll to position [135, 0]
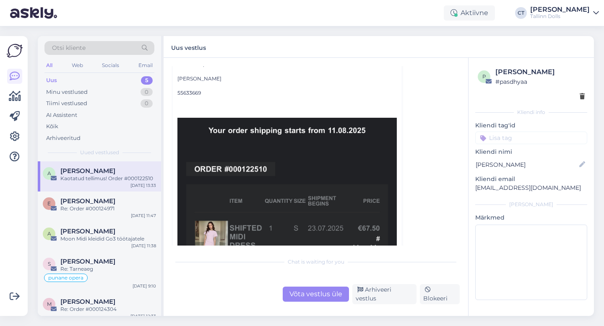
drag, startPoint x: 270, startPoint y: 162, endPoint x: 219, endPoint y: 0, distance: 169.4
click at [302, 302] on div "Võta vestlus üle" at bounding box center [316, 294] width 66 height 15
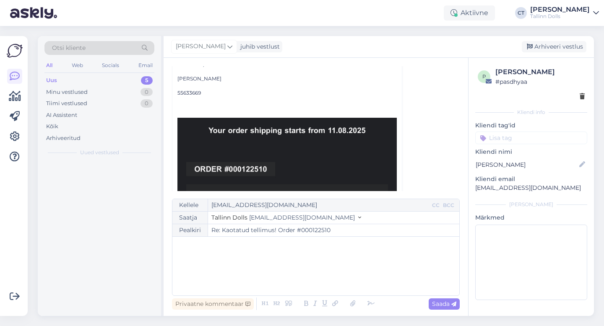
scroll to position [23, 0]
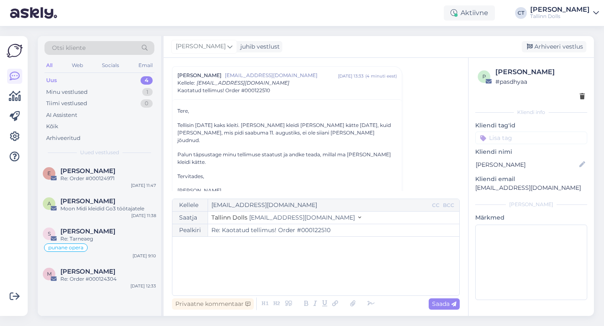
click at [311, 284] on div "﻿" at bounding box center [315, 266] width 278 height 50
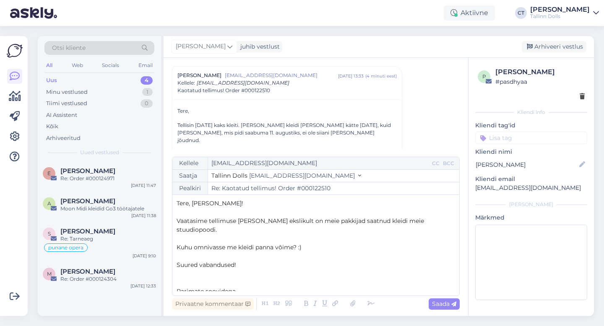
scroll to position [5, 0]
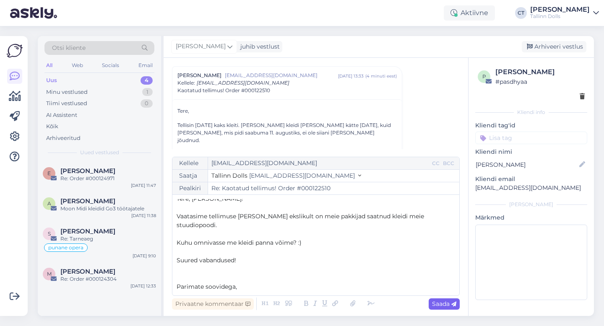
click at [441, 305] on span "Saada" at bounding box center [444, 304] width 24 height 8
type input "Re: Re: Kaotatud tellimus! Order #000122510"
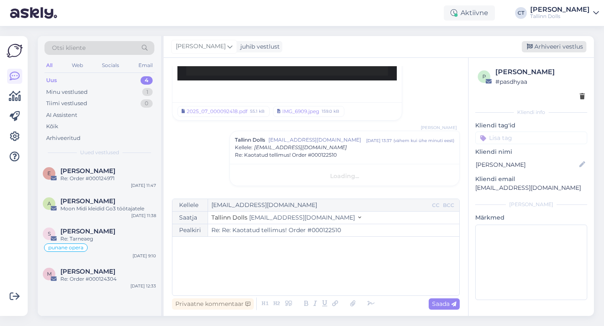
scroll to position [0, 0]
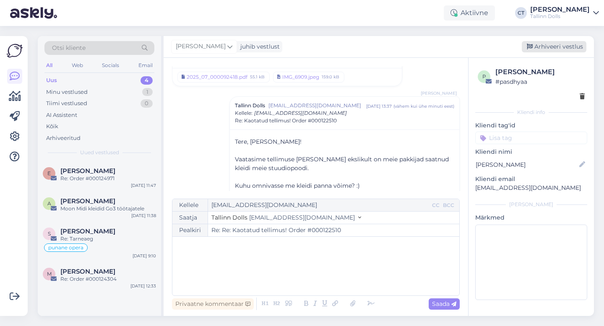
click at [570, 45] on div "Arhiveeri vestlus" at bounding box center [553, 46] width 65 height 11
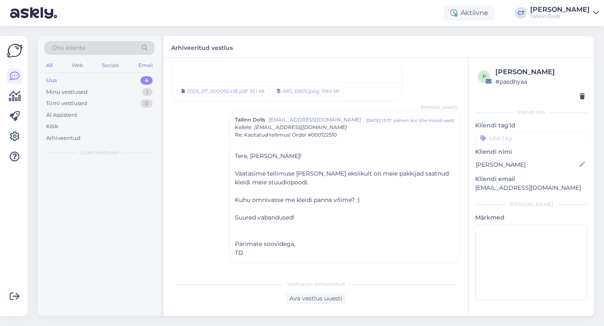
scroll to position [483, 0]
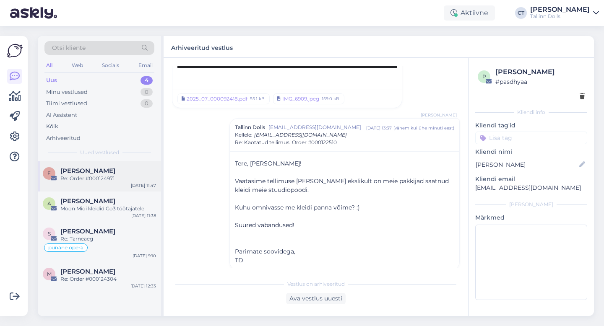
click at [91, 179] on div "Re: Order #000124971" at bounding box center [108, 179] width 96 height 8
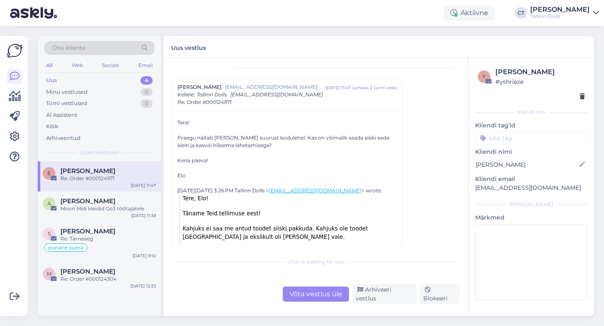
scroll to position [208, 0]
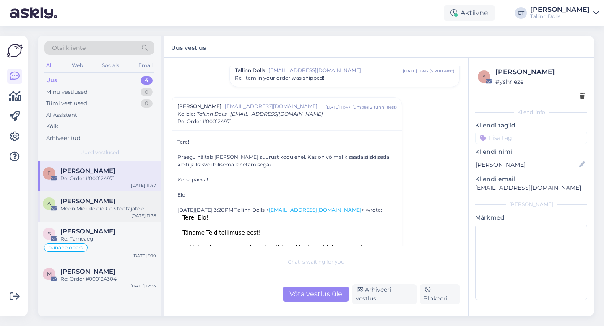
click at [107, 216] on div "A Anu Ozolit Moon Midi kleidid Go3 töötajatele Sep 9 11:38" at bounding box center [99, 207] width 123 height 30
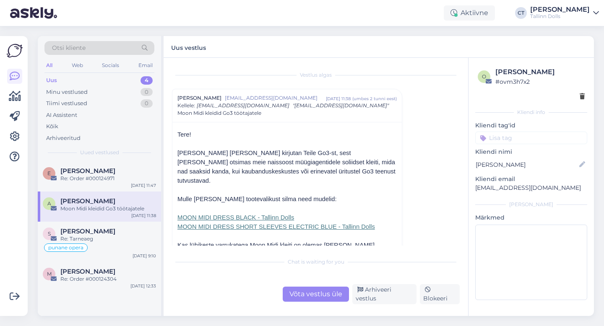
scroll to position [16, 0]
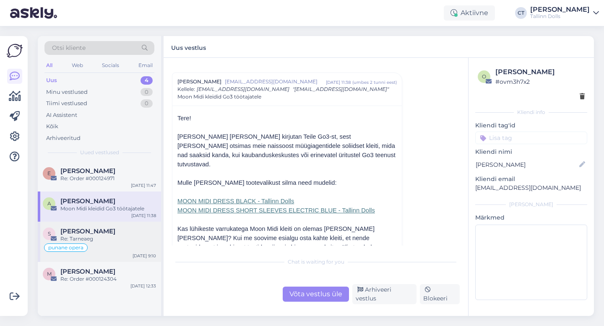
click at [113, 233] on div "Sille Nõmm" at bounding box center [108, 232] width 96 height 8
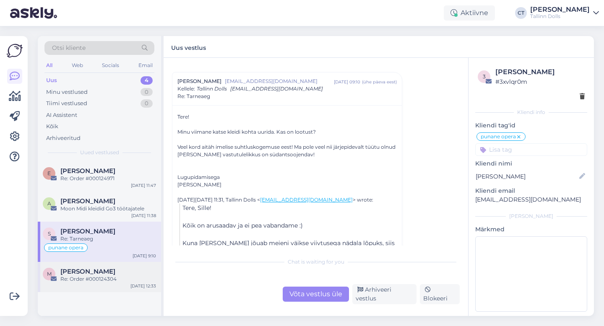
click at [84, 282] on div "Re: Order #000124304" at bounding box center [108, 279] width 96 height 8
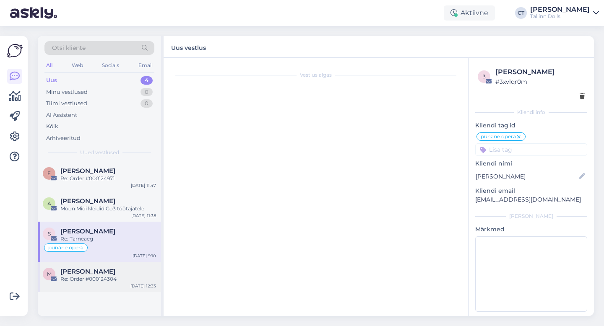
scroll to position [241, 0]
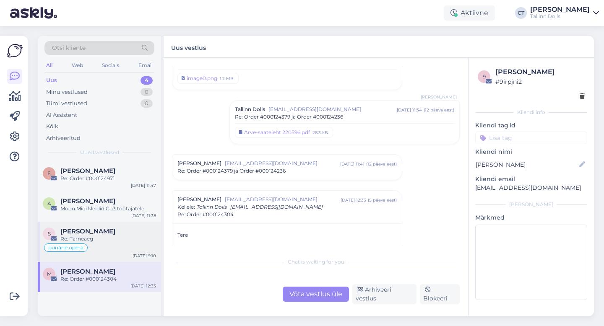
click at [99, 242] on div "Re: Tarneaeg" at bounding box center [108, 239] width 96 height 8
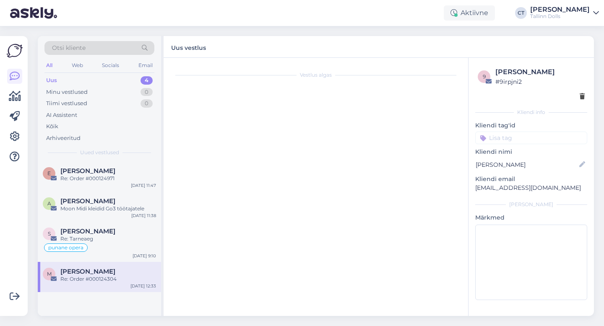
scroll to position [275, 0]
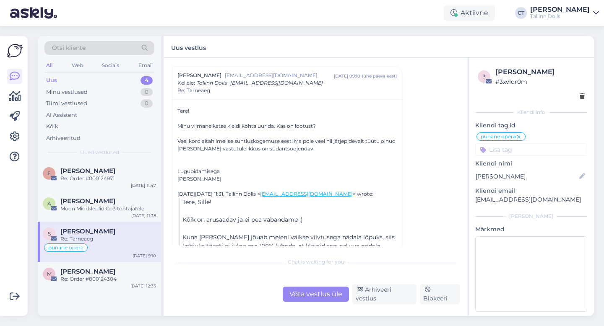
click at [329, 301] on div "Võta vestlus üle" at bounding box center [316, 294] width 66 height 15
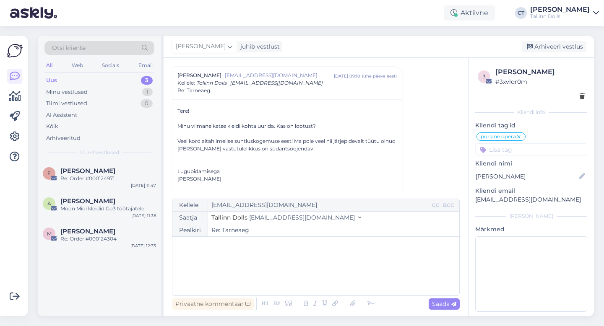
click at [338, 279] on div "﻿" at bounding box center [315, 266] width 278 height 50
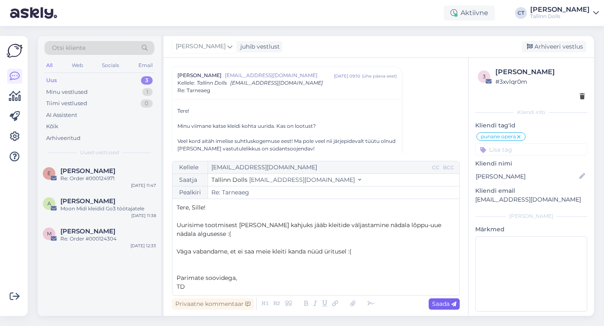
click at [449, 306] on span "Saada" at bounding box center [444, 304] width 24 height 8
type input "Re: Re: Tarneaeg"
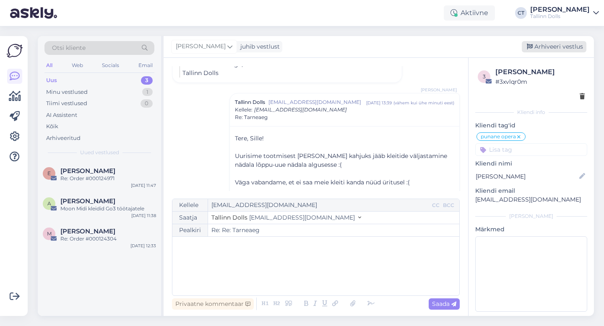
click at [559, 47] on div "Arhiveeri vestlus" at bounding box center [553, 46] width 65 height 11
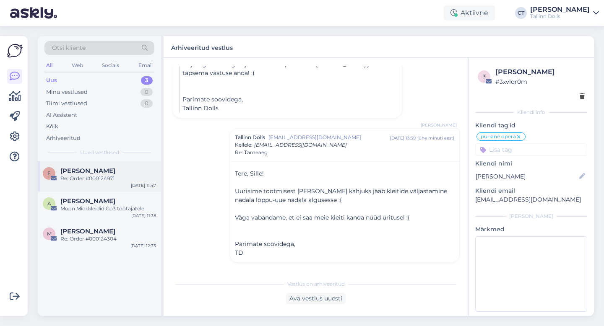
click at [93, 175] on div "Re: Order #000124971" at bounding box center [108, 179] width 96 height 8
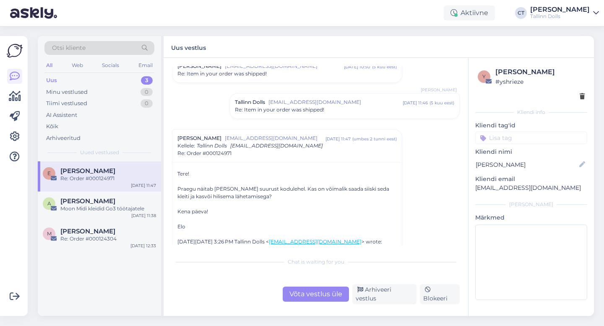
scroll to position [177, 0]
click at [111, 195] on div "A Anu Ozolit Moon Midi kleidid Go3 töötajatele Sep 9 11:38" at bounding box center [99, 207] width 123 height 30
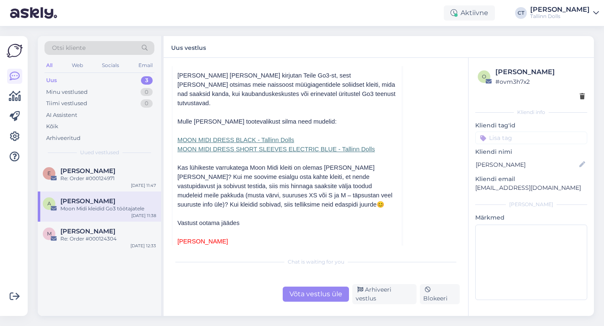
scroll to position [79, 0]
click at [314, 291] on div "Võta vestlus üle" at bounding box center [316, 294] width 66 height 15
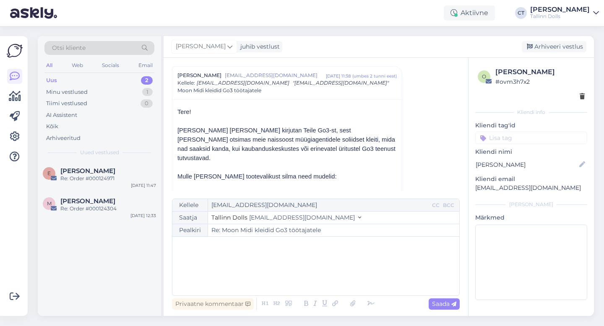
click at [317, 281] on div "﻿" at bounding box center [315, 266] width 278 height 50
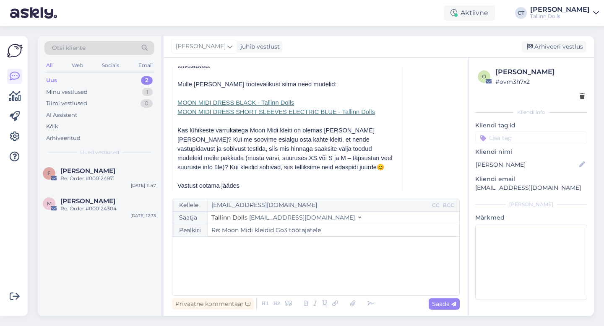
scroll to position [116, 0]
click at [74, 211] on div "Re: Order #000124304" at bounding box center [108, 209] width 96 height 8
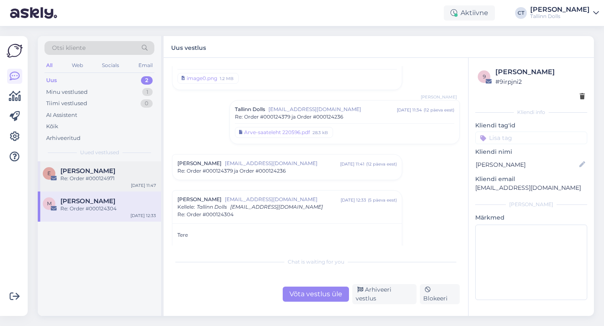
click at [84, 180] on div "Re: Order #000124971" at bounding box center [108, 179] width 96 height 8
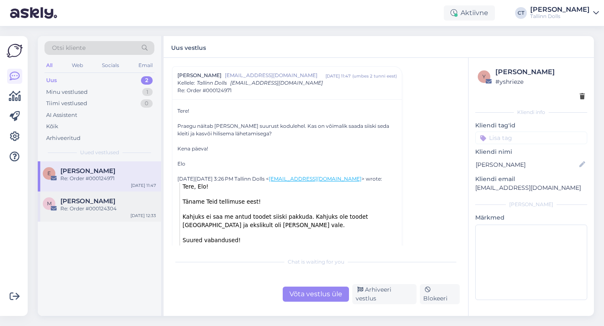
click at [93, 202] on span "Mirjam Lauringson" at bounding box center [87, 201] width 55 height 8
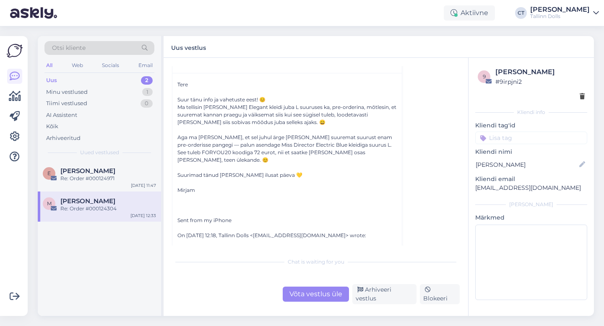
scroll to position [392, 0]
click at [321, 292] on div "Võta vestlus üle" at bounding box center [316, 294] width 66 height 15
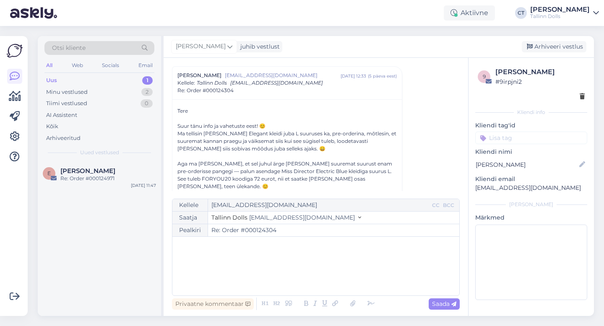
click at [321, 270] on div "﻿" at bounding box center [315, 266] width 278 height 50
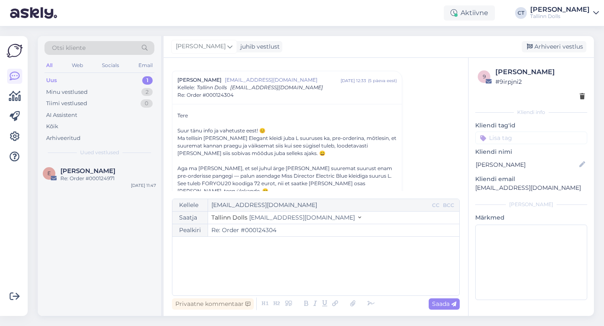
scroll to position [371, 0]
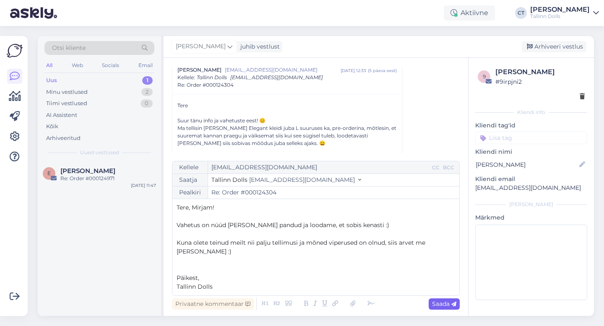
click at [443, 303] on span "Saada" at bounding box center [444, 304] width 24 height 8
type input "Re: Re: Order #000124304"
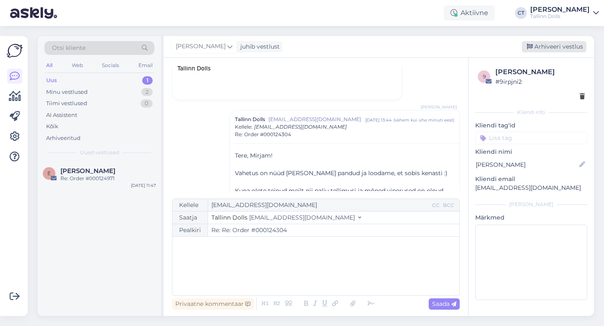
click at [554, 48] on div "Arhiveeri vestlus" at bounding box center [553, 46] width 65 height 11
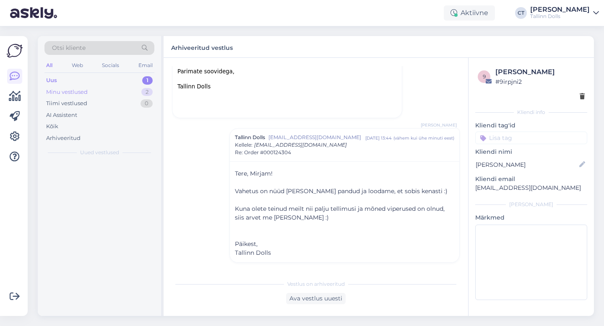
scroll to position [724, 0]
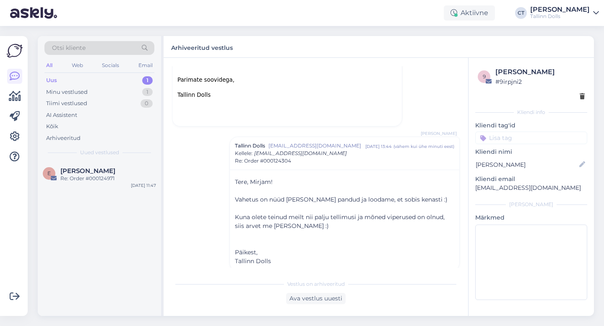
click at [62, 82] on div "Uus 1" at bounding box center [99, 81] width 110 height 12
click at [106, 182] on div "Re: Order #000124971" at bounding box center [108, 179] width 96 height 8
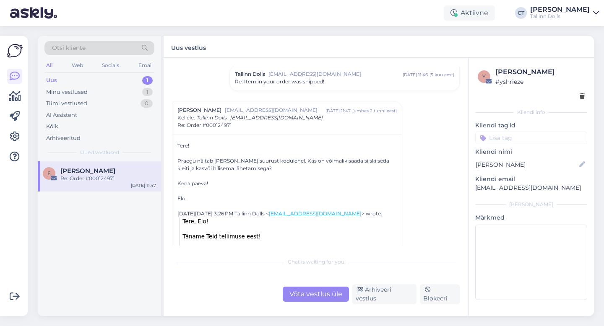
scroll to position [217, 0]
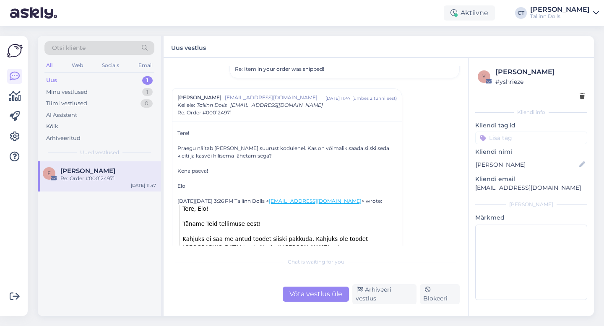
click at [76, 82] on div "Uus 1" at bounding box center [99, 81] width 110 height 12
click at [83, 75] on div "Uus 1" at bounding box center [99, 81] width 110 height 12
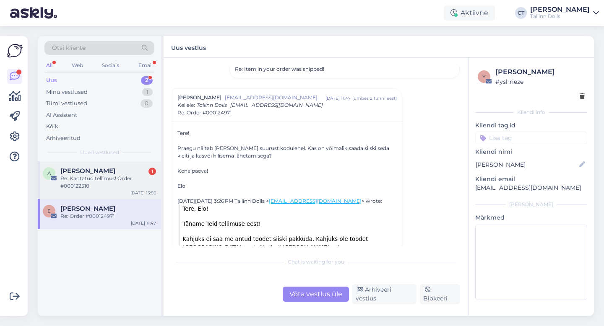
click at [88, 176] on div "Re: Kaotatud tellimus! Order #000122510" at bounding box center [108, 182] width 96 height 15
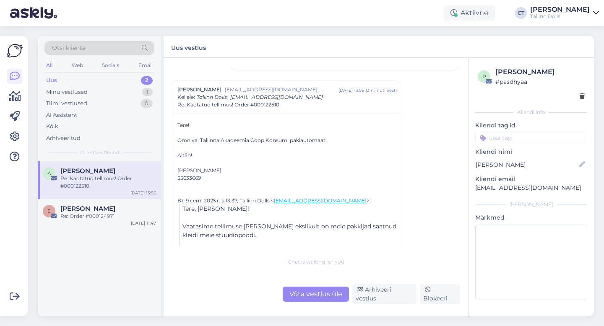
scroll to position [101, 0]
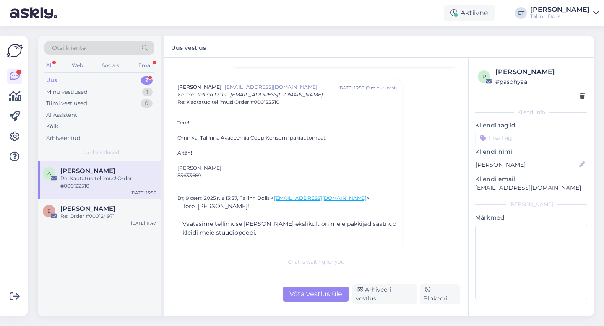
click at [51, 77] on div "Uus" at bounding box center [51, 80] width 11 height 8
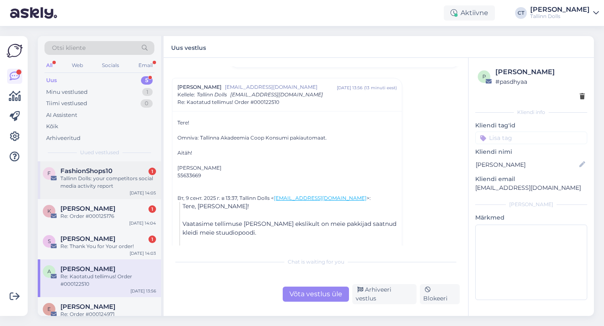
click at [85, 168] on span "FashionShops10" at bounding box center [86, 171] width 52 height 8
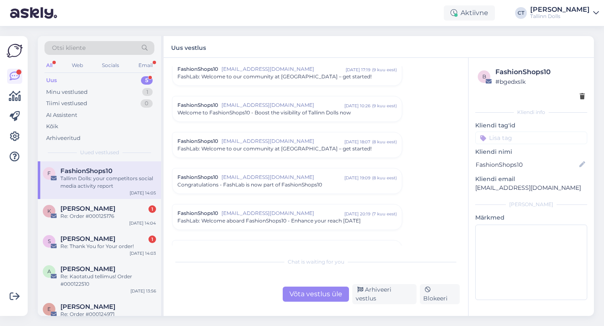
scroll to position [295, 0]
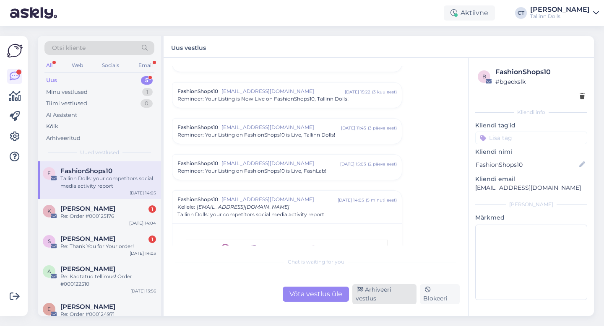
click at [388, 296] on div "Arhiveeri vestlus" at bounding box center [384, 294] width 64 height 20
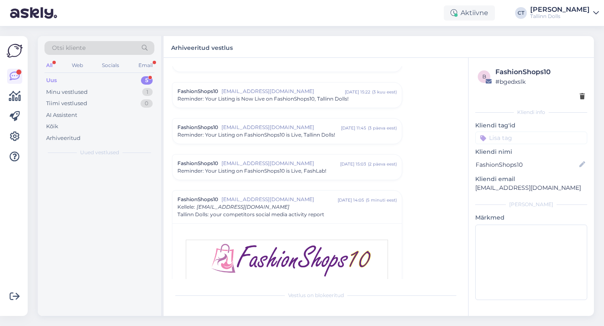
scroll to position [419, 0]
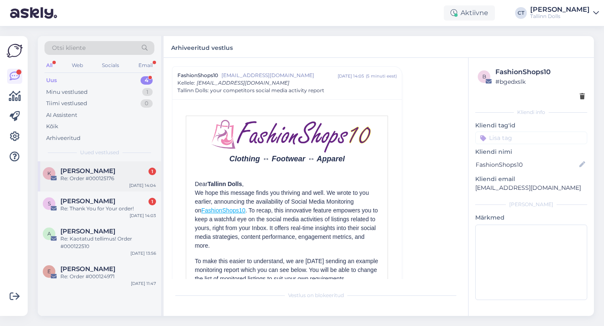
click at [102, 174] on div "Karen Must 1" at bounding box center [108, 171] width 96 height 8
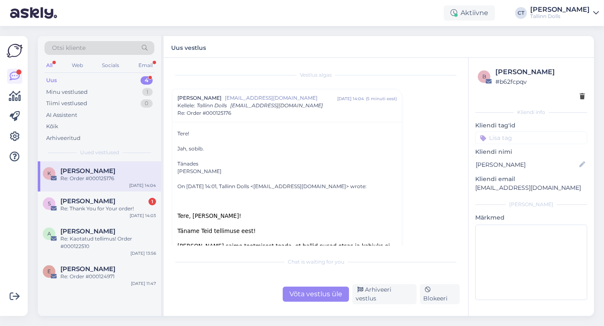
scroll to position [4, 0]
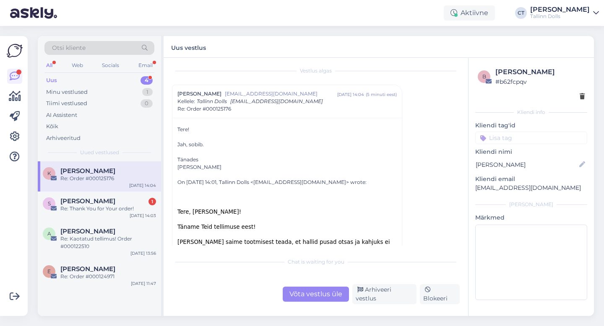
click at [315, 296] on div "Võta vestlus üle" at bounding box center [316, 294] width 66 height 15
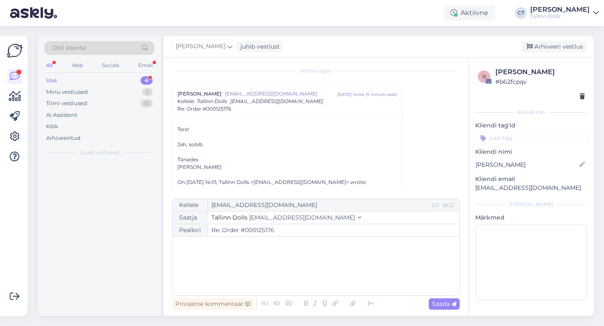
scroll to position [23, 0]
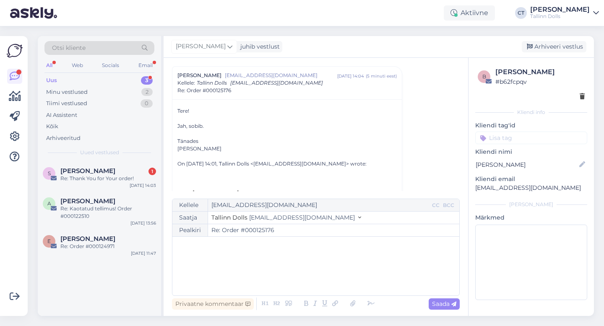
click at [319, 275] on div "﻿" at bounding box center [315, 266] width 278 height 50
click at [86, 175] on div "Re: Thank You for Your order!" at bounding box center [108, 179] width 96 height 8
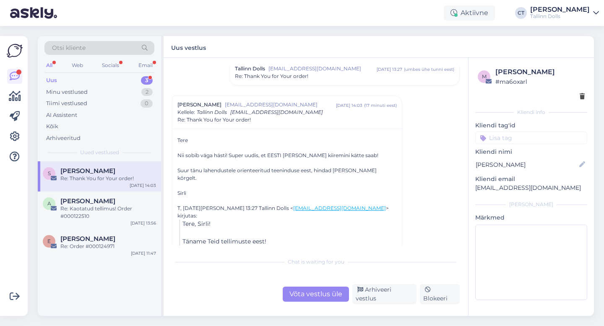
scroll to position [102, 0]
click at [296, 296] on div "Võta vestlus üle" at bounding box center [316, 294] width 66 height 15
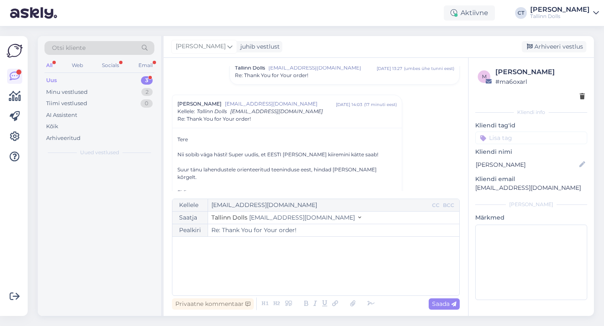
scroll to position [131, 0]
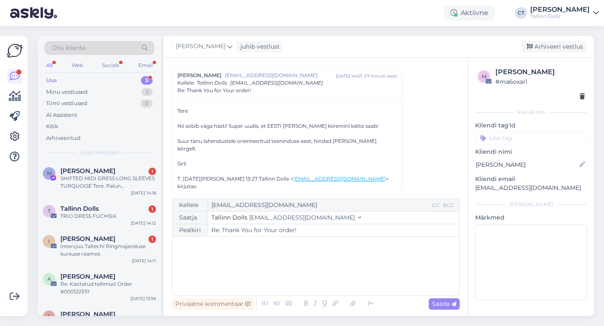
click at [303, 270] on div "﻿" at bounding box center [315, 266] width 278 height 50
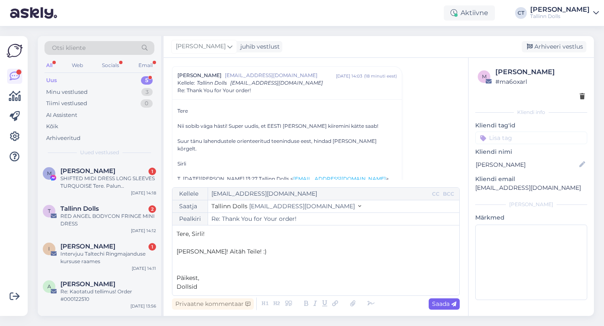
click at [444, 303] on span "Saada" at bounding box center [444, 304] width 24 height 8
type input "Re: Re: Thank You for Your order!"
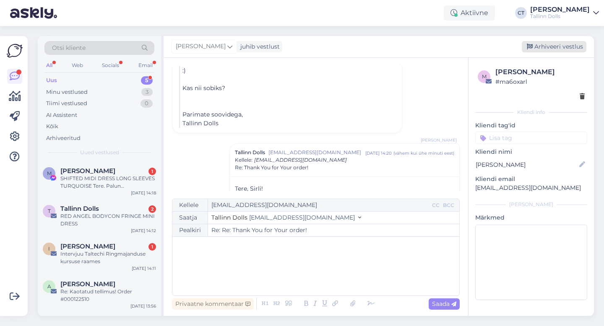
click at [560, 42] on div "Arhiveeri vestlus" at bounding box center [553, 46] width 65 height 11
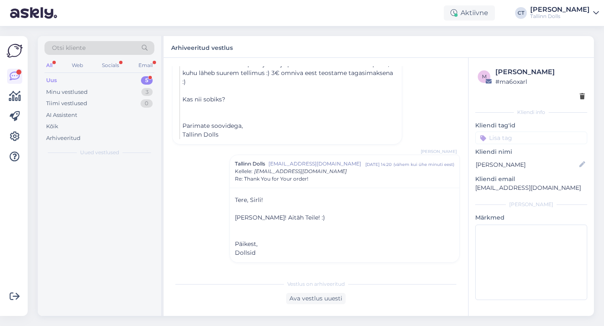
scroll to position [316, 0]
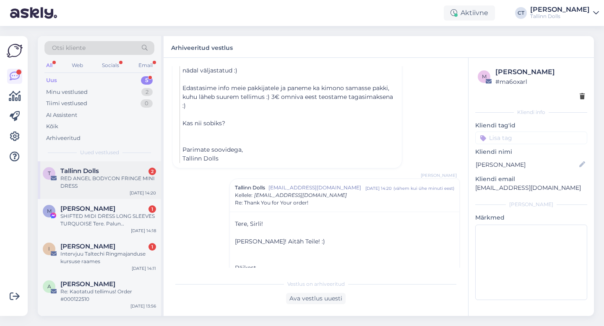
click at [114, 188] on div "RED ANGEL BODYCON FRINGE MINI DRESS" at bounding box center [108, 182] width 96 height 15
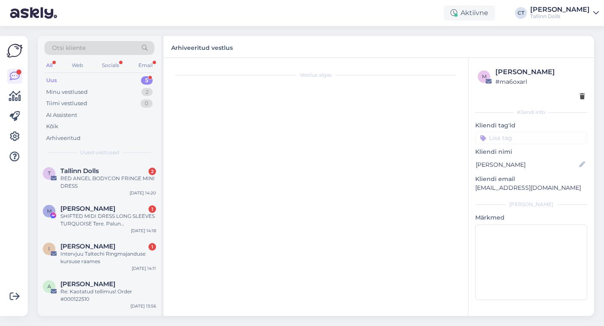
scroll to position [0, 0]
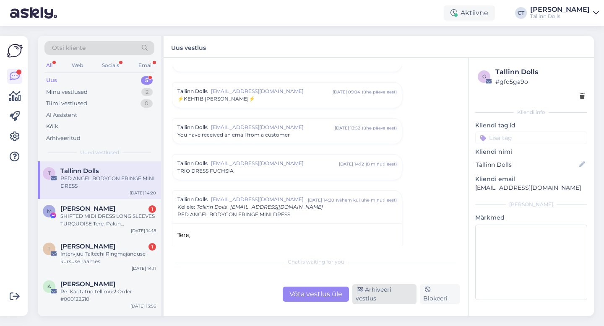
click at [378, 300] on div "Arhiveeri vestlus" at bounding box center [384, 294] width 64 height 20
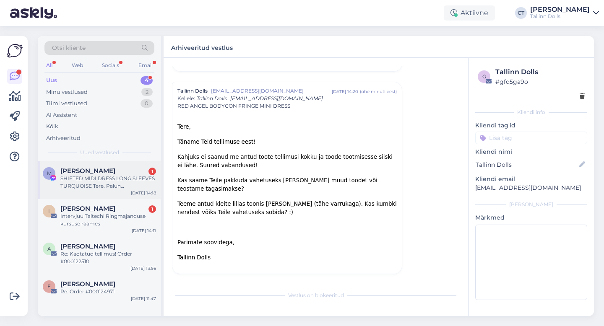
click at [111, 176] on div "SHIFTED MIDI DRESS LONG SLEEVES TURQUOISE Tere. Palun informatsiooni selle klei…" at bounding box center [108, 182] width 96 height 15
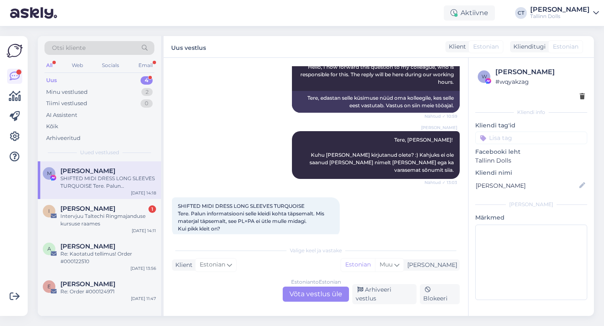
click at [306, 294] on div "Estonian to Estonian Võta vestlus üle" at bounding box center [316, 294] width 66 height 15
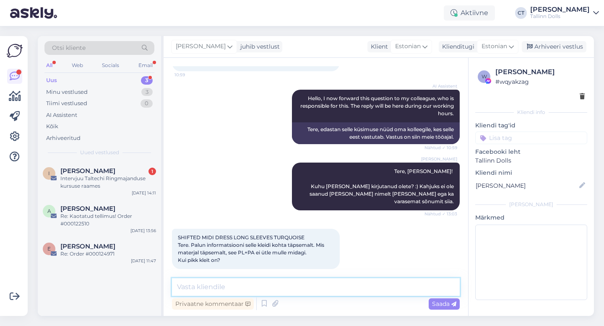
click at [306, 294] on textarea at bounding box center [316, 287] width 288 height 18
type textarea "T"
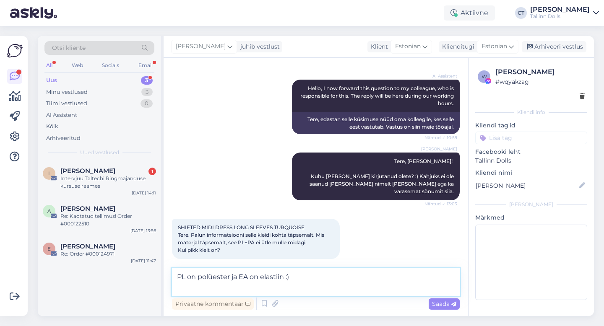
scroll to position [85, 0]
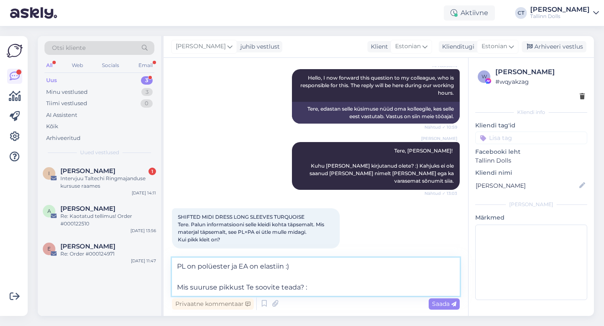
type textarea "PL on polüester ja EA on elastiin :) Mis suuruse pikkust Te soovite teada?"
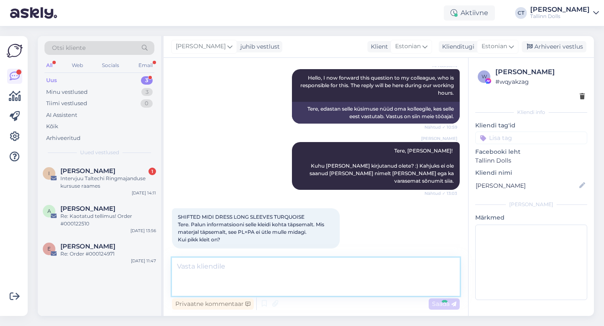
scroll to position [116, 0]
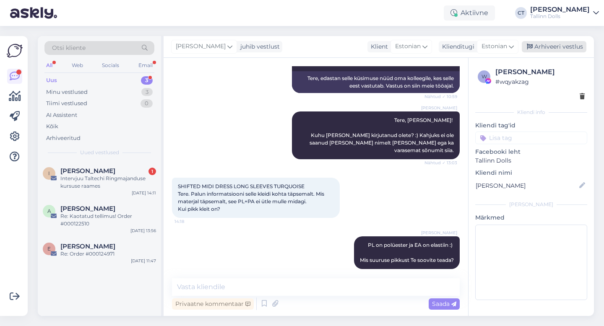
click at [559, 46] on div "Arhiveeri vestlus" at bounding box center [553, 46] width 65 height 11
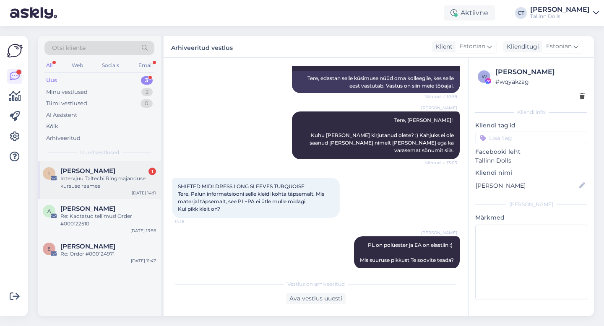
click at [112, 179] on div "Intervjuu Taltechi Ringmajanduse kursuse raames" at bounding box center [108, 182] width 96 height 15
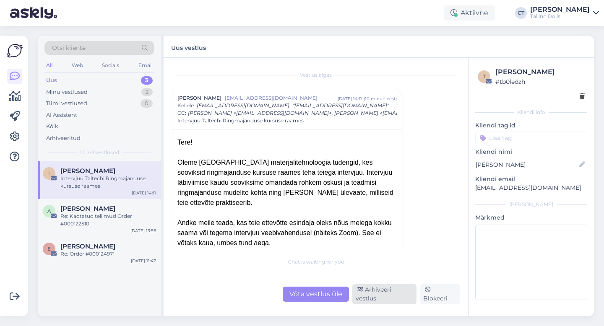
click at [389, 295] on div "Arhiveeri vestlus" at bounding box center [384, 294] width 64 height 20
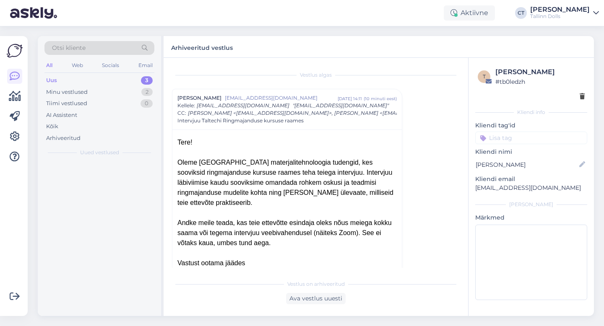
scroll to position [23, 0]
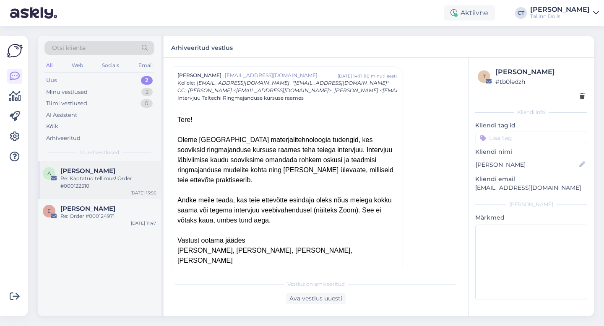
click at [116, 184] on div "Re: Kaotatud tellimus! Order #000122510" at bounding box center [108, 182] width 96 height 15
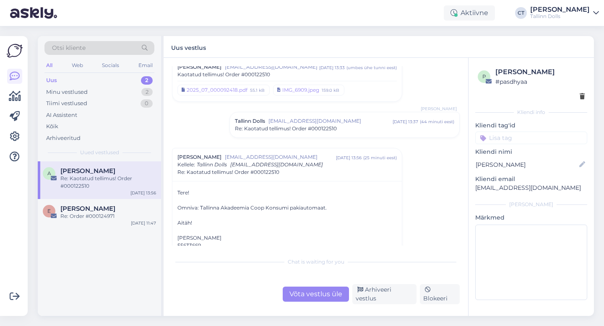
scroll to position [62, 0]
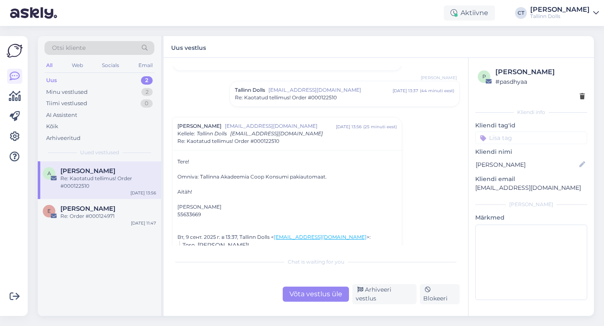
drag, startPoint x: 573, startPoint y: 68, endPoint x: 539, endPoint y: 70, distance: 33.1
click at [539, 70] on div "Anna-Marija Ouertani" at bounding box center [539, 72] width 89 height 10
click at [559, 73] on div "Anna-Marija Ouertani" at bounding box center [539, 72] width 89 height 10
drag, startPoint x: 576, startPoint y: 73, endPoint x: 540, endPoint y: 71, distance: 36.1
click at [540, 71] on div "Anna-Marija Ouertani" at bounding box center [539, 72] width 89 height 10
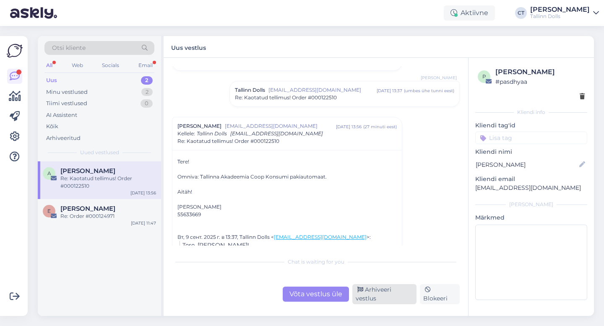
click at [392, 298] on div "Arhiveeri vestlus" at bounding box center [384, 294] width 64 height 20
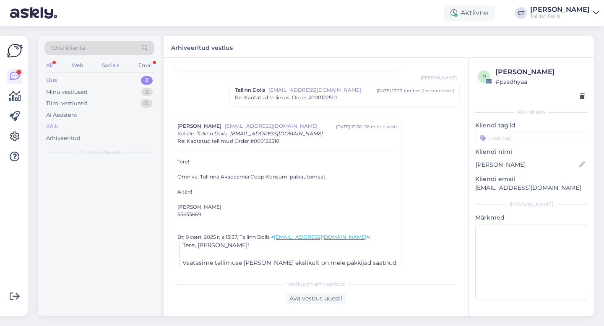
scroll to position [113, 0]
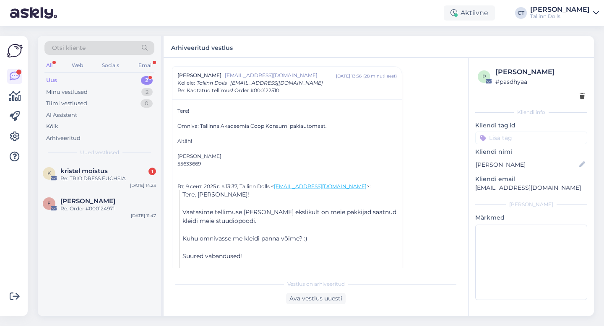
click at [71, 76] on div "Uus 2" at bounding box center [99, 81] width 110 height 12
click at [89, 177] on div "Re: TRIO DRESS FUCHSIA" at bounding box center [108, 179] width 96 height 8
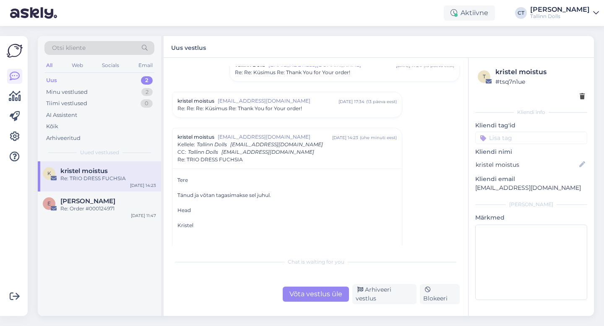
scroll to position [2023, 0]
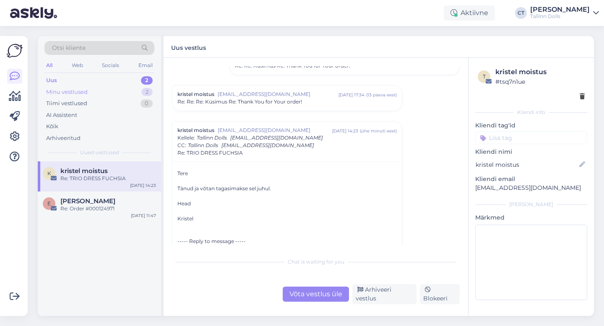
click at [74, 92] on div "Minu vestlused" at bounding box center [66, 92] width 41 height 8
click at [96, 175] on div "Re: Order #000125176" at bounding box center [108, 179] width 96 height 8
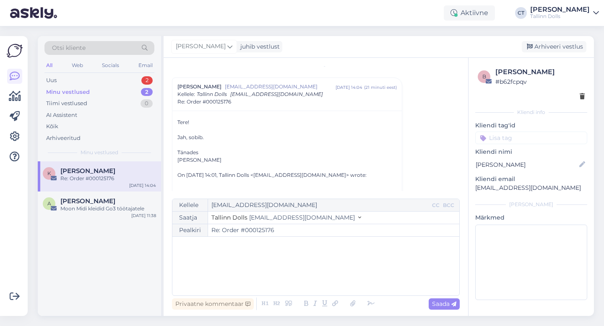
scroll to position [13, 0]
click at [232, 262] on div "﻿" at bounding box center [315, 266] width 278 height 50
click at [247, 254] on div "﻿" at bounding box center [315, 266] width 278 height 50
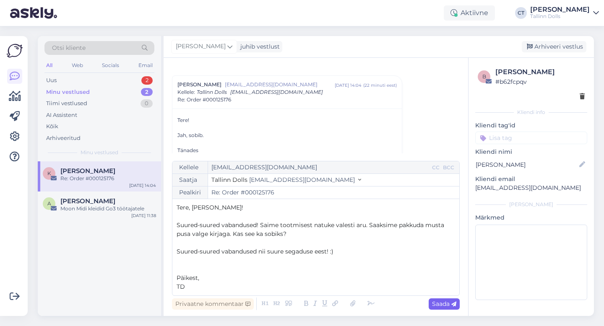
click at [432, 303] on span "Saada" at bounding box center [444, 304] width 24 height 8
type input "Re: Re: Order #000125176"
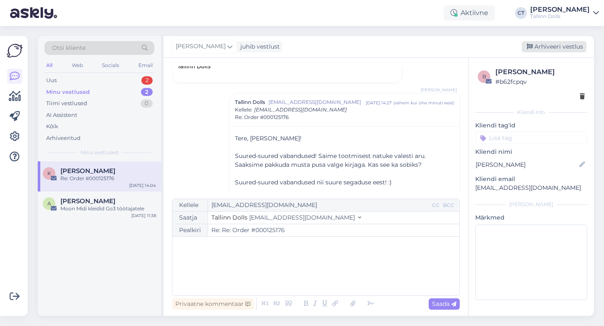
click at [565, 49] on div "Arhiveeri vestlus" at bounding box center [553, 46] width 65 height 11
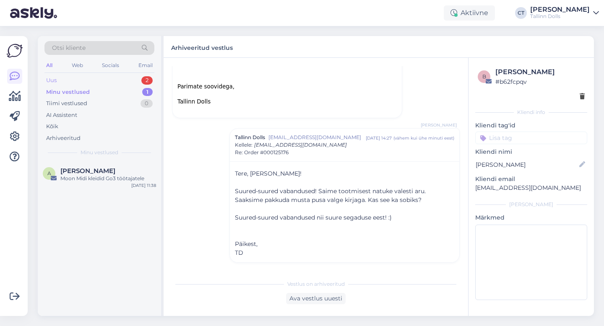
click at [72, 82] on div "Uus 2" at bounding box center [99, 81] width 110 height 12
click at [77, 169] on span "kristel moistus" at bounding box center [83, 171] width 47 height 8
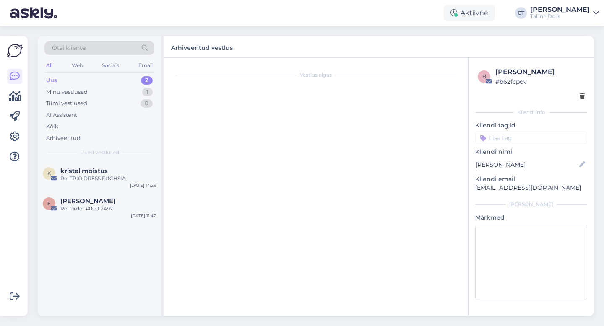
scroll to position [1961, 0]
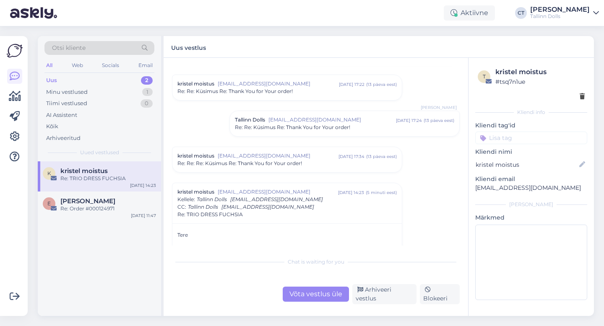
click at [314, 294] on div "Võta vestlus üle" at bounding box center [316, 294] width 66 height 15
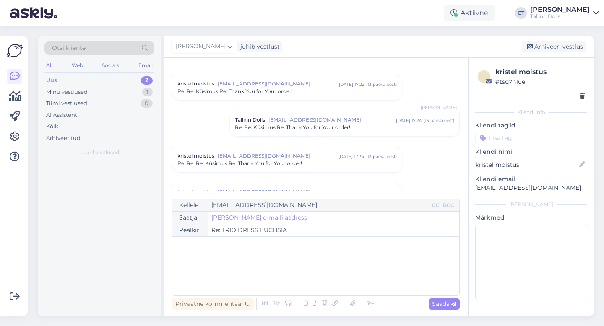
scroll to position [2077, 0]
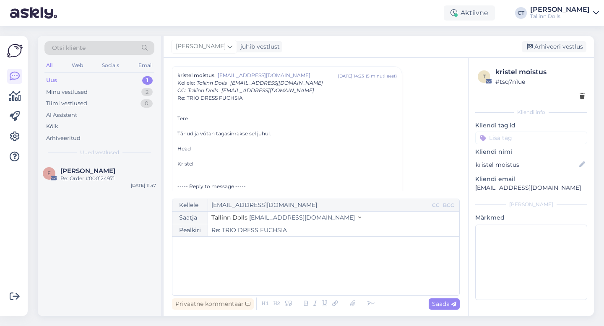
click at [314, 267] on div "﻿" at bounding box center [315, 266] width 278 height 50
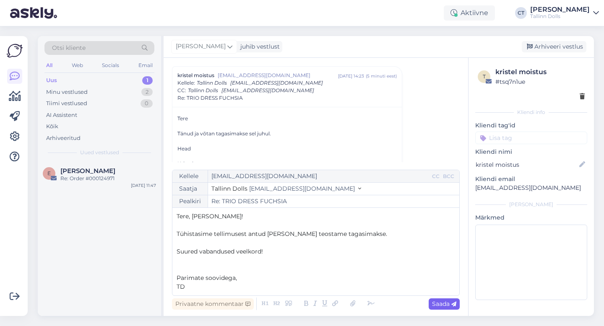
click at [449, 306] on span "Saada" at bounding box center [444, 304] width 24 height 8
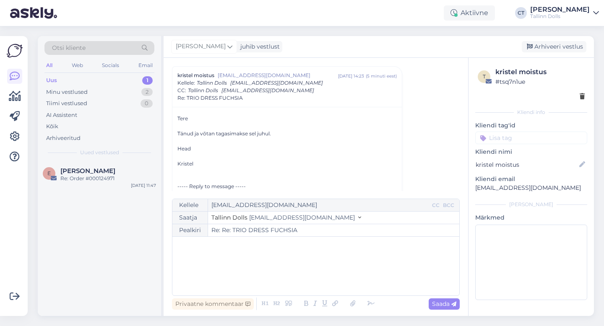
type input "Re: TRIO DRESS FUCHSIA"
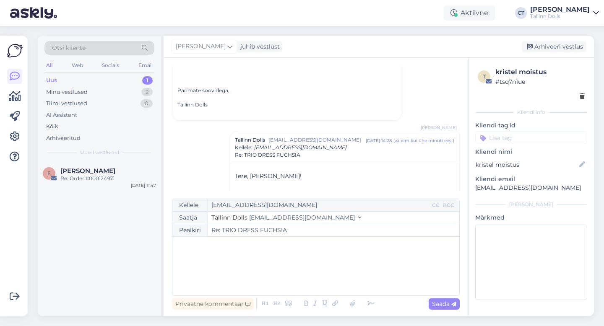
click at [562, 54] on div "Cärol-Laura Tenso juhib vestlust Arhiveeri vestlus" at bounding box center [378, 47] width 430 height 22
click at [562, 44] on div "Arhiveeri vestlus" at bounding box center [553, 46] width 65 height 11
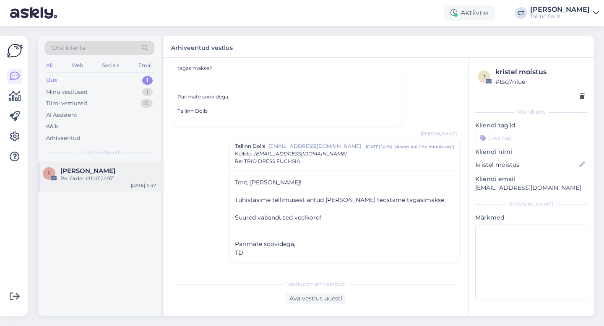
click at [96, 161] on div "E Elo Saar Re: Order #000124971 Sep 9 11:47" at bounding box center [99, 176] width 123 height 30
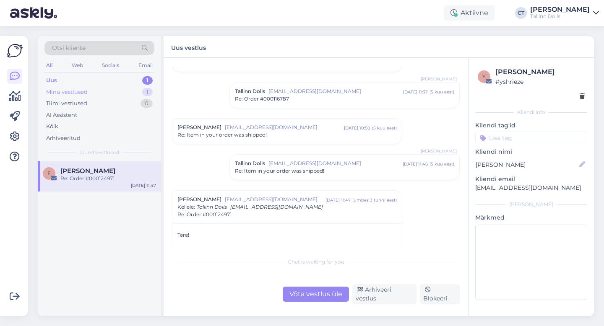
click at [109, 91] on div "Minu vestlused 1" at bounding box center [99, 92] width 110 height 12
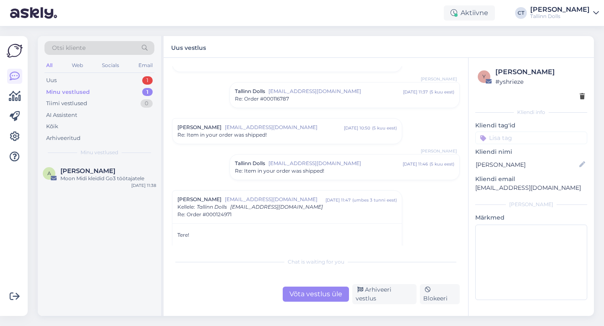
click at [93, 71] on div "All Web Socials Email" at bounding box center [99, 66] width 110 height 13
click at [77, 84] on div "Uus 1" at bounding box center [99, 81] width 110 height 12
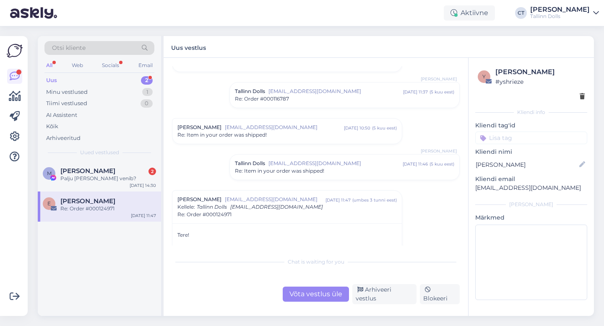
click at [78, 78] on div "Uus 2" at bounding box center [99, 81] width 110 height 12
click at [88, 161] on div "M Maigi Keerd 2 Palju kangas venib? Sep 9 14:30" at bounding box center [99, 176] width 123 height 30
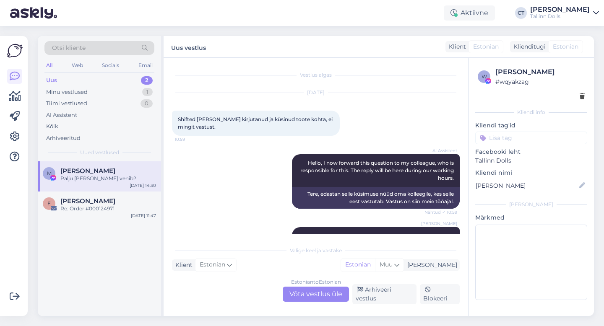
scroll to position [219, 0]
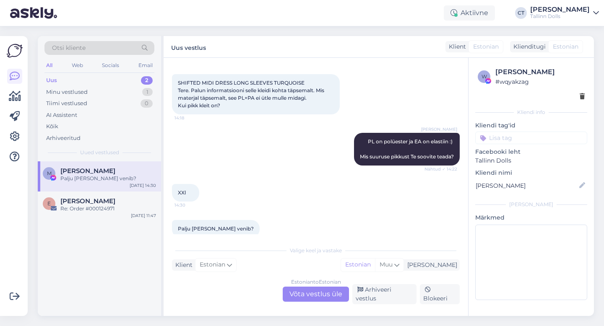
click at [311, 299] on div "Estonian to Estonian Võta vestlus üle" at bounding box center [316, 294] width 66 height 15
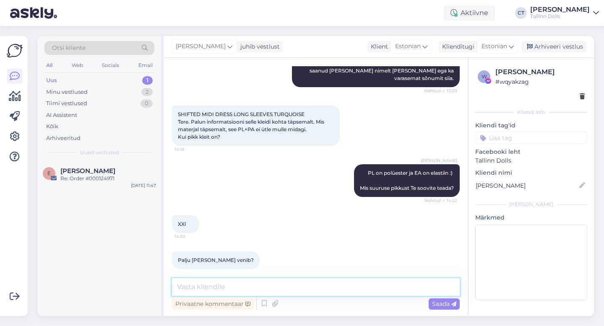
click at [311, 291] on textarea at bounding box center [316, 287] width 288 height 18
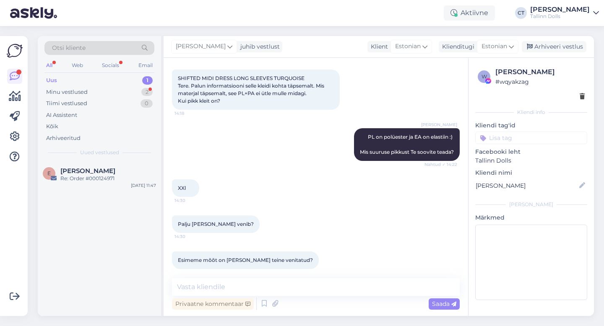
click at [58, 81] on div "Uus 1" at bounding box center [99, 81] width 110 height 12
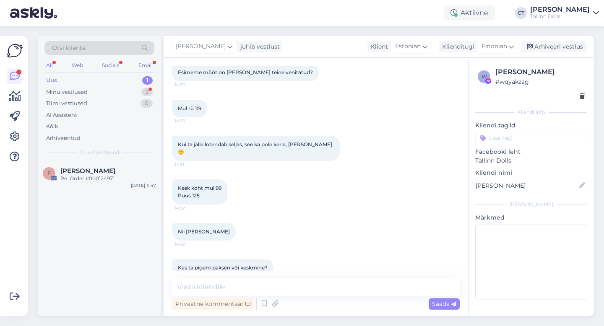
click at [61, 82] on div "Uus 1" at bounding box center [99, 81] width 110 height 12
click at [57, 75] on div "Uus 2" at bounding box center [99, 81] width 110 height 12
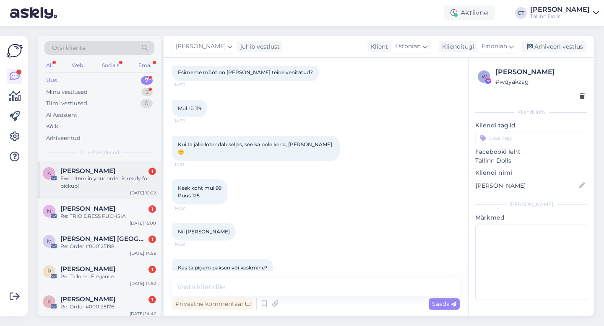
click at [103, 194] on div "A Annegrete Veerpalu 1 Fwd: Item in your order is ready for pickup! Sep 9 15:02" at bounding box center [99, 180] width 123 height 38
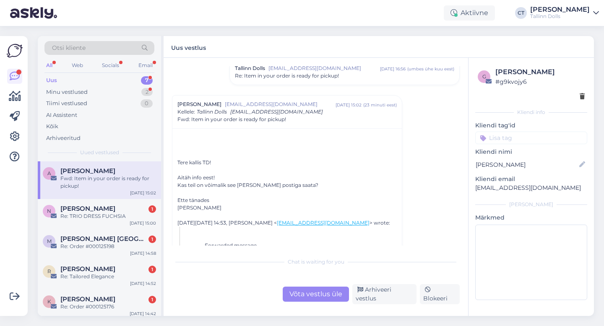
scroll to position [2337, 0]
click at [306, 293] on div "Võta vestlus üle" at bounding box center [316, 294] width 66 height 15
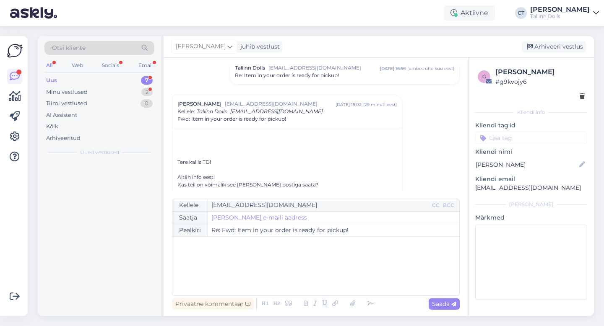
scroll to position [2366, 0]
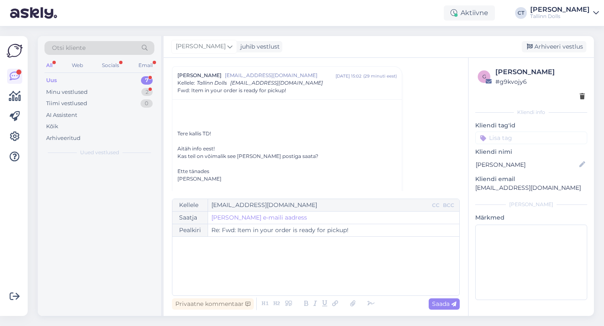
click at [313, 274] on div "﻿" at bounding box center [315, 266] width 278 height 50
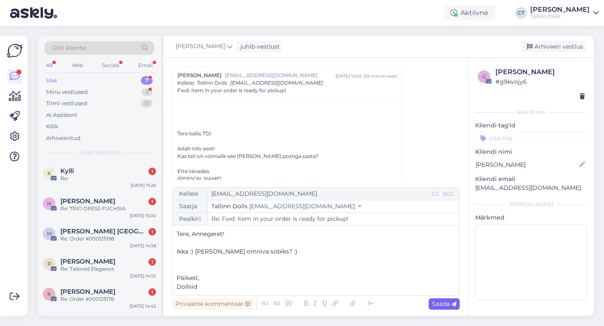
click at [439, 305] on span "Saada" at bounding box center [444, 304] width 24 height 8
type input "Re: Re: Fwd: Item in your order is ready for pickup!"
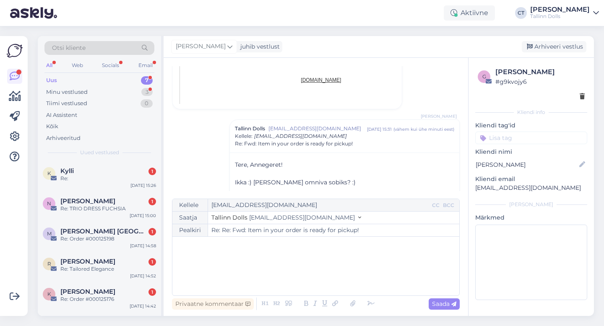
scroll to position [3001, 0]
click at [560, 52] on div "Cärol-Laura Tenso juhib vestlust Arhiveeri vestlus" at bounding box center [378, 47] width 430 height 22
click at [558, 47] on div "Arhiveeri vestlus" at bounding box center [553, 46] width 65 height 11
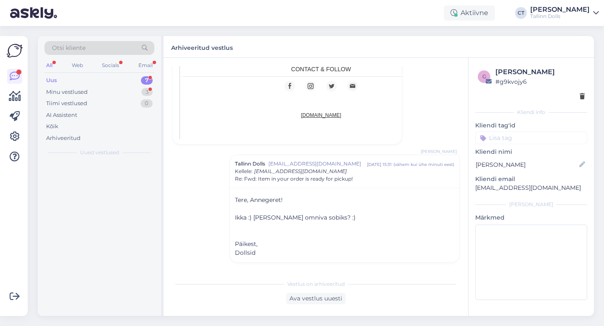
scroll to position [2966, 0]
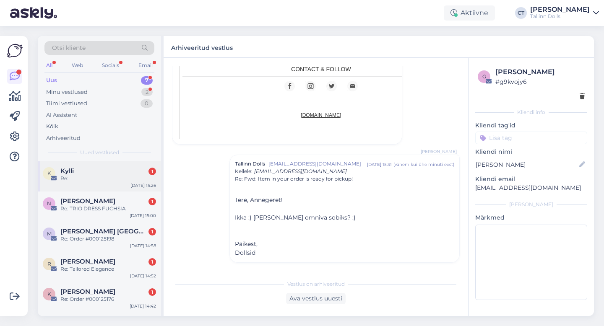
click at [108, 175] on div "Re:" at bounding box center [108, 179] width 96 height 8
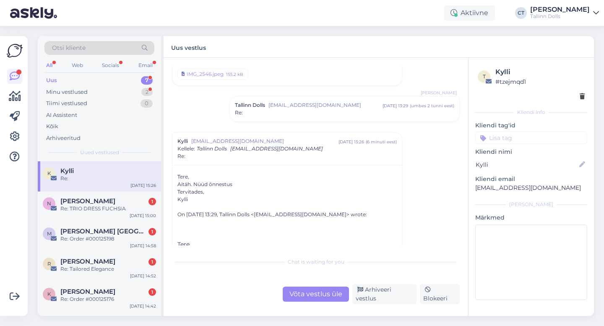
scroll to position [122, 0]
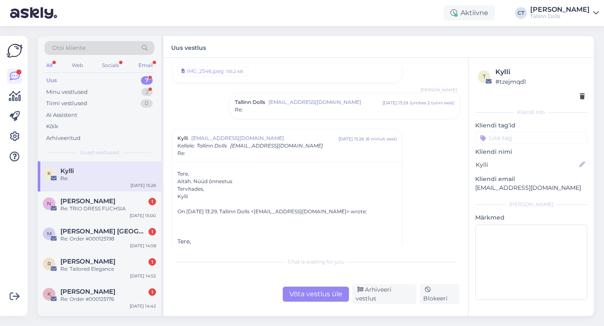
click at [308, 105] on span "info@tallinndolls.com" at bounding box center [325, 103] width 114 height 8
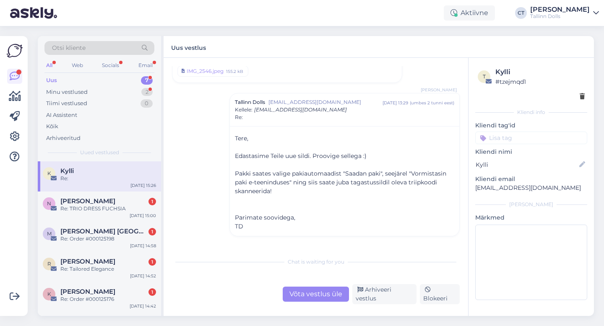
click at [311, 295] on div "Võta vestlus üle" at bounding box center [316, 294] width 66 height 15
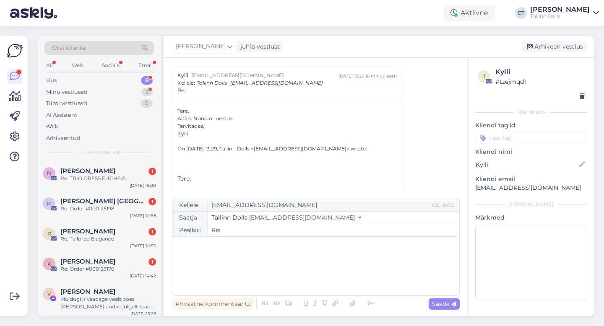
click at [311, 277] on div "﻿" at bounding box center [315, 266] width 278 height 50
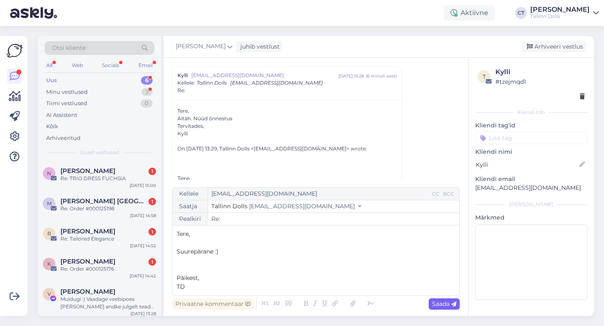
click at [443, 307] on span "Saada" at bounding box center [444, 304] width 24 height 8
type input "Re:"
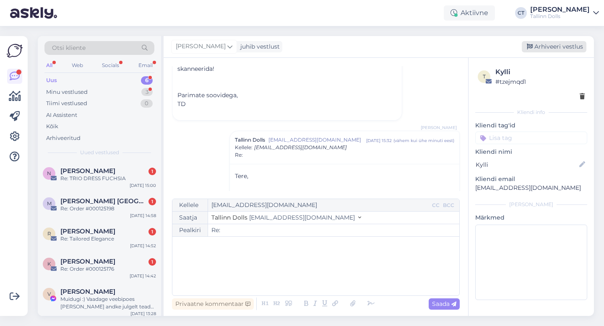
click at [563, 46] on div "Arhiveeri vestlus" at bounding box center [553, 46] width 65 height 11
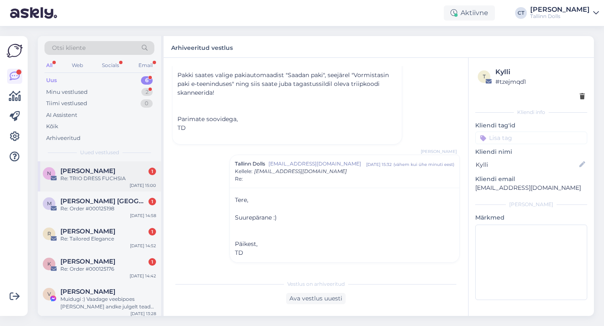
click at [115, 173] on span "Nadežda Gluškova" at bounding box center [87, 171] width 55 height 8
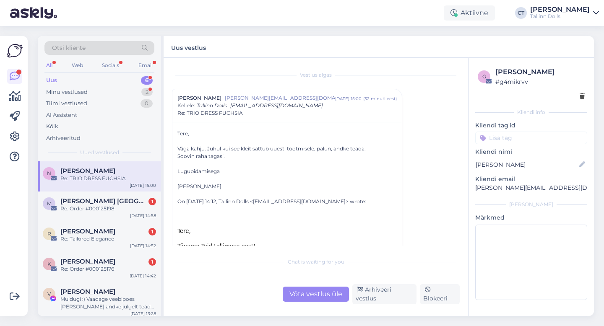
scroll to position [17, 0]
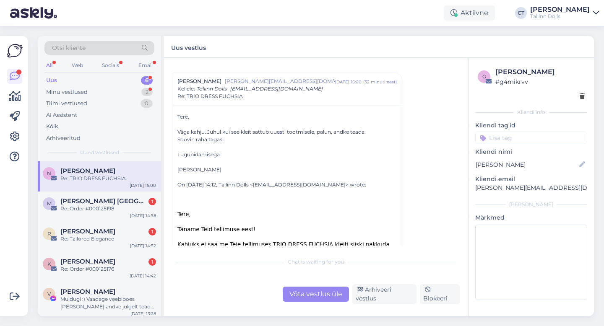
click at [304, 297] on div "Võta vestlus üle" at bounding box center [316, 294] width 66 height 15
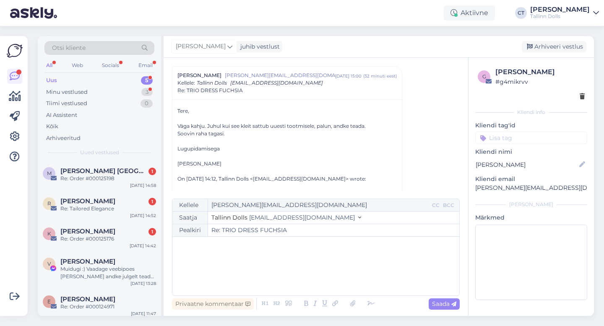
click at [311, 273] on div "﻿" at bounding box center [315, 266] width 278 height 50
click at [288, 264] on div "﻿" at bounding box center [315, 266] width 278 height 50
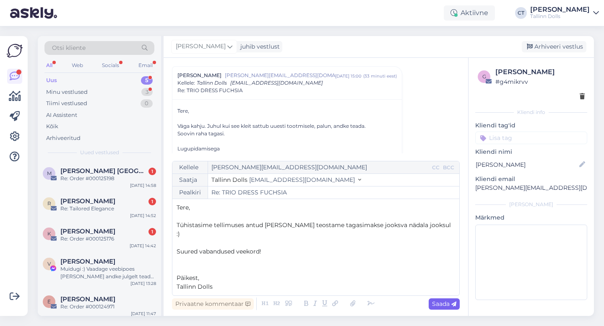
click at [441, 305] on span "Saada" at bounding box center [444, 304] width 24 height 8
type input "Re: Re: TRIO DRESS FUCHSIA"
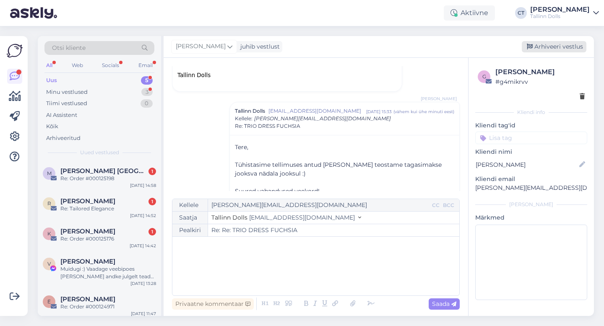
click at [554, 46] on div "Arhiveeri vestlus" at bounding box center [553, 46] width 65 height 11
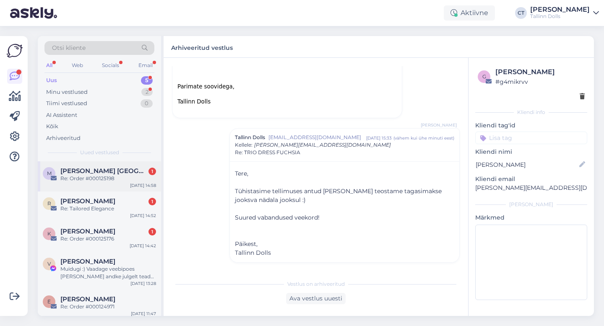
click at [117, 172] on span "Monika R. Keerme" at bounding box center [103, 171] width 87 height 8
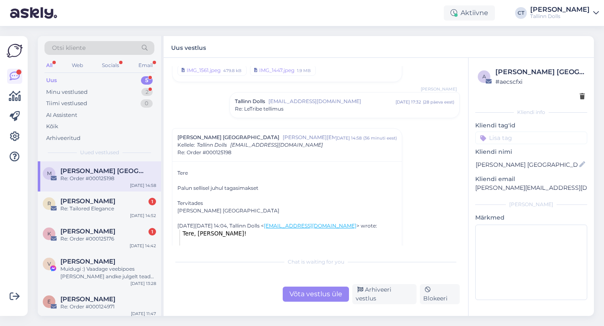
scroll to position [52, 0]
click at [321, 298] on div "Võta vestlus üle" at bounding box center [316, 294] width 66 height 15
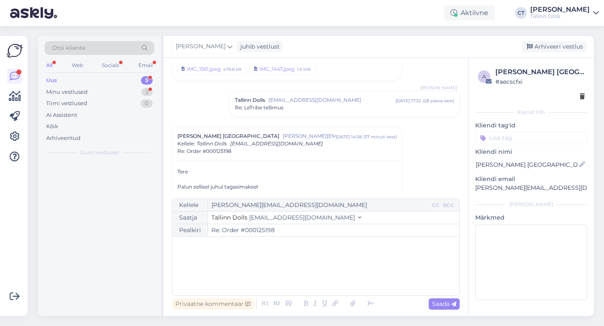
scroll to position [113, 0]
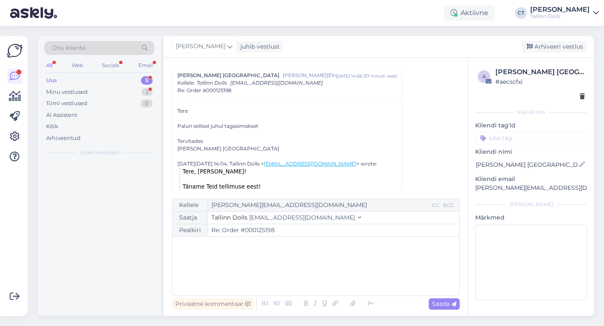
click at [320, 277] on div "﻿" at bounding box center [315, 266] width 278 height 50
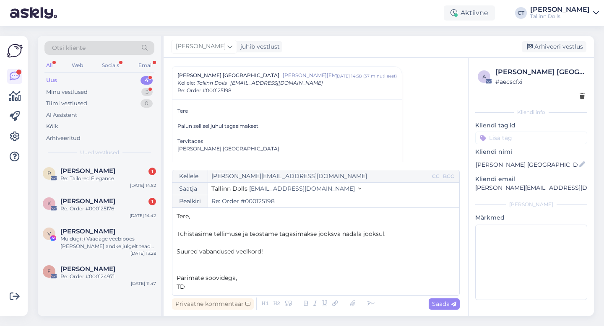
click at [450, 310] on div "Privaatne kommentaar Saada" at bounding box center [316, 304] width 288 height 16
click at [450, 307] on span "Saada" at bounding box center [444, 304] width 24 height 8
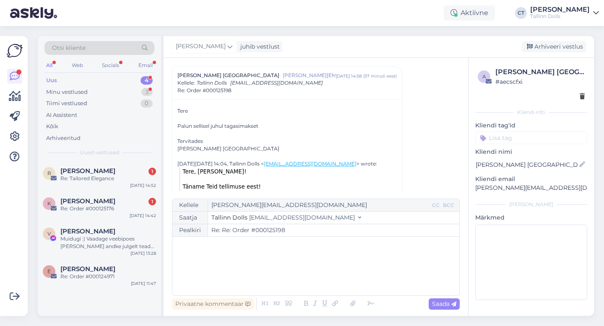
type input "Re: Order #000125198"
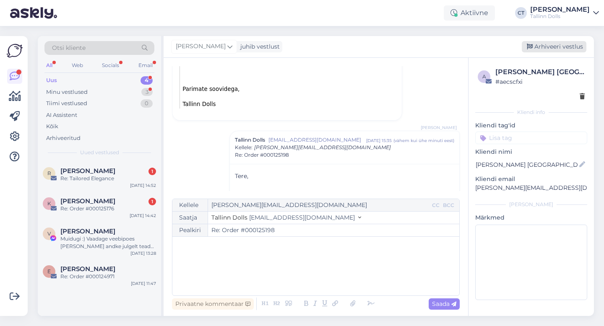
click at [551, 41] on div "Arhiveeri vestlus" at bounding box center [553, 46] width 65 height 11
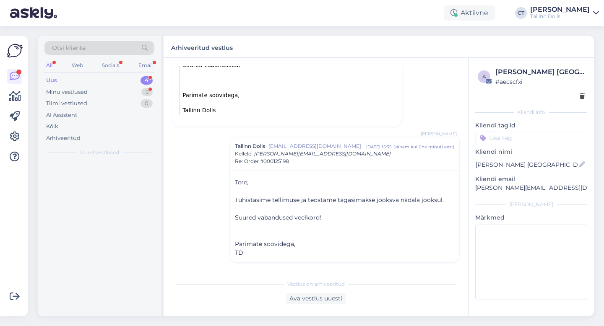
scroll to position [296, 0]
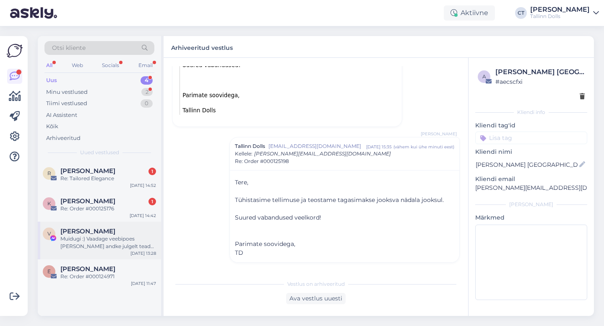
click at [92, 236] on div "Muidugi :) Vaadage veebipoes ringi ja andke julgelt teada, kui miski silma jääb…" at bounding box center [108, 242] width 96 height 15
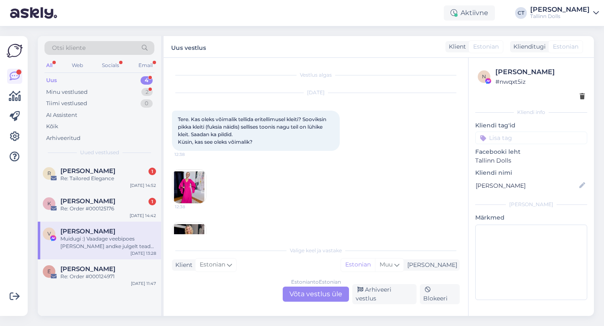
scroll to position [1716, 0]
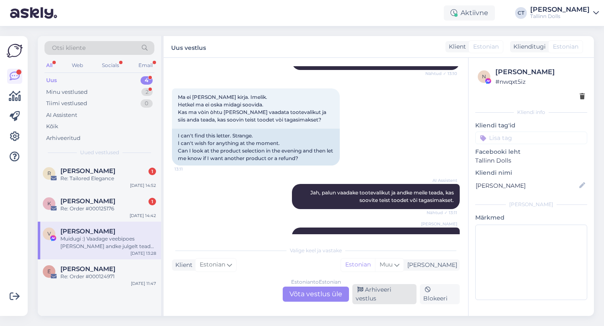
click at [370, 296] on div "Arhiveeri vestlus" at bounding box center [384, 294] width 64 height 20
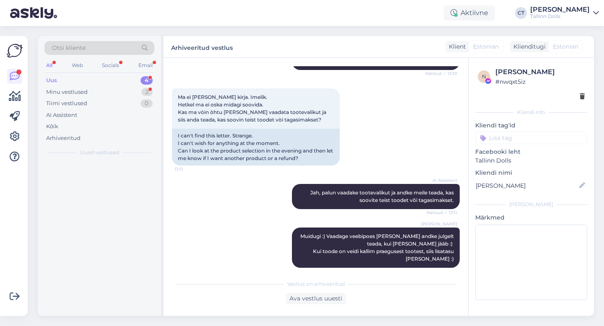
scroll to position [1687, 0]
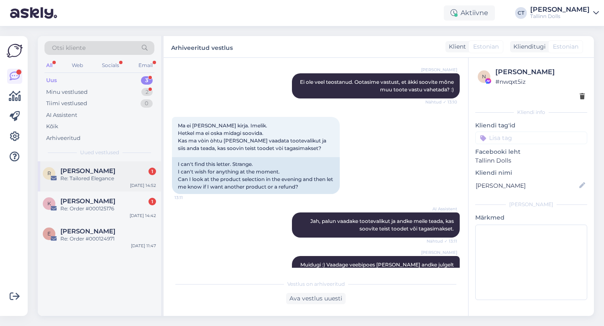
click at [119, 173] on div "Rosalee Walsh 1" at bounding box center [108, 171] width 96 height 8
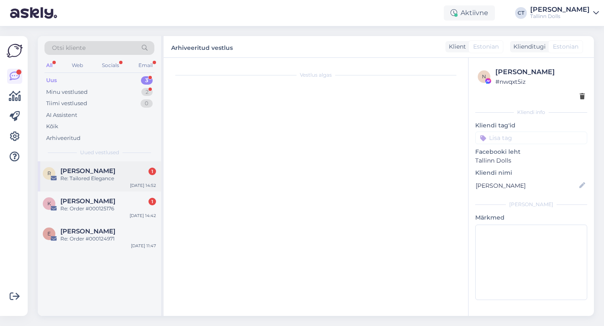
scroll to position [43, 0]
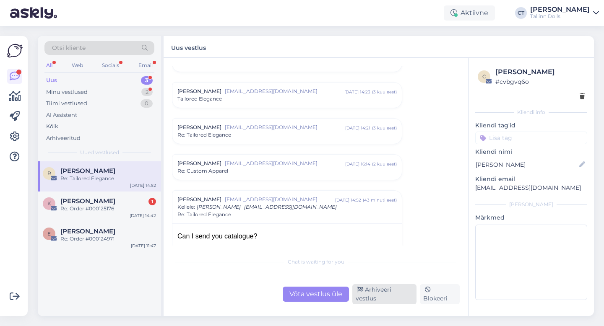
click at [379, 294] on div "Arhiveeri vestlus" at bounding box center [384, 294] width 64 height 20
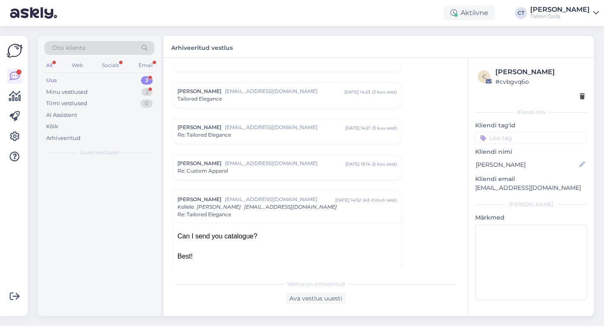
scroll to position [167, 0]
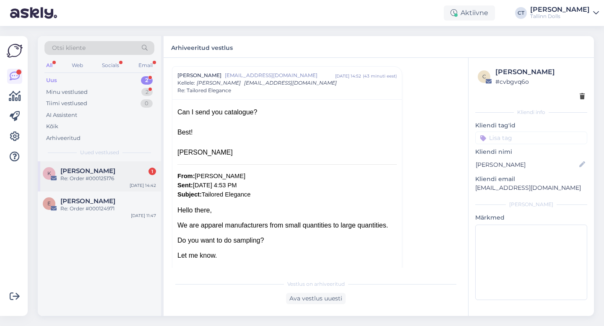
click at [109, 179] on div "Re: Order #000125176" at bounding box center [108, 179] width 96 height 8
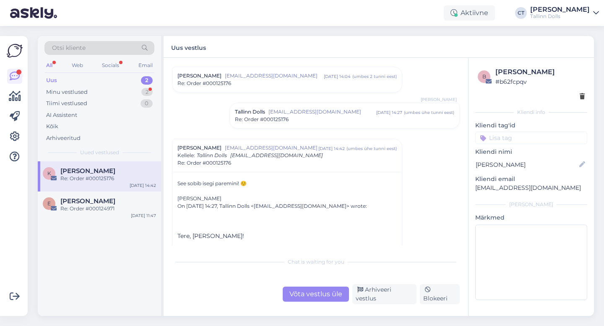
click at [307, 298] on div "Võta vestlus üle" at bounding box center [316, 294] width 66 height 15
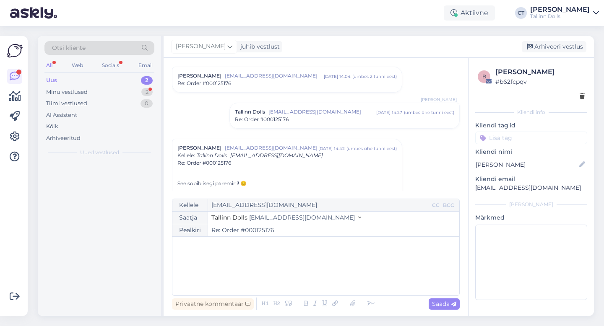
scroll to position [95, 0]
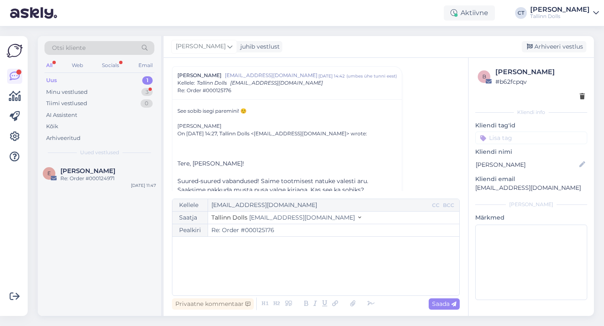
click at [316, 276] on div "﻿" at bounding box center [315, 266] width 278 height 50
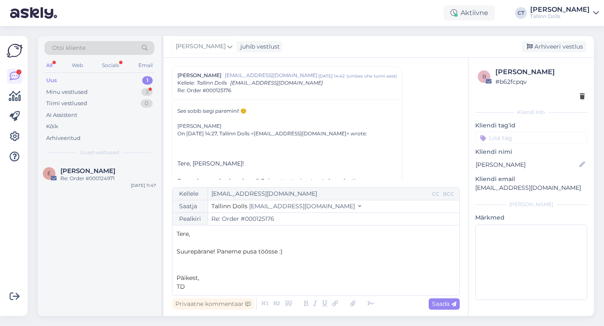
click at [444, 309] on div "Privaatne kommentaar Saada" at bounding box center [316, 304] width 288 height 16
click at [444, 305] on span "Saada" at bounding box center [444, 304] width 24 height 8
type input "Re: Re: Order #000125176"
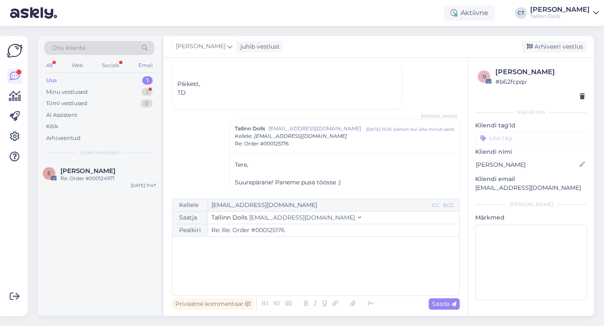
click at [571, 52] on div "Cärol-Laura Tenso juhib vestlust Arhiveeri vestlus" at bounding box center [378, 47] width 430 height 22
click at [571, 47] on div "Arhiveeri vestlus" at bounding box center [553, 46] width 65 height 11
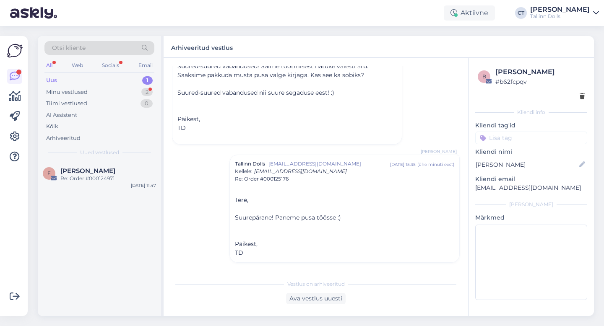
click at [73, 77] on div "Uus 1" at bounding box center [99, 81] width 110 height 12
click at [73, 96] on div "Minu vestlused 2" at bounding box center [99, 92] width 110 height 12
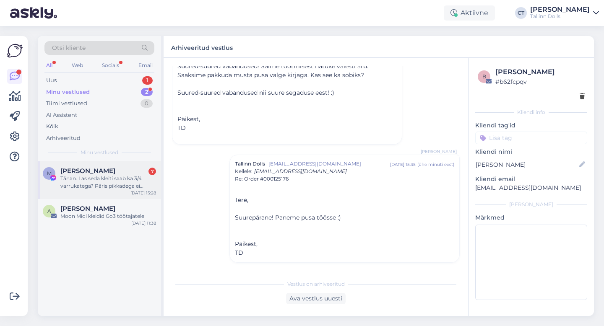
click at [78, 175] on div "Tänan. Las seda kleiti saab ka 3/4 varrukatega? Päris pikkadega ei sooviks." at bounding box center [108, 182] width 96 height 15
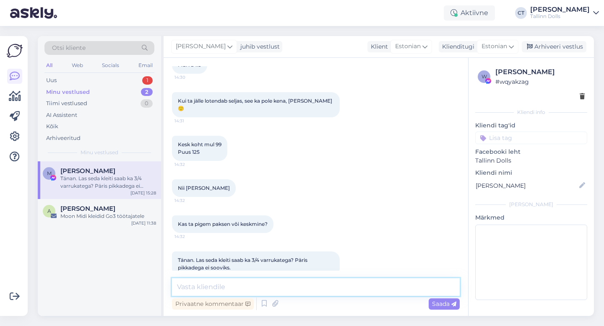
click at [291, 280] on textarea at bounding box center [316, 287] width 288 height 18
type textarea "Varrukad saame alati lühemaks teha :)"
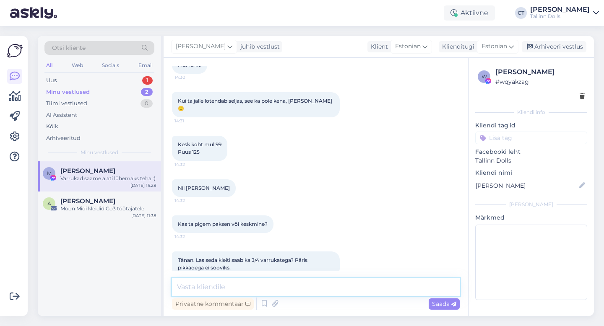
scroll to position [491, 0]
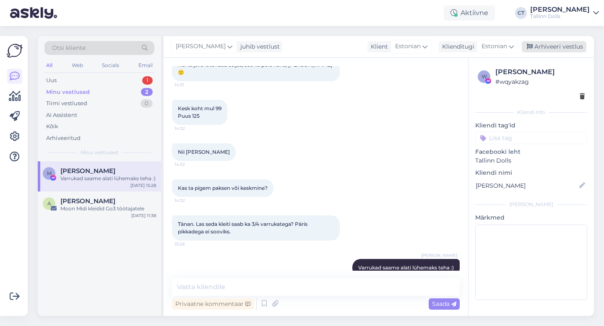
click at [567, 43] on div "Arhiveeri vestlus" at bounding box center [553, 46] width 65 height 11
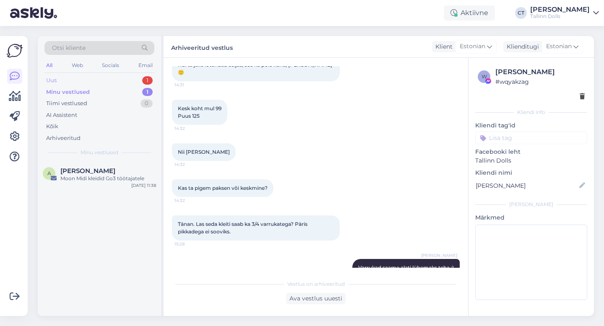
click at [92, 80] on div "Uus 1" at bounding box center [99, 81] width 110 height 12
click at [16, 139] on icon at bounding box center [15, 137] width 10 height 10
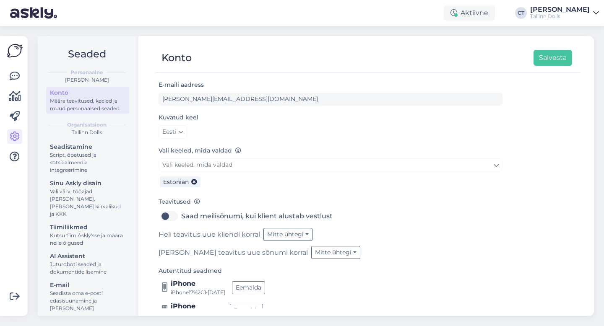
scroll to position [29, 0]
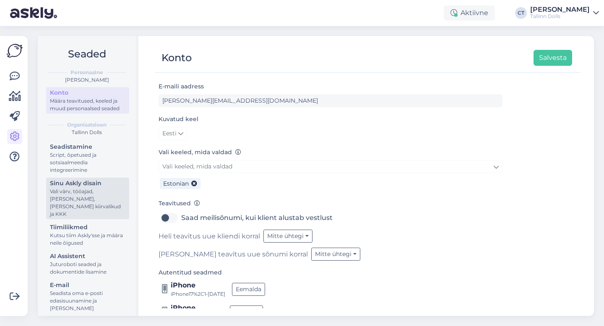
click at [84, 205] on div "Vali värv, tööajad, [PERSON_NAME], [PERSON_NAME] kiirvalikud ja KKK" at bounding box center [87, 203] width 75 height 30
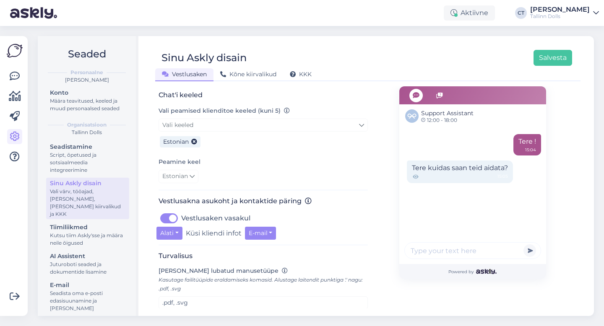
scroll to position [183, 0]
click at [181, 221] on label "Vestlusaken vasakul" at bounding box center [215, 217] width 69 height 13
click at [171, 221] on input "Vestlusaken vasakul" at bounding box center [168, 217] width 21 height 13
click at [181, 221] on label "Vestlusaken vasakul" at bounding box center [215, 217] width 69 height 13
click at [171, 221] on input "Vestlusaken vasakul" at bounding box center [168, 217] width 21 height 13
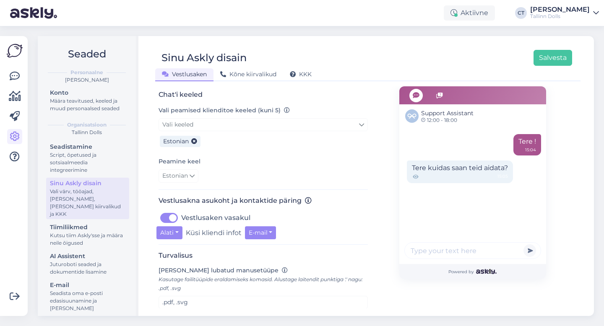
click at [181, 221] on label "Vestlusaken vasakul" at bounding box center [215, 217] width 69 height 13
click at [171, 221] on input "Vestlusaken vasakul" at bounding box center [168, 217] width 21 height 13
checkbox input "false"
click at [171, 236] on button "Alati" at bounding box center [169, 232] width 26 height 13
click at [176, 250] on link "Mitte kunagi" at bounding box center [191, 250] width 70 height 13
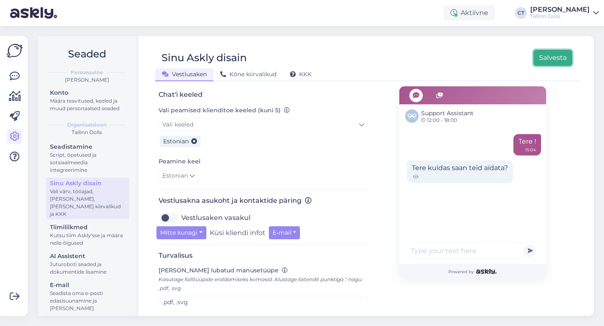
click at [553, 59] on button "Salvesta" at bounding box center [552, 58] width 39 height 16
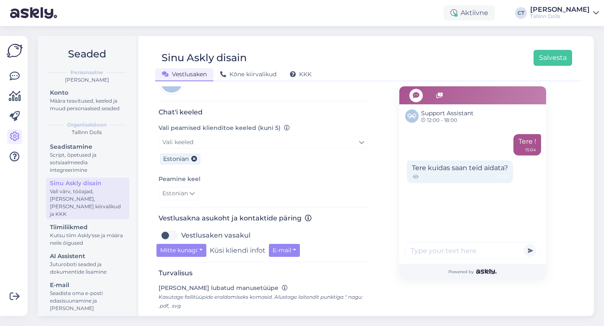
scroll to position [257, 0]
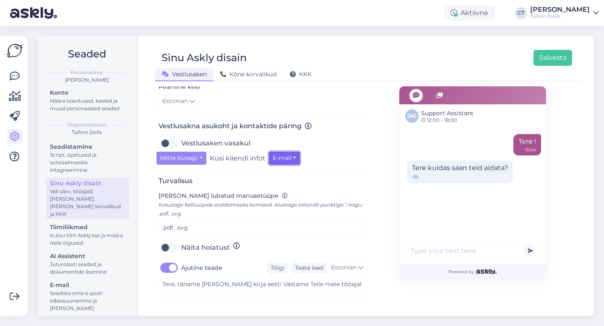
click at [278, 160] on button "E-mail" at bounding box center [284, 158] width 31 height 13
click at [342, 156] on div "Mitte kunagi Küsi kliendi infot E-mail E-mail Telefoninumber" at bounding box center [262, 158] width 213 height 13
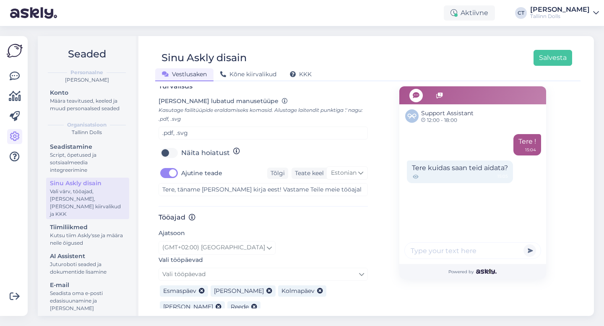
scroll to position [424, 0]
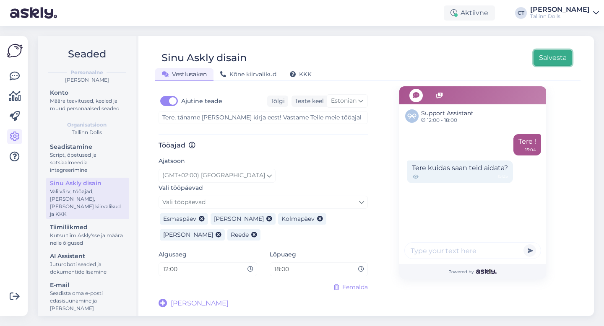
click at [554, 60] on button "Salvesta" at bounding box center [552, 58] width 39 height 16
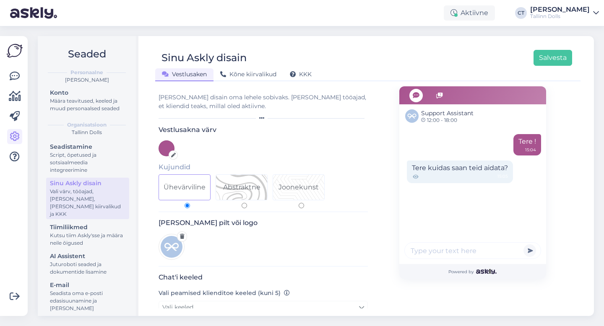
click at [2, 77] on div "Võimalused Veendu, et Askly loob sulle väärtust. Sulge Ühenda FB ja IG sõnumid …" at bounding box center [14, 176] width 28 height 280
click at [16, 78] on icon at bounding box center [15, 76] width 10 height 10
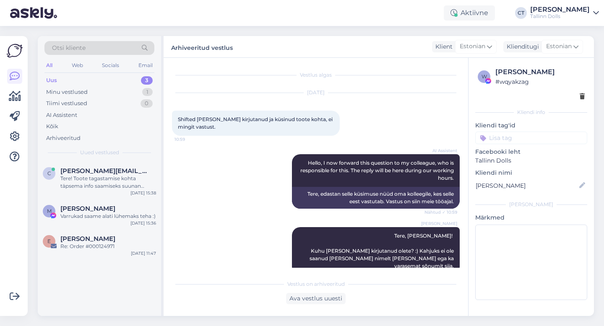
scroll to position [494, 0]
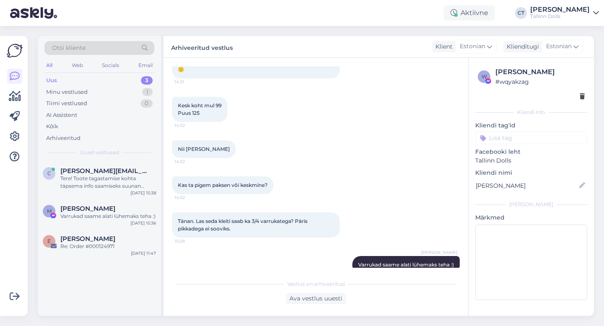
click at [54, 85] on div "Uus 3" at bounding box center [99, 81] width 110 height 12
click at [101, 179] on div "Tere! Toote tagastamise kohta täpsema info saamiseks suunan Teie päringu edasi …" at bounding box center [108, 182] width 96 height 15
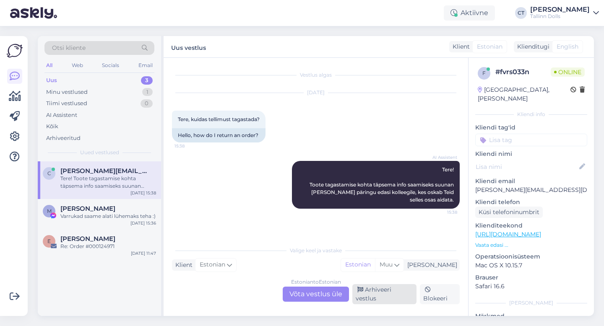
click at [376, 297] on div "Arhiveeri vestlus" at bounding box center [384, 294] width 64 height 20
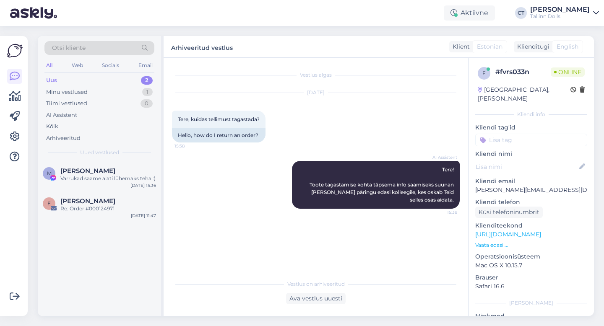
click at [91, 177] on div "Varrukad saame alati lühemaks teha :)" at bounding box center [108, 179] width 96 height 8
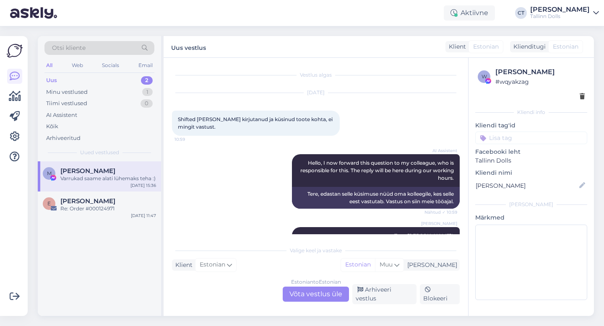
scroll to position [523, 0]
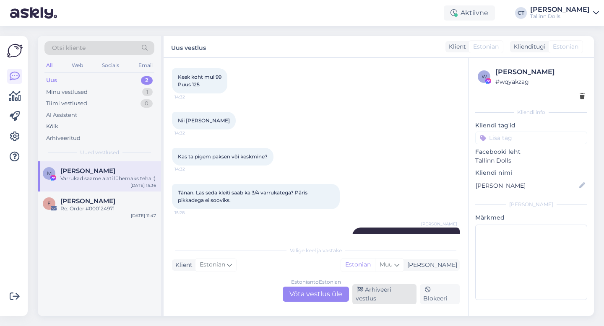
click at [393, 300] on div "Arhiveeri vestlus" at bounding box center [384, 294] width 64 height 20
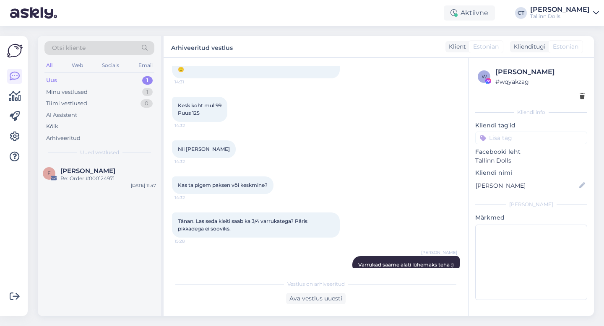
click at [21, 146] on div at bounding box center [14, 117] width 15 height 96
click at [18, 140] on icon at bounding box center [15, 137] width 10 height 10
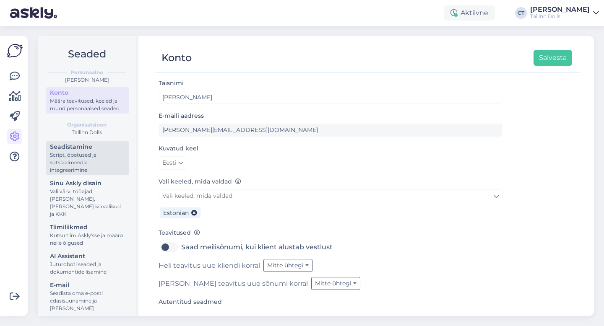
click at [89, 151] on div "Script, õpetused ja sotsiaalmeedia integreerimine" at bounding box center [87, 162] width 75 height 23
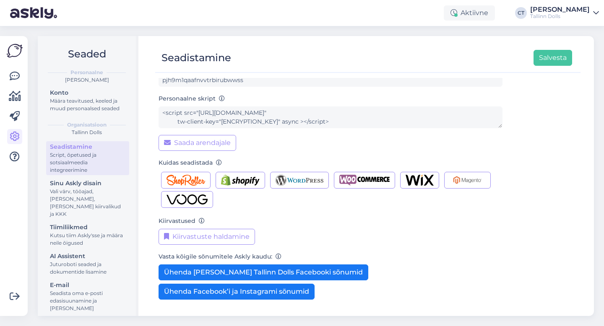
scroll to position [83, 0]
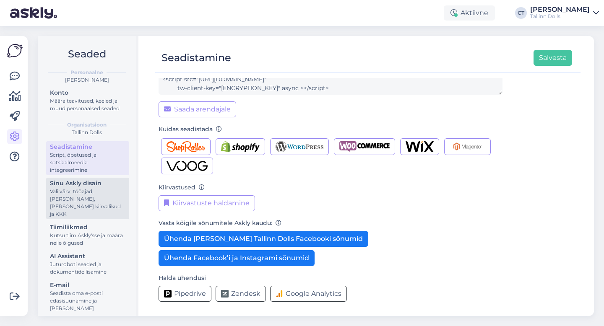
click at [106, 195] on div "Vali värv, tööajad, [PERSON_NAME], [PERSON_NAME] kiirvalikud ja KKK" at bounding box center [87, 203] width 75 height 30
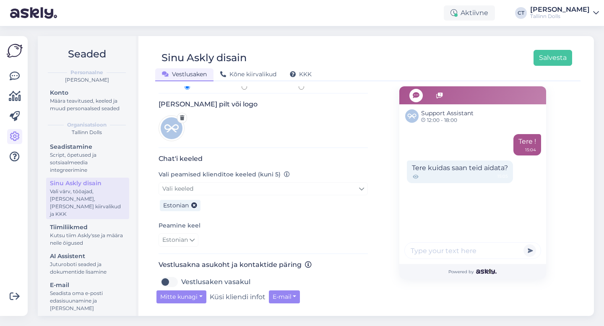
scroll to position [109, 0]
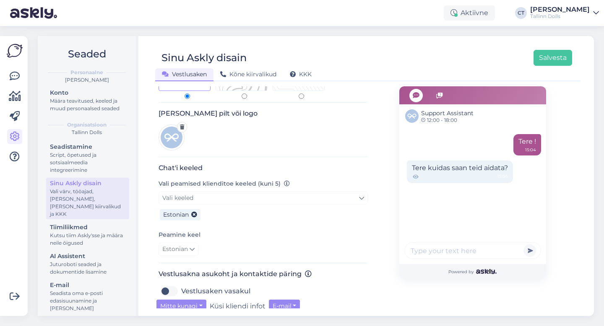
click at [169, 138] on img at bounding box center [171, 137] width 26 height 26
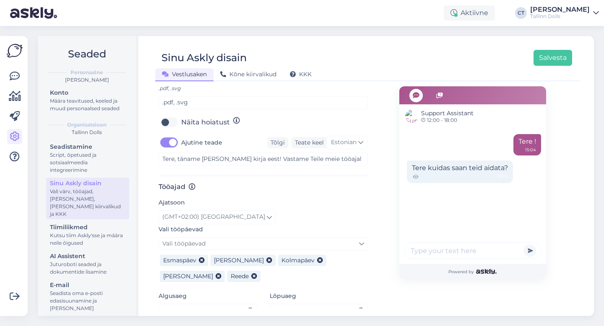
scroll to position [424, 0]
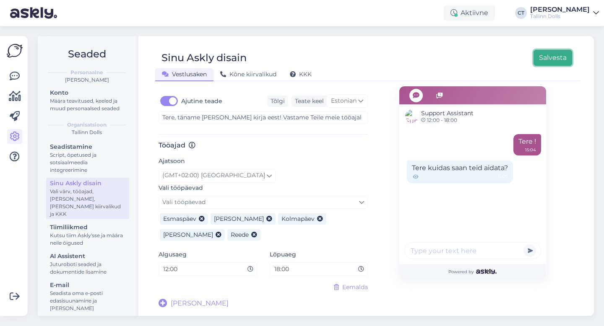
click at [557, 57] on button "Salvesta" at bounding box center [552, 58] width 39 height 16
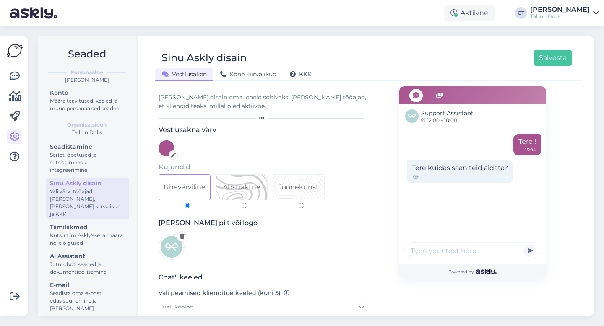
click at [180, 238] on icon at bounding box center [182, 236] width 5 height 5
click at [175, 244] on img at bounding box center [171, 247] width 26 height 26
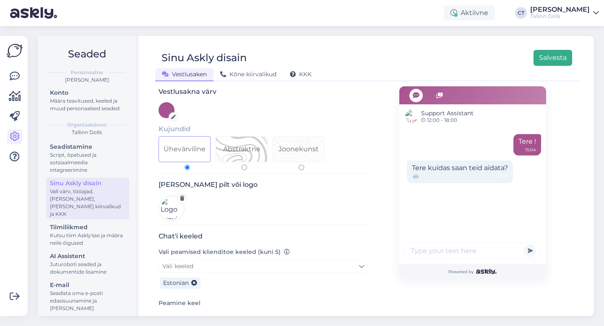
scroll to position [49, 0]
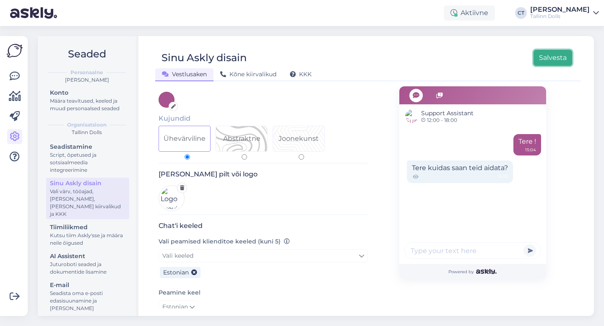
click at [560, 57] on button "Salvesta" at bounding box center [552, 58] width 39 height 16
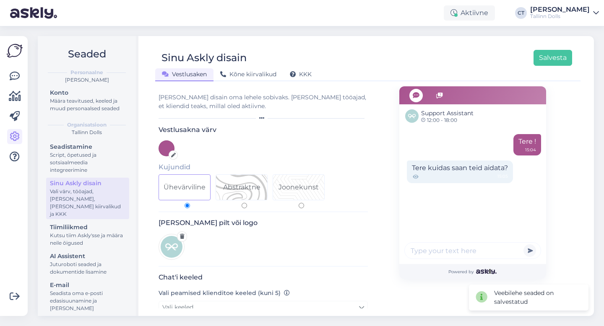
click at [167, 147] on div at bounding box center [166, 148] width 16 height 16
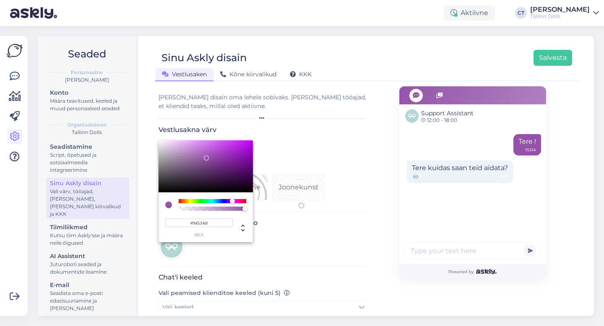
drag, startPoint x: 238, startPoint y: 201, endPoint x: 232, endPoint y: 201, distance: 5.4
click at [232, 201] on div at bounding box center [232, 201] width 5 height 5
drag, startPoint x: 245, startPoint y: 207, endPoint x: 189, endPoint y: 207, distance: 55.8
click at [189, 207] on div at bounding box center [212, 209] width 65 height 4
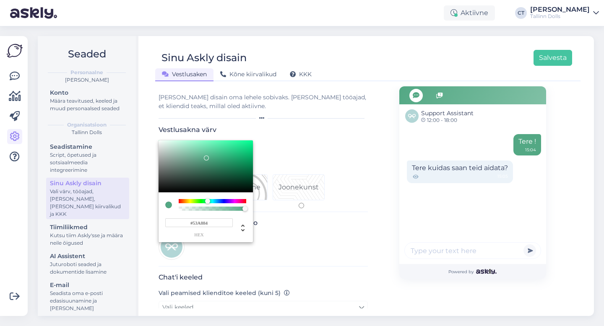
type input "#53A87D"
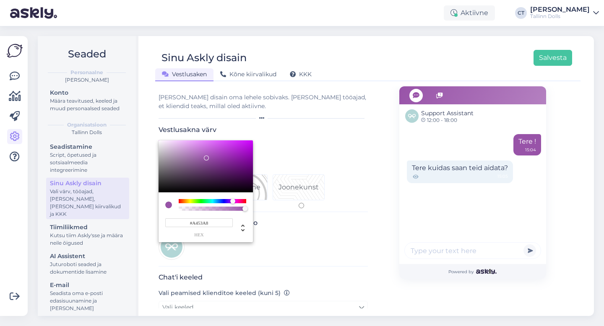
type input "#A753A8"
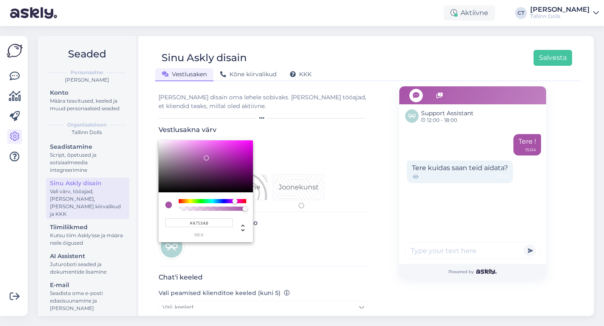
click at [235, 205] on div "#A753A8 hex" at bounding box center [205, 191] width 94 height 102
click at [337, 185] on div at bounding box center [302, 163] width 604 height 326
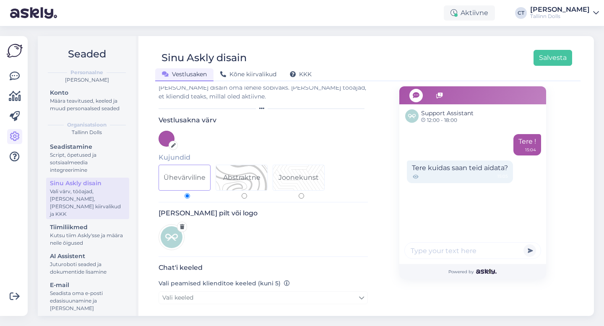
scroll to position [11, 0]
click at [98, 191] on div "Vali värv, tööajad, [PERSON_NAME], [PERSON_NAME] kiirvalikud ja KKK" at bounding box center [87, 203] width 75 height 30
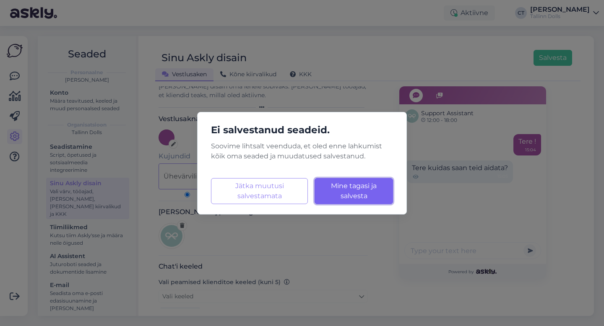
drag, startPoint x: 353, startPoint y: 193, endPoint x: 256, endPoint y: 255, distance: 115.9
click at [256, 255] on div "Ei salvestanud seadeid. Soovime lihtsalt veenduda, et oled enne lahkumist kõik …" at bounding box center [302, 163] width 604 height 326
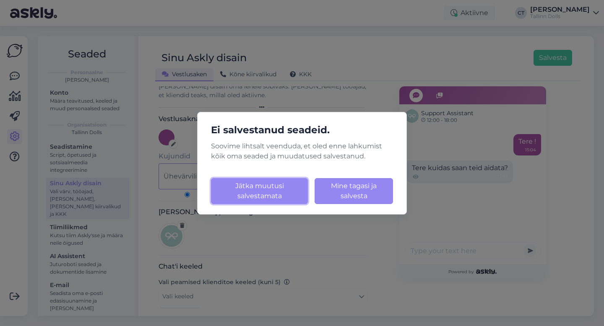
click at [264, 194] on button "Jätka muutusi salvestamata" at bounding box center [259, 191] width 97 height 26
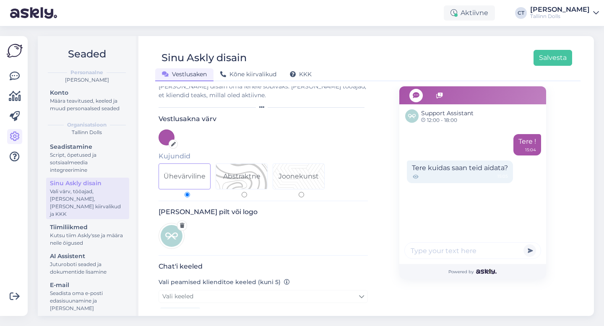
click at [110, 185] on div "Sinu Askly disain" at bounding box center [87, 183] width 75 height 9
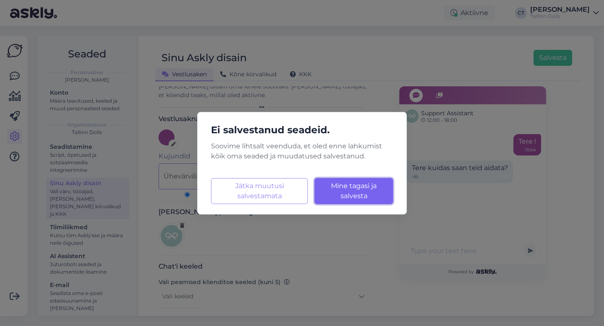
click at [353, 202] on button "Mine tagasi ja salvesta Laadimine..." at bounding box center [353, 191] width 78 height 26
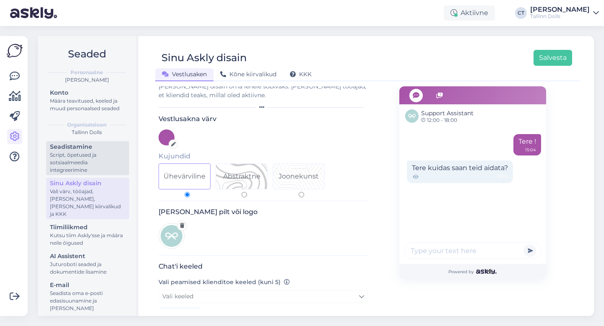
click at [77, 153] on div "Script, õpetused ja sotsiaalmeedia integreerimine" at bounding box center [87, 162] width 75 height 23
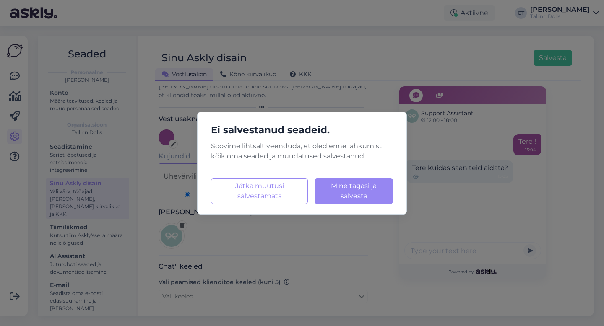
click at [85, 184] on div "Ei salvestanud seadeid. Soovime lihtsalt veenduda, et oled enne lahkumist kõik …" at bounding box center [302, 163] width 604 height 326
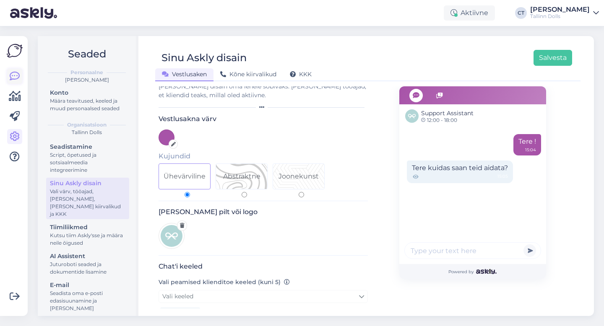
click at [16, 74] on icon at bounding box center [15, 76] width 10 height 10
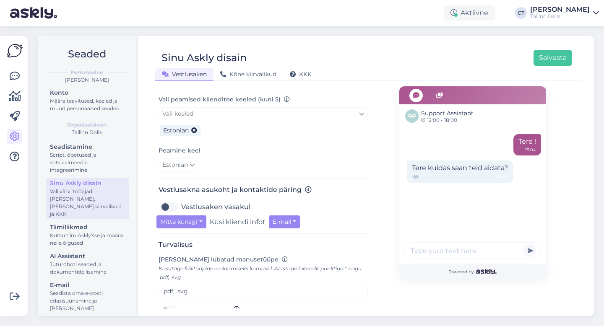
scroll to position [206, 0]
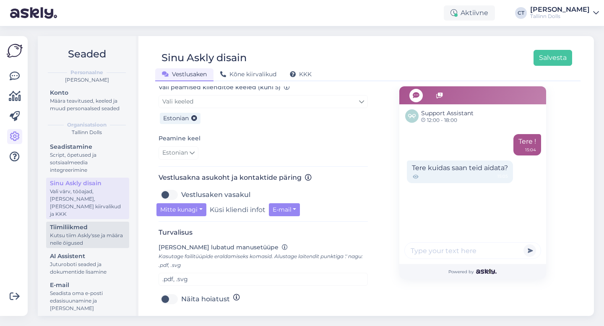
click at [89, 232] on div "Kutsu tiim Askly'sse ja määra neile õigused" at bounding box center [87, 239] width 75 height 15
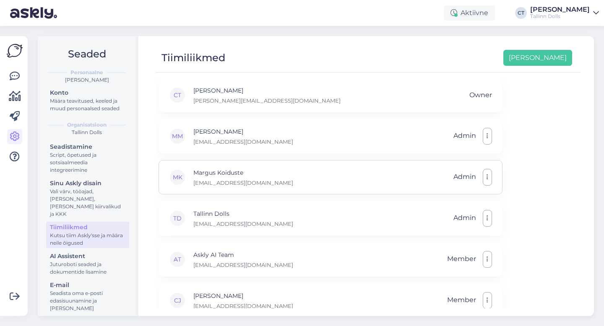
scroll to position [16, 0]
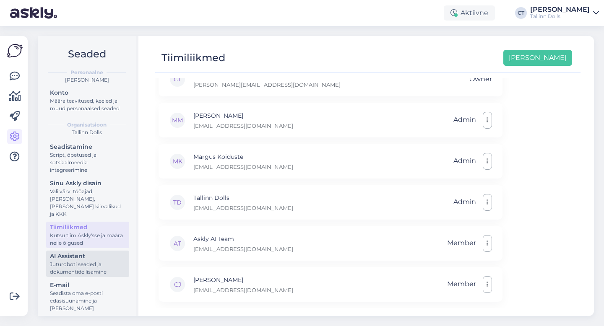
click at [88, 261] on div "Juturoboti seaded ja dokumentide lisamine" at bounding box center [87, 268] width 75 height 15
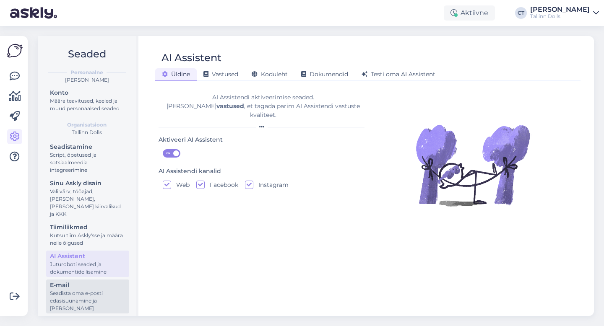
click at [91, 290] on div "Seadista oma e-posti edasisuunamine ja [PERSON_NAME]" at bounding box center [87, 301] width 75 height 23
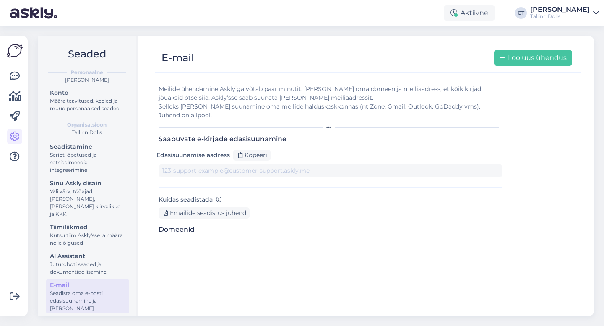
type input "[DOMAIN_NAME][EMAIL_ADDRESS][DOMAIN_NAME]"
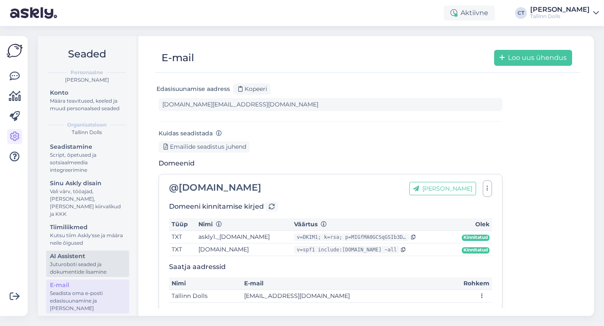
scroll to position [26, 0]
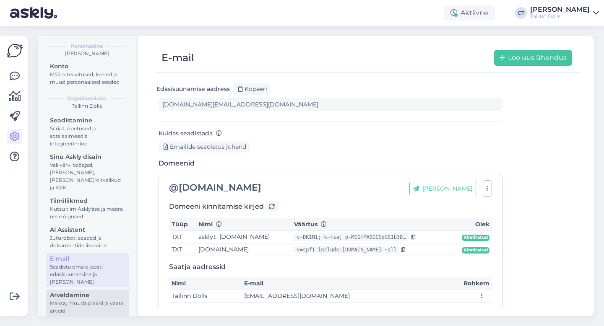
click at [75, 300] on div "Maksa, muuda plaani ja vaata arveid" at bounding box center [87, 307] width 75 height 15
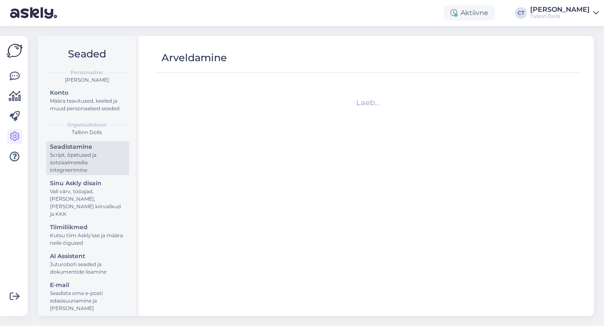
click at [87, 166] on div "Script, õpetused ja sotsiaalmeedia integreerimine" at bounding box center [87, 162] width 75 height 23
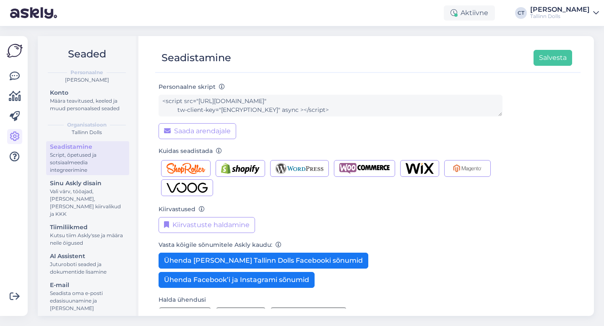
scroll to position [83, 0]
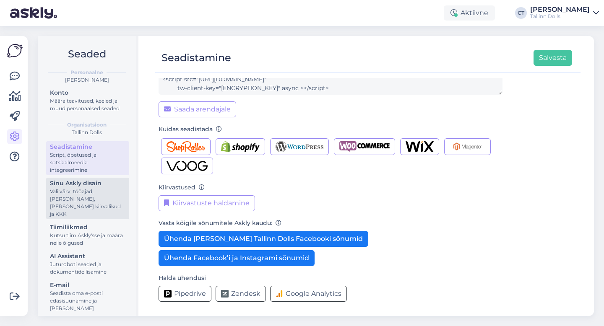
click at [92, 192] on div "Vali värv, tööajad, [PERSON_NAME], [PERSON_NAME] kiirvalikud ja KKK" at bounding box center [87, 203] width 75 height 30
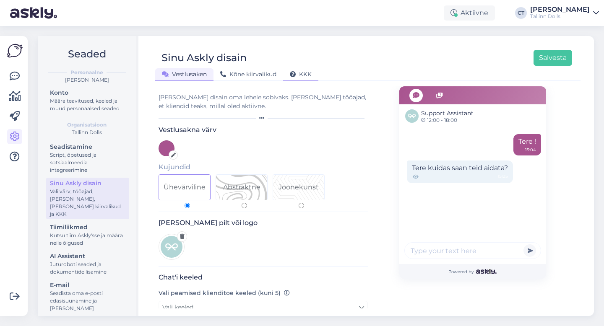
click at [309, 69] on div "KKK" at bounding box center [300, 74] width 35 height 13
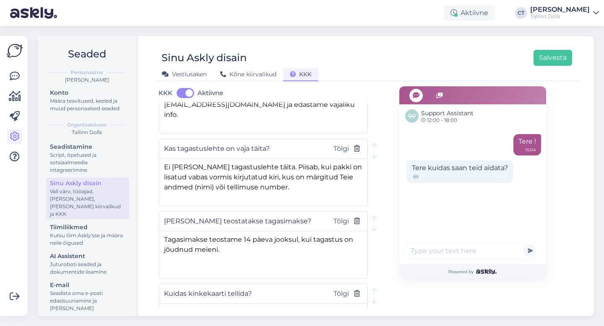
scroll to position [360, 0]
drag, startPoint x: 244, startPoint y: 166, endPoint x: 158, endPoint y: 165, distance: 85.5
click at [158, 165] on div "Ei ole vaja tagastuslehte täita. Piisab, kui pakki on lisatud vabas vormis kirj…" at bounding box center [262, 181] width 209 height 47
click at [275, 186] on textarea "Tagastuslehte ei ole vaja täita. Piisab, kui pakki on lisatud vabas vormis kirj…" at bounding box center [263, 180] width 208 height 44
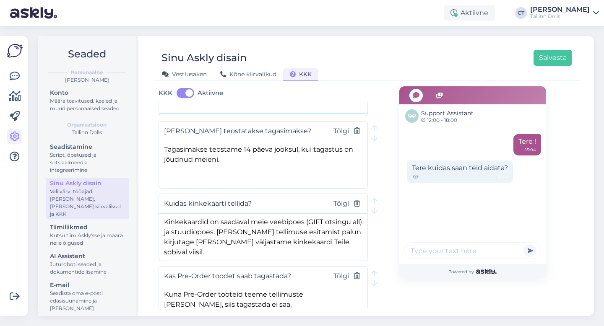
type textarea "Tagastuslehte ei ole vaja täita. Piisab, kui pakki on lisatud vabas vormis kirj…"
click at [272, 163] on textarea "Tagasimakse teostame 14 päeva jooksul, kui tagastus on jõudnud meieni." at bounding box center [263, 163] width 208 height 44
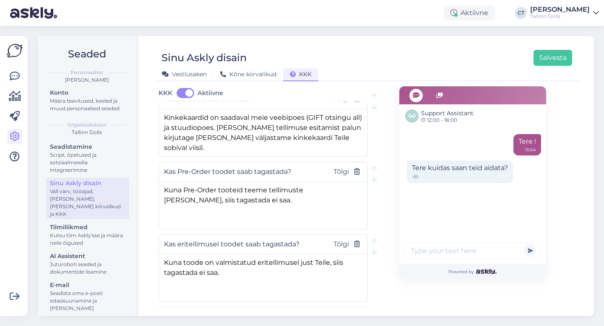
scroll to position [557, 0]
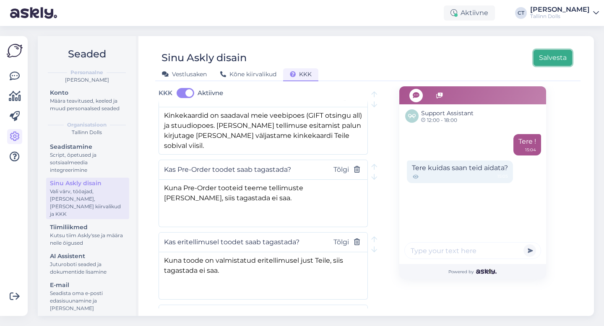
click at [563, 52] on button "Salvesta" at bounding box center [552, 58] width 39 height 16
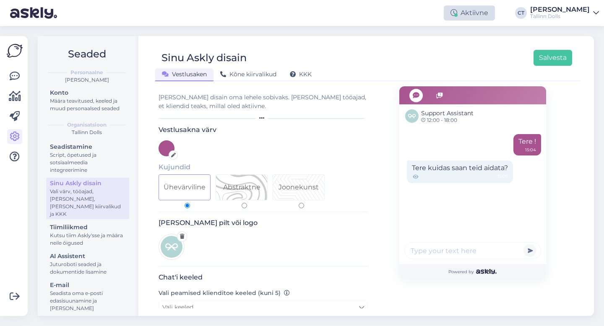
click at [477, 14] on div "Aktiivne" at bounding box center [468, 12] width 51 height 15
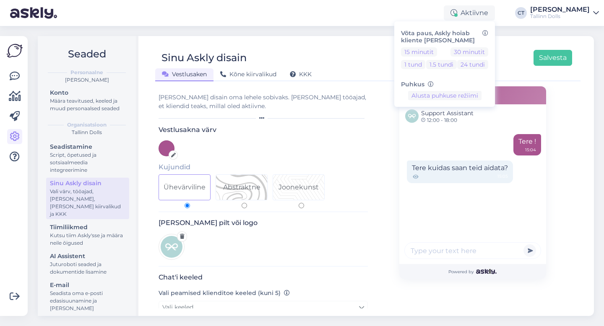
click at [345, 40] on div "Sinu Askly disain Salvesta Vestlusaken Kõne kiirvalikud KKK Vali disain oma leh…" at bounding box center [368, 176] width 452 height 280
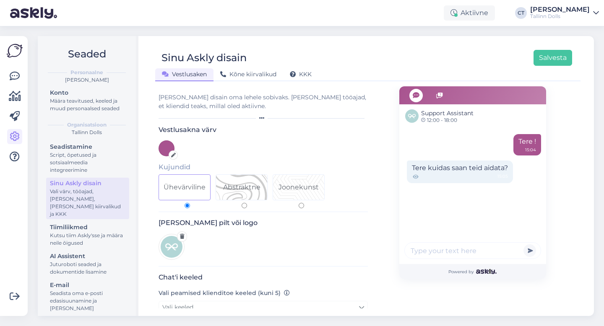
click at [10, 59] on div at bounding box center [15, 176] width 16 height 267
click at [13, 75] on icon at bounding box center [15, 76] width 10 height 10
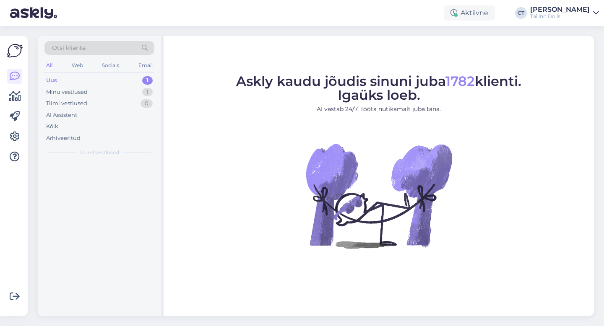
click at [67, 78] on div "Uus 1" at bounding box center [99, 81] width 110 height 12
click at [67, 93] on div "Minu vestlused" at bounding box center [66, 92] width 41 height 8
click at [67, 80] on div "Uus 1" at bounding box center [99, 81] width 110 height 12
